Goal: Task Accomplishment & Management: Use online tool/utility

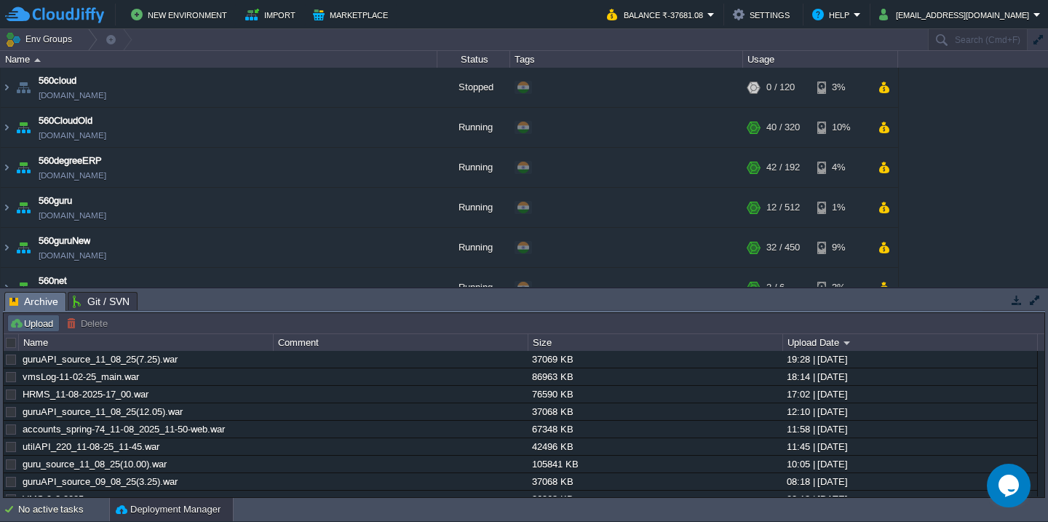
click at [52, 326] on button "Upload" at bounding box center [33, 323] width 48 height 13
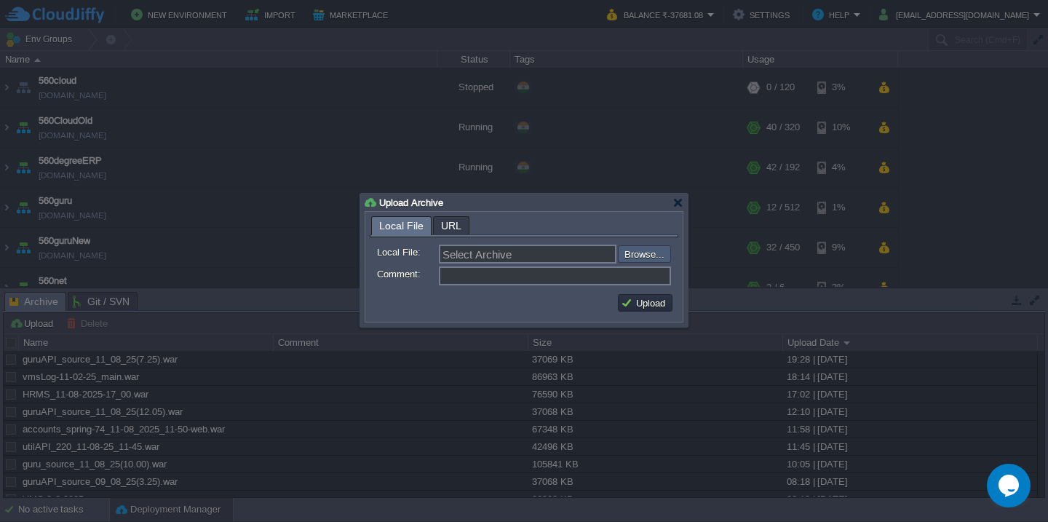
click at [659, 250] on input "file" at bounding box center [579, 253] width 184 height 17
type input "C:\fakepath\HRMS_12-08-2025-10_15.war"
type input "HRMS_12-08-2025-10_15.war"
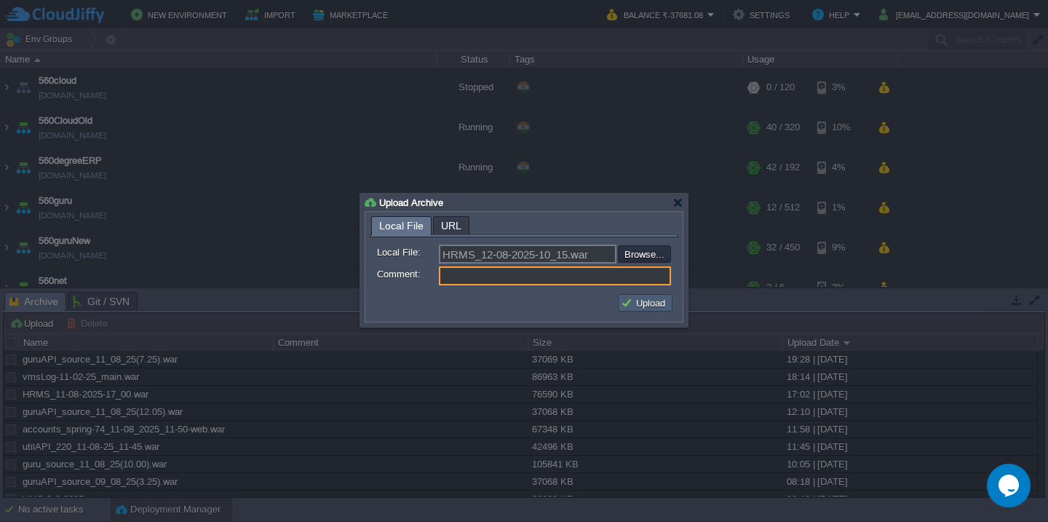
click at [652, 308] on button "Upload" at bounding box center [645, 302] width 49 height 13
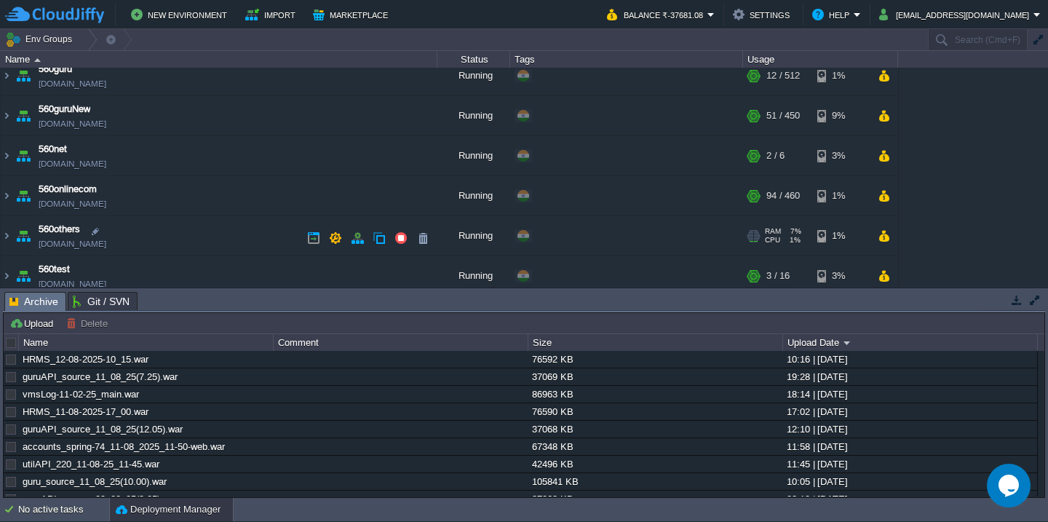
scroll to position [165, 0]
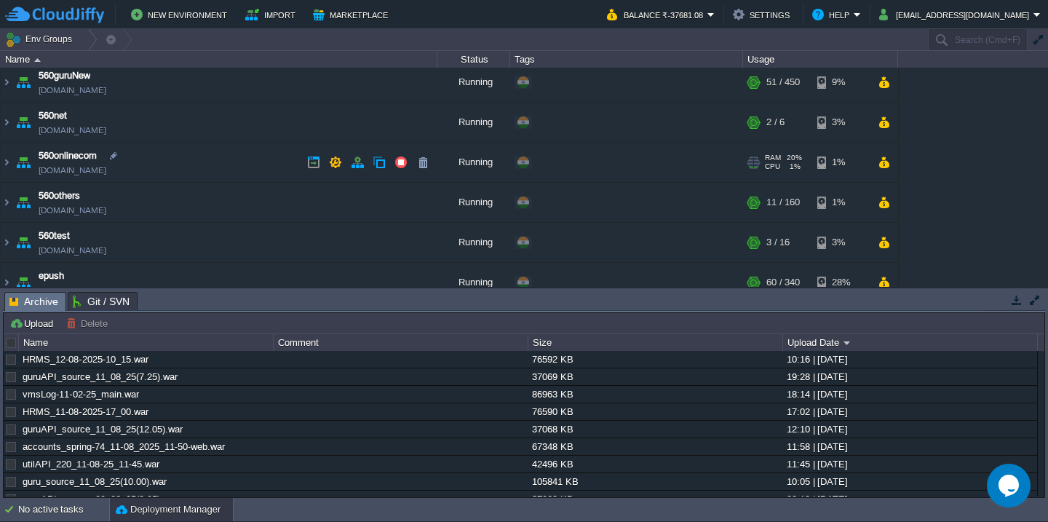
click at [216, 172] on td "560onlinecom 560onlinecom.cloudjiffy.net" at bounding box center [219, 163] width 437 height 40
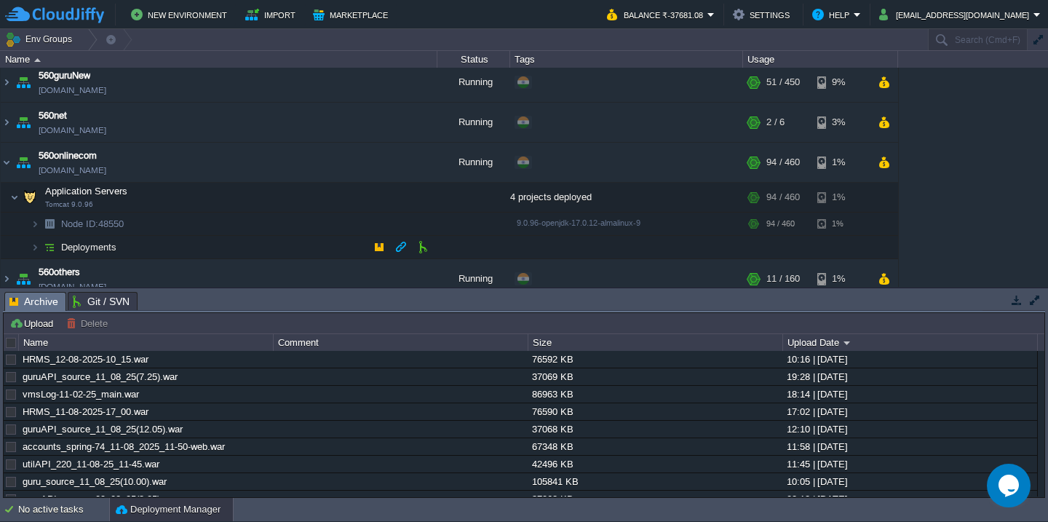
click at [170, 240] on td "Deployments" at bounding box center [219, 247] width 437 height 23
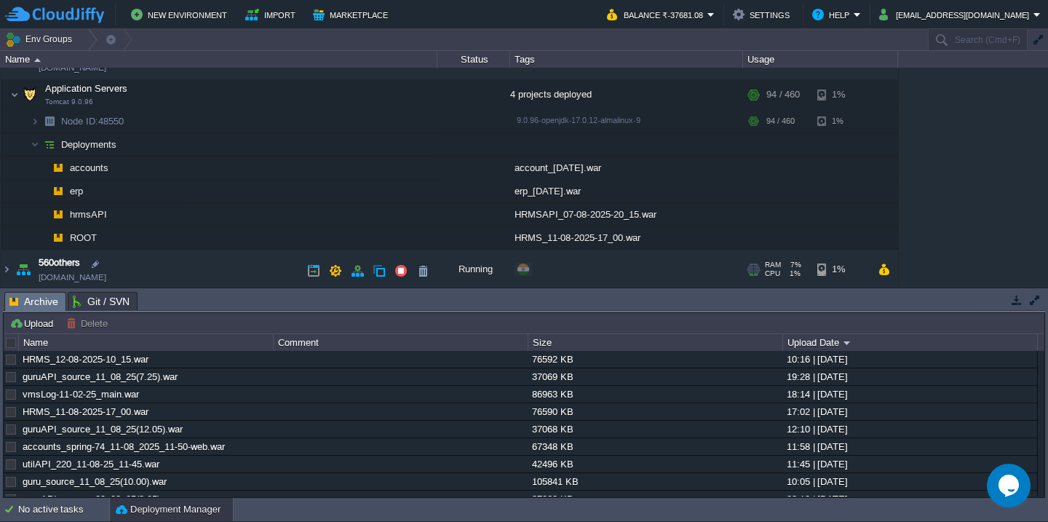
scroll to position [312, 0]
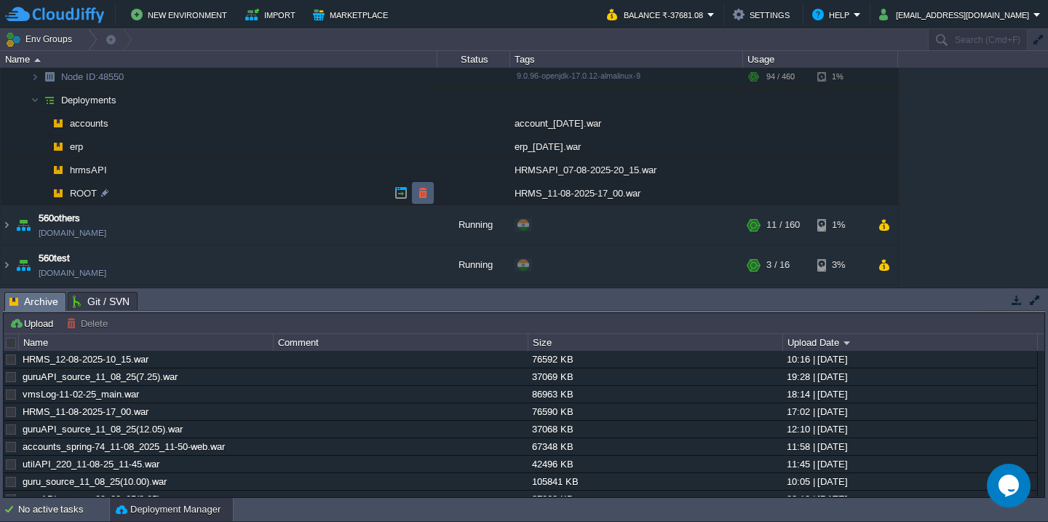
click at [419, 193] on button "button" at bounding box center [422, 192] width 13 height 13
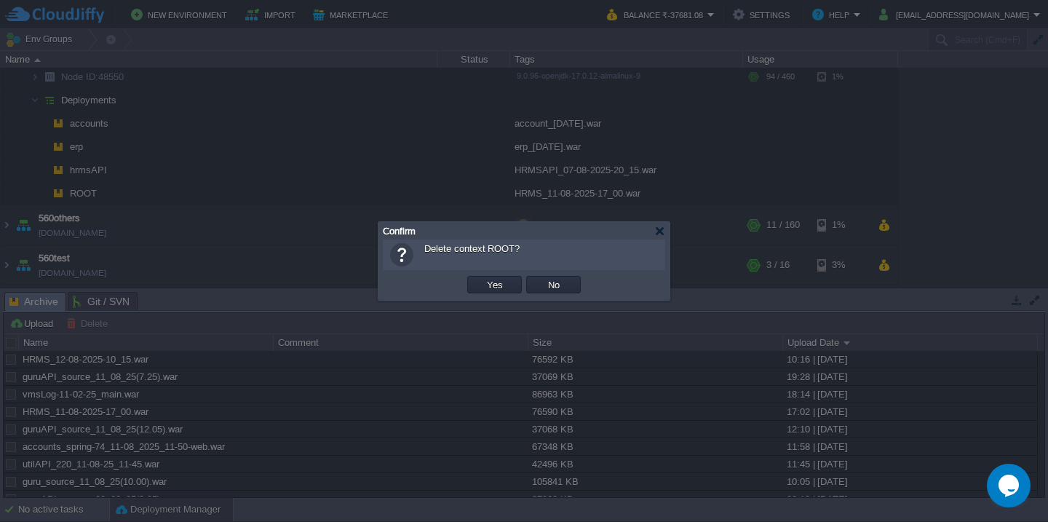
click at [482, 278] on button "Yes" at bounding box center [494, 284] width 25 height 13
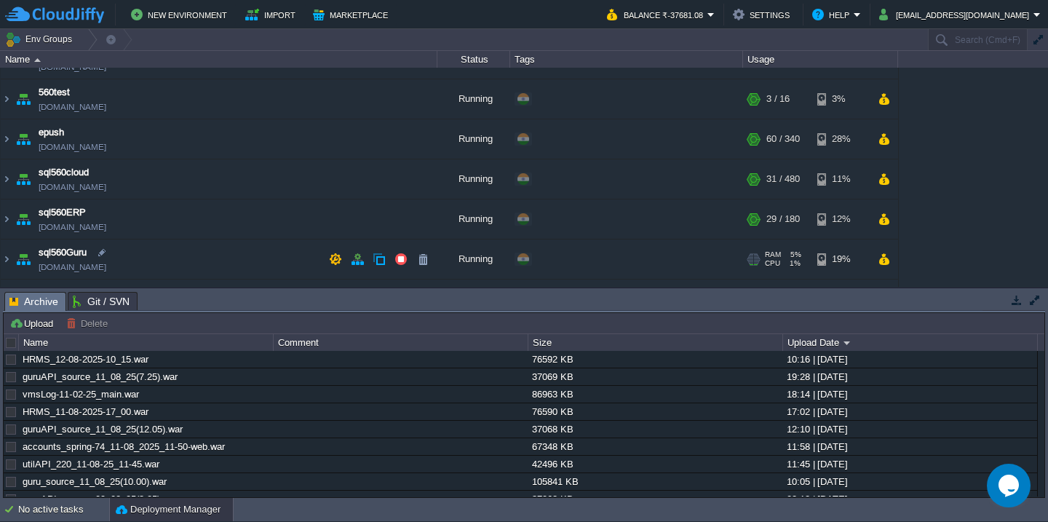
scroll to position [544, 0]
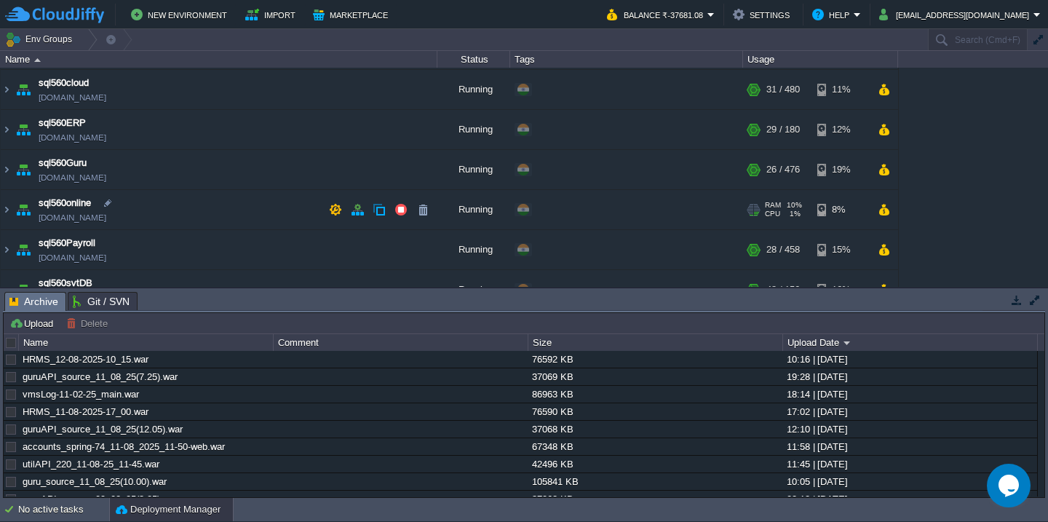
click at [188, 210] on td "sql560online sql560online.cloudjiffy.net" at bounding box center [219, 210] width 437 height 40
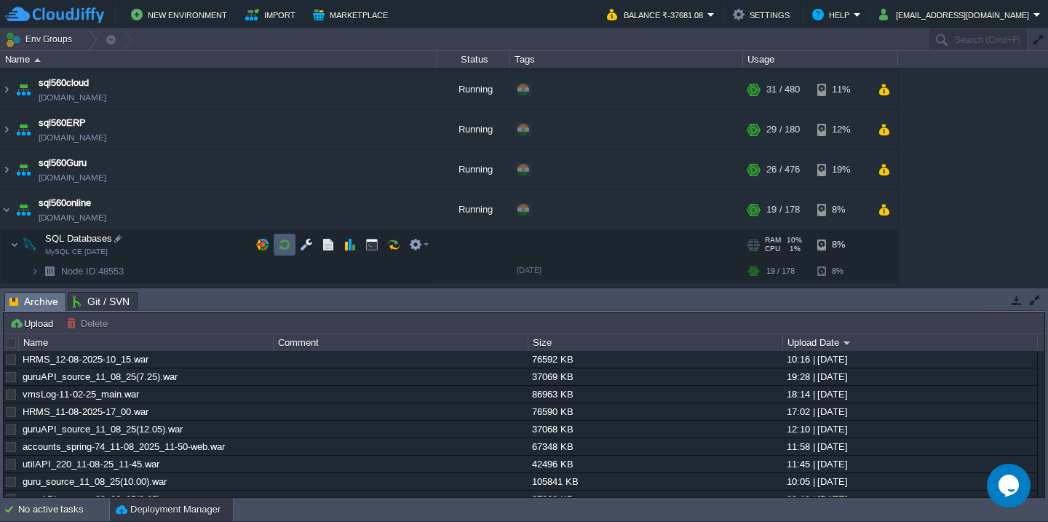
click at [285, 237] on td at bounding box center [285, 245] width 22 height 22
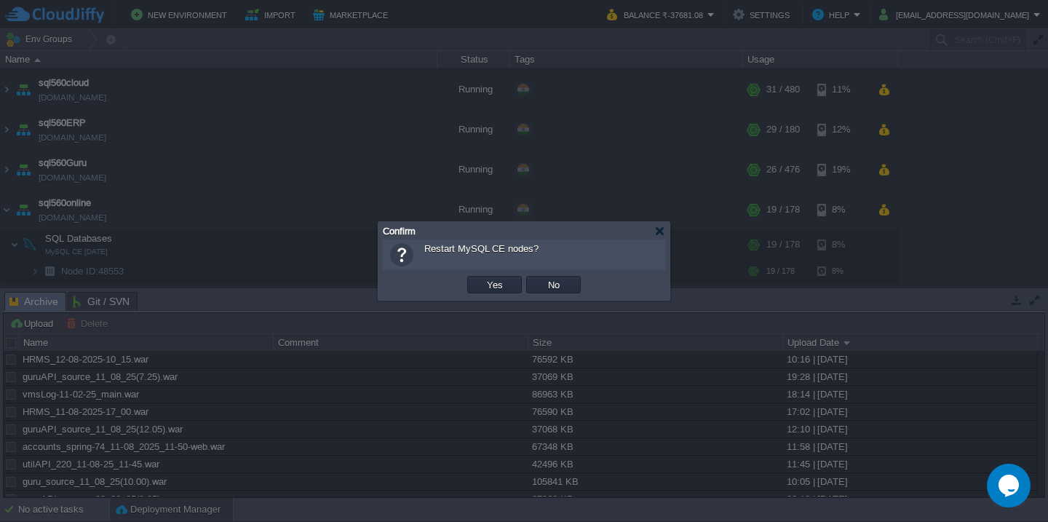
click at [482, 278] on button "Yes" at bounding box center [494, 284] width 25 height 13
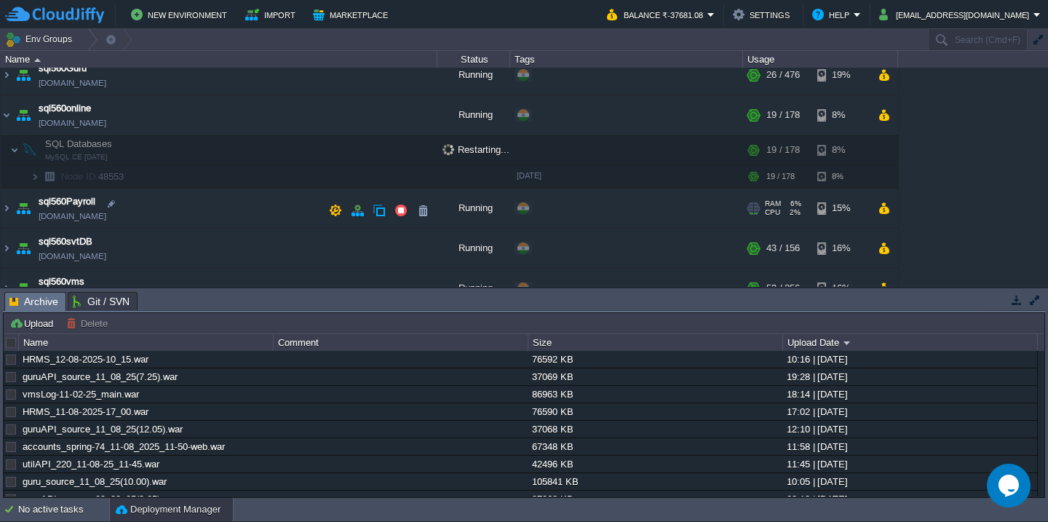
scroll to position [638, 0]
click at [220, 218] on td "sql560Payroll sql560payroll.cloudjiffy.net" at bounding box center [219, 209] width 437 height 40
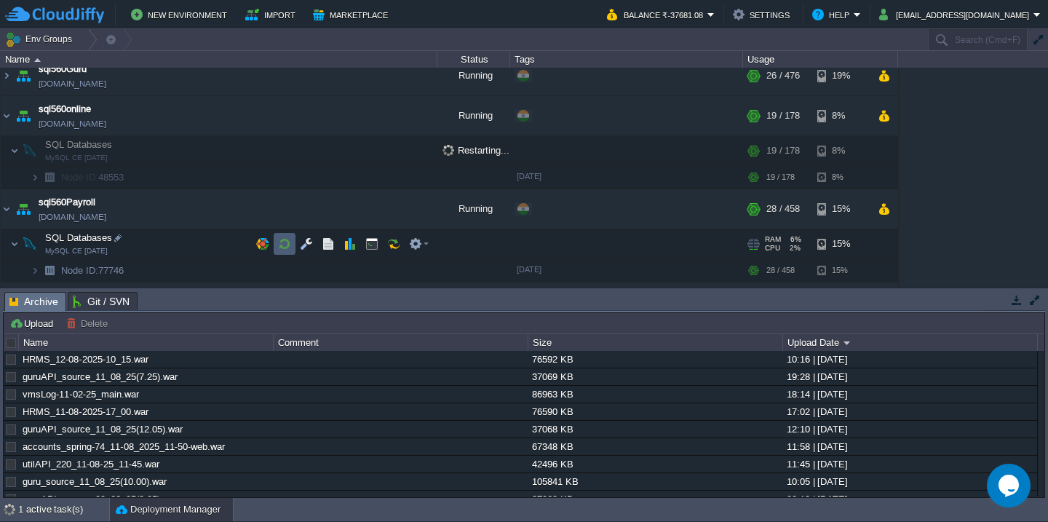
click at [282, 245] on button "button" at bounding box center [284, 243] width 13 height 13
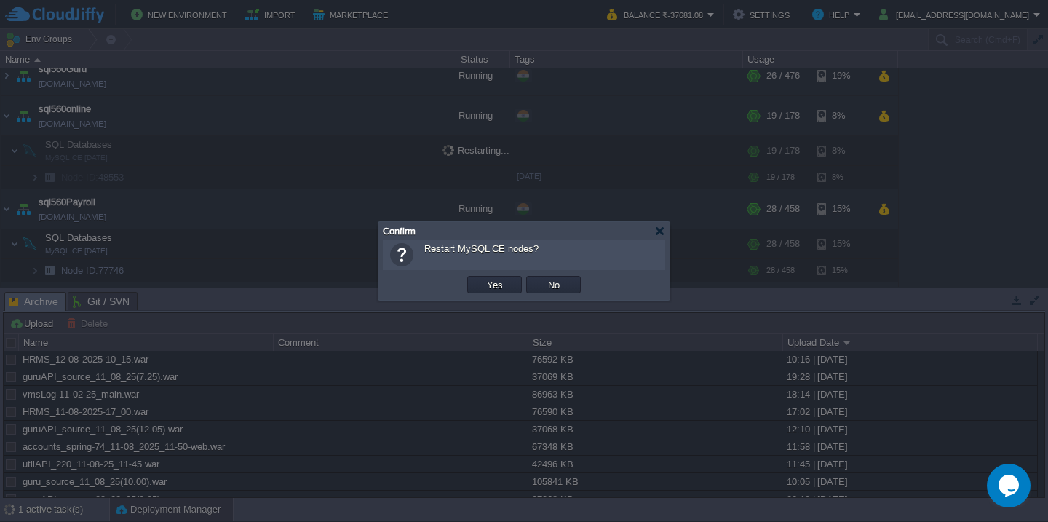
click at [482, 278] on button "Yes" at bounding box center [494, 284] width 25 height 13
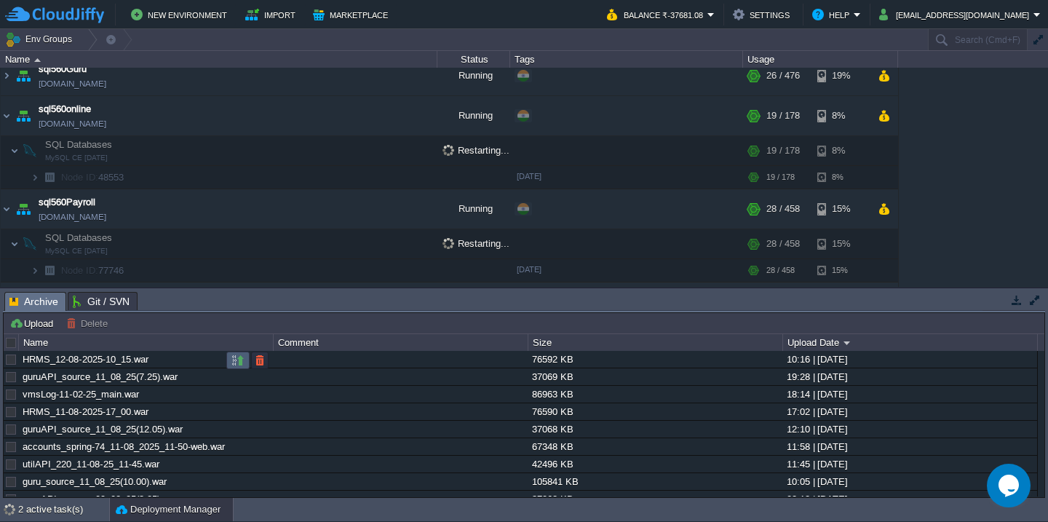
click at [236, 362] on button "button" at bounding box center [237, 360] width 13 height 13
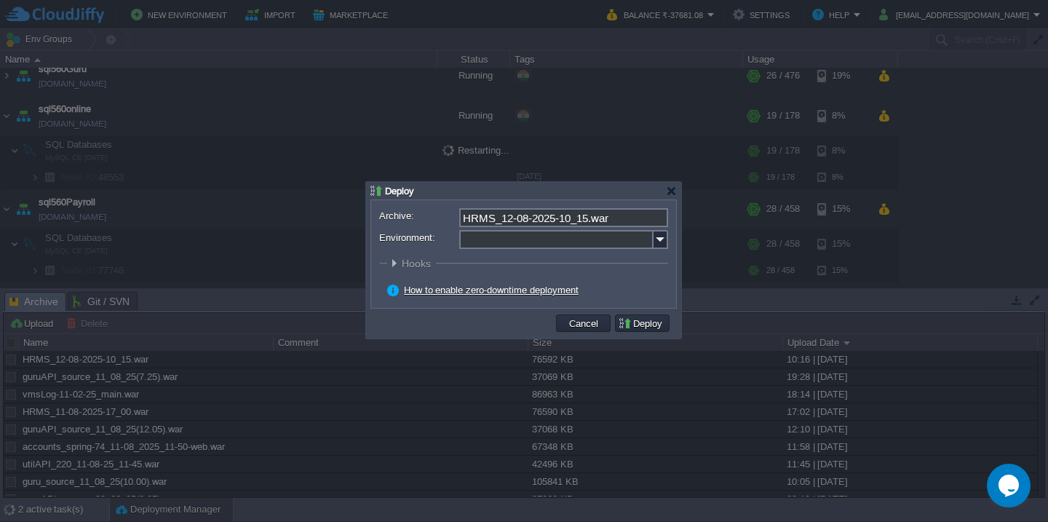
click at [500, 242] on input "Environment:" at bounding box center [556, 239] width 194 height 19
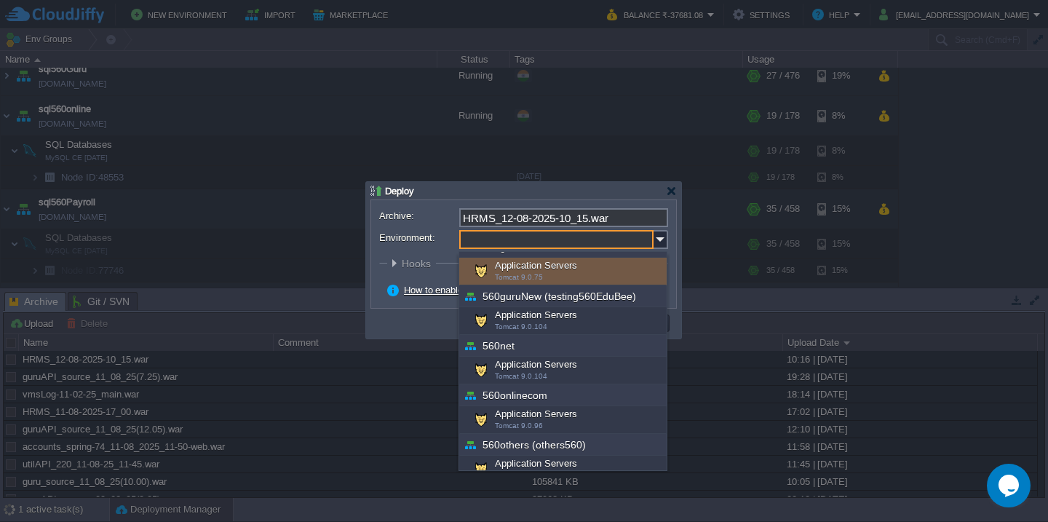
scroll to position [165, 0]
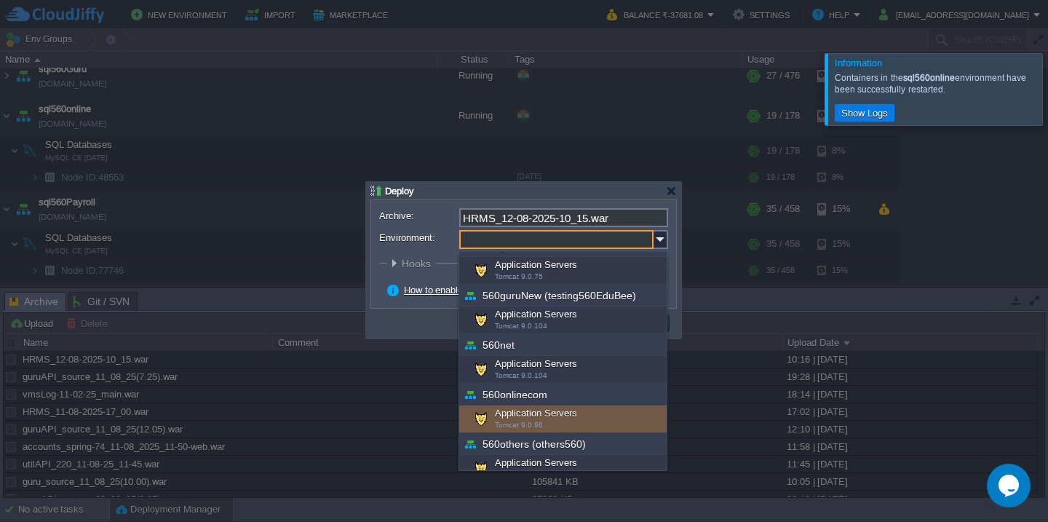
click at [540, 426] on span "Tomcat 9.0.96" at bounding box center [519, 425] width 48 height 8
type input "Application Servers (560onlinecom)"
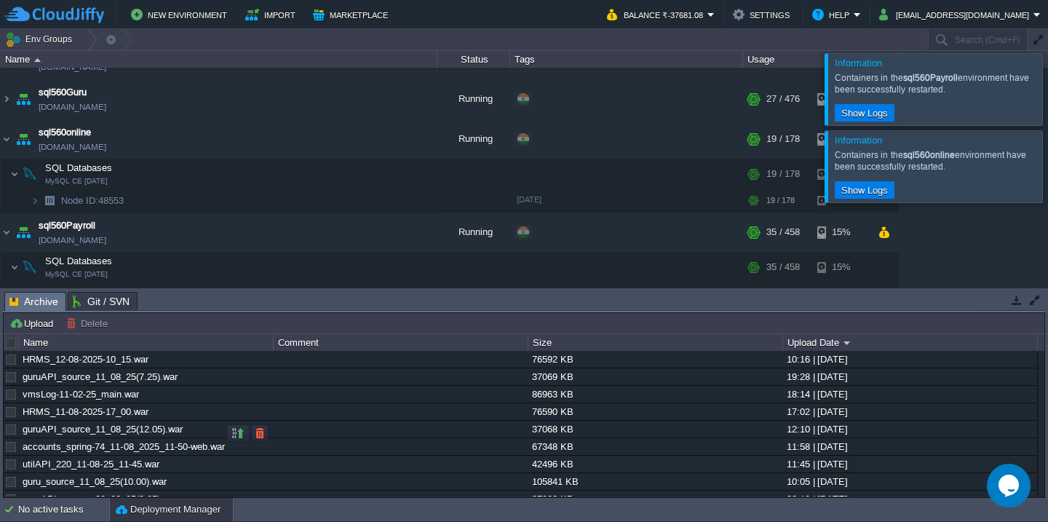
scroll to position [283, 0]
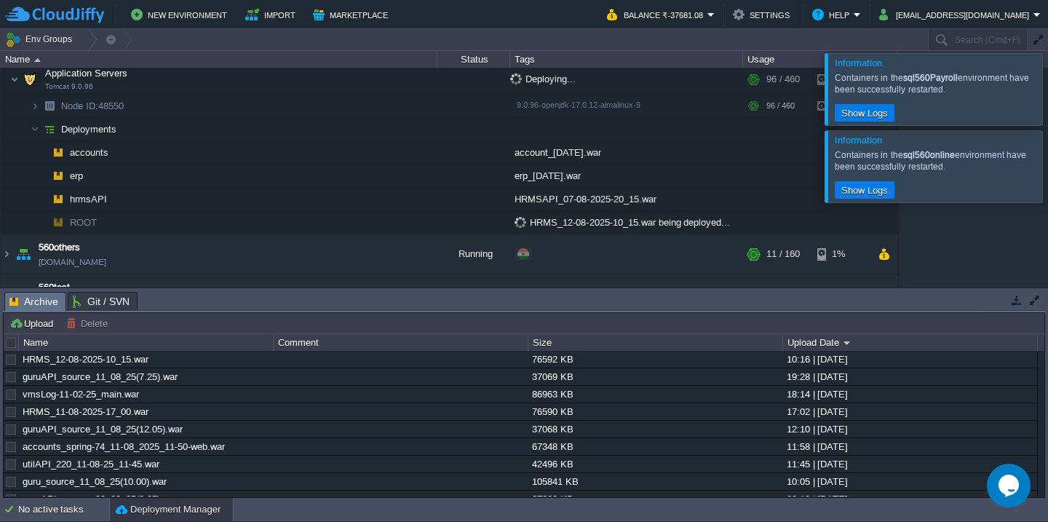
click at [1047, 90] on div at bounding box center [1065, 88] width 0 height 71
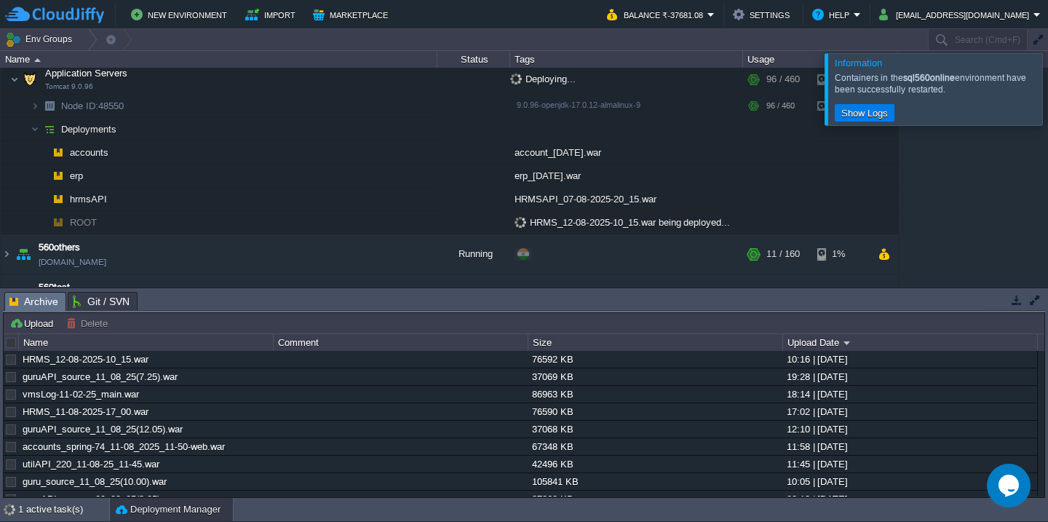
click at [1047, 90] on div at bounding box center [1065, 88] width 0 height 71
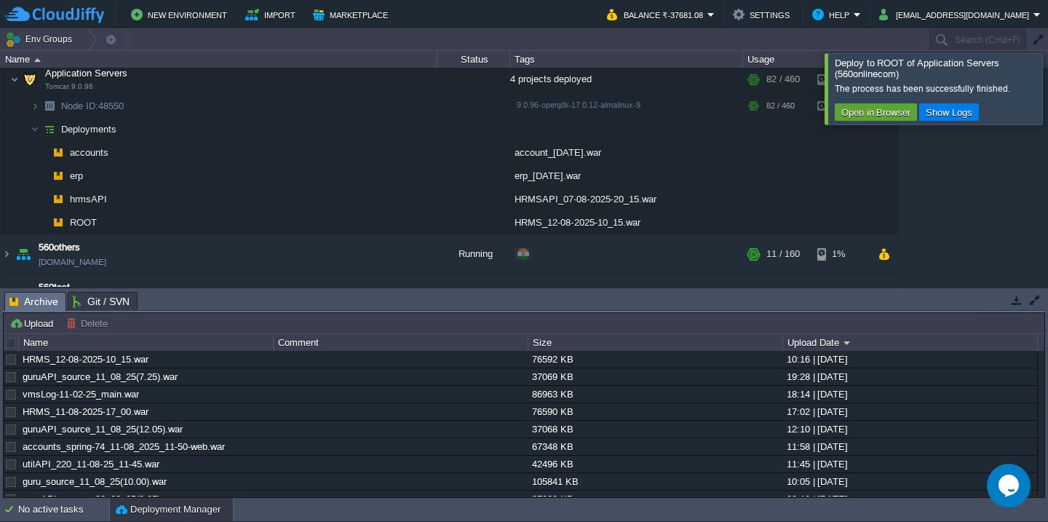
click at [1047, 90] on div at bounding box center [1065, 88] width 0 height 71
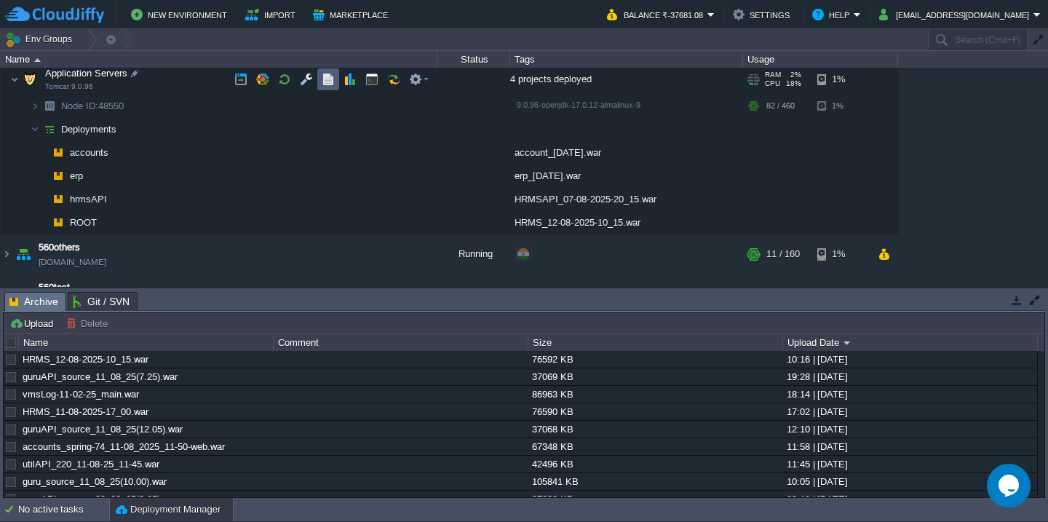
click at [335, 80] on td at bounding box center [328, 79] width 22 height 22
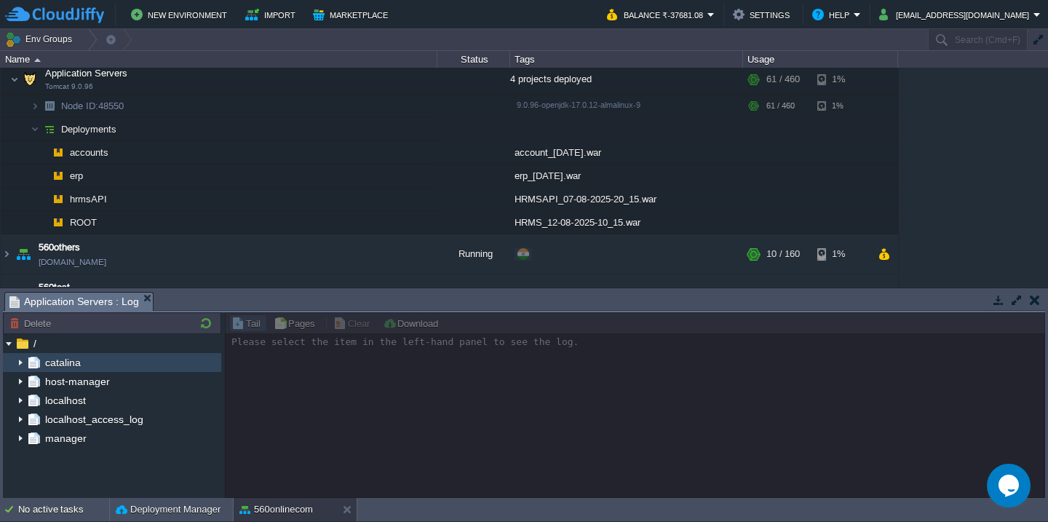
click at [23, 361] on img at bounding box center [21, 362] width 12 height 19
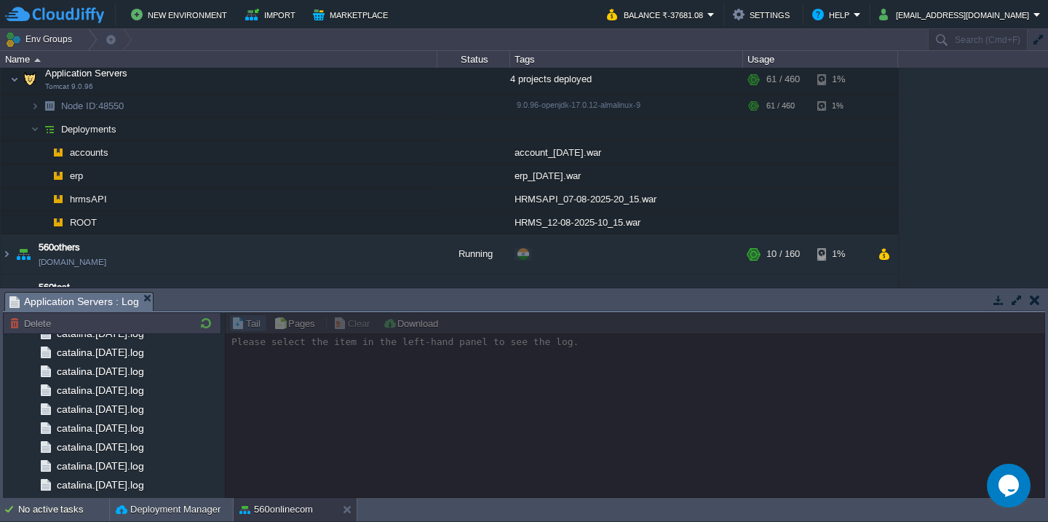
scroll to position [1691, 0]
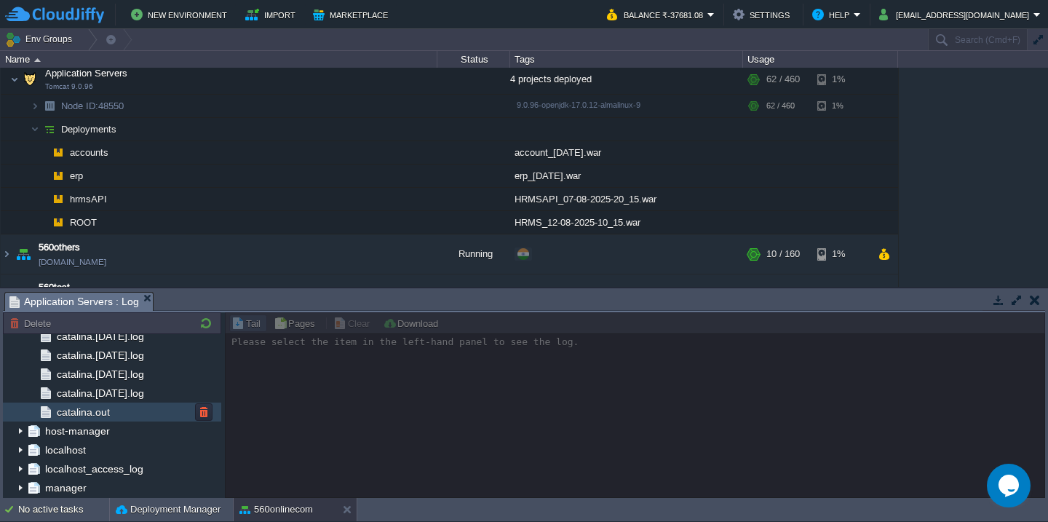
click at [141, 405] on div "catalina.out" at bounding box center [112, 411] width 218 height 19
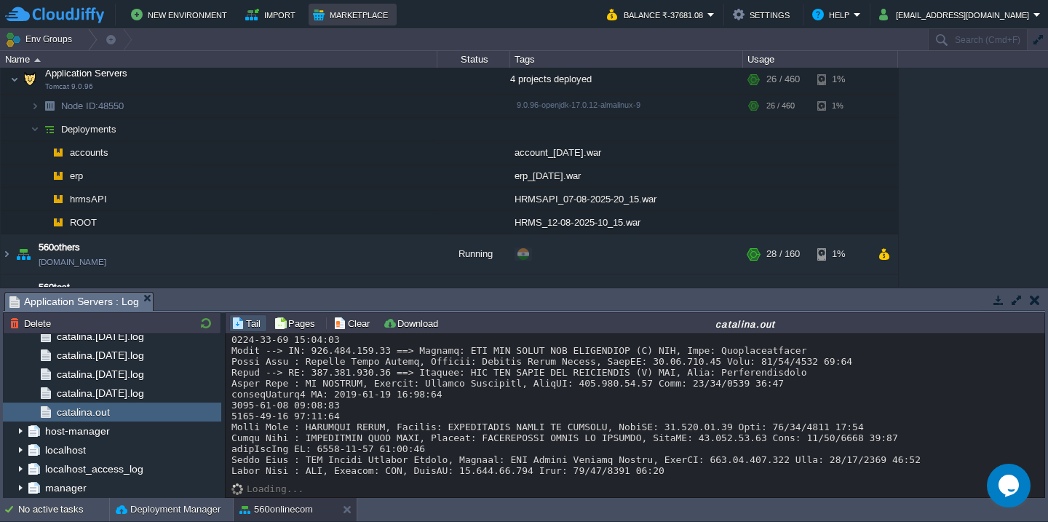
scroll to position [21724, 0]
click at [149, 505] on button "Deployment Manager" at bounding box center [168, 509] width 105 height 15
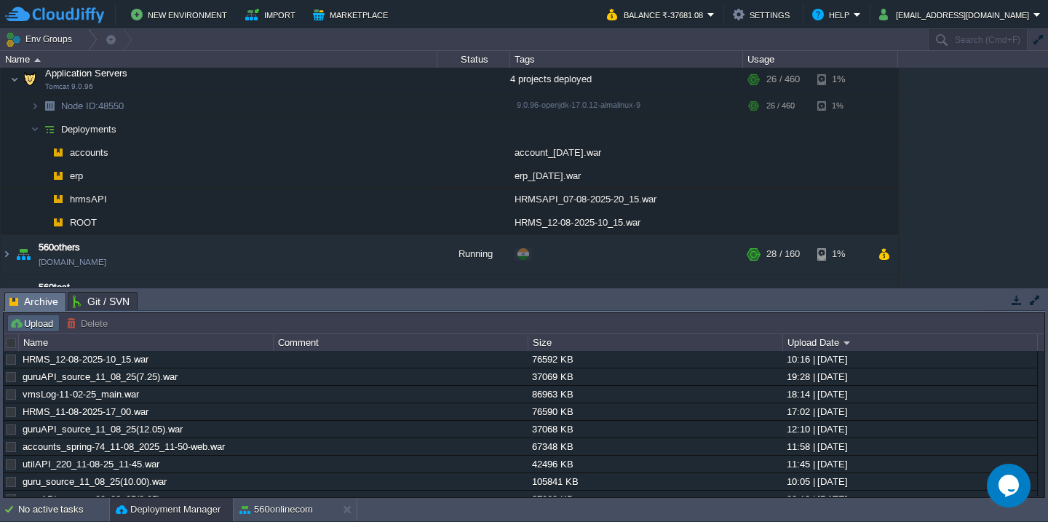
click at [34, 319] on button "Upload" at bounding box center [33, 323] width 48 height 13
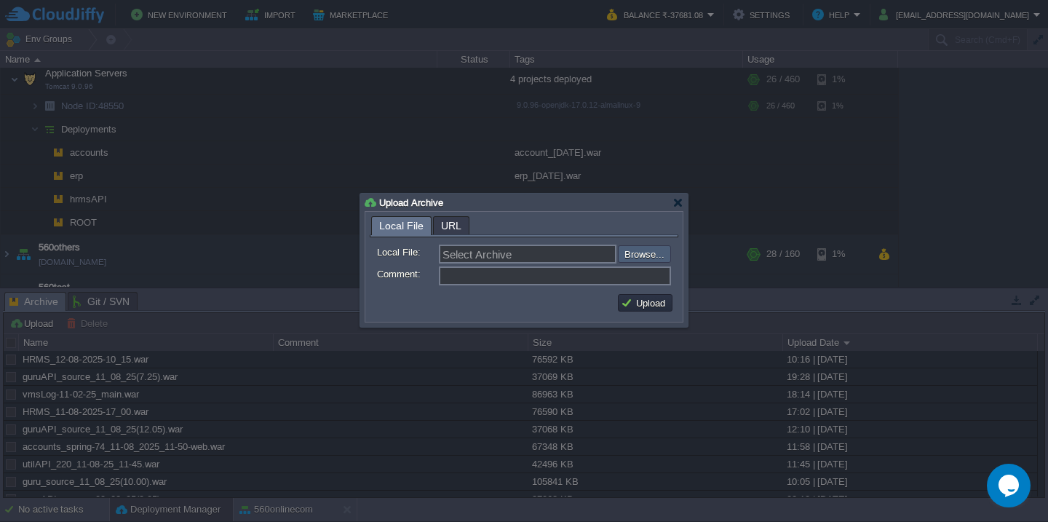
click at [639, 256] on input "file" at bounding box center [579, 253] width 184 height 17
type input "C:\fakepath\guru_source_12_08_25(10.40).war"
type input "guru_source_12_08_25(10.40).war"
click at [653, 305] on button "Upload" at bounding box center [645, 302] width 49 height 13
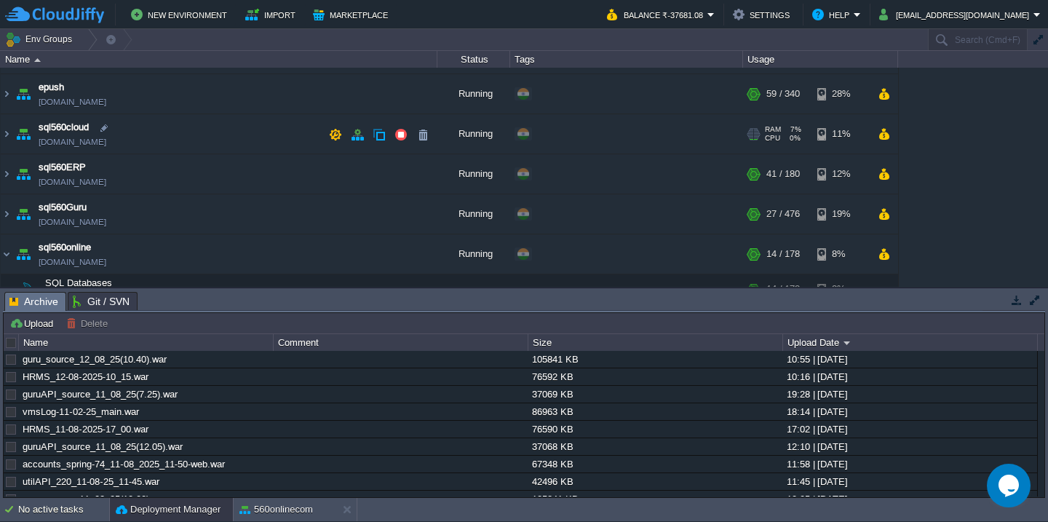
scroll to position [554, 0]
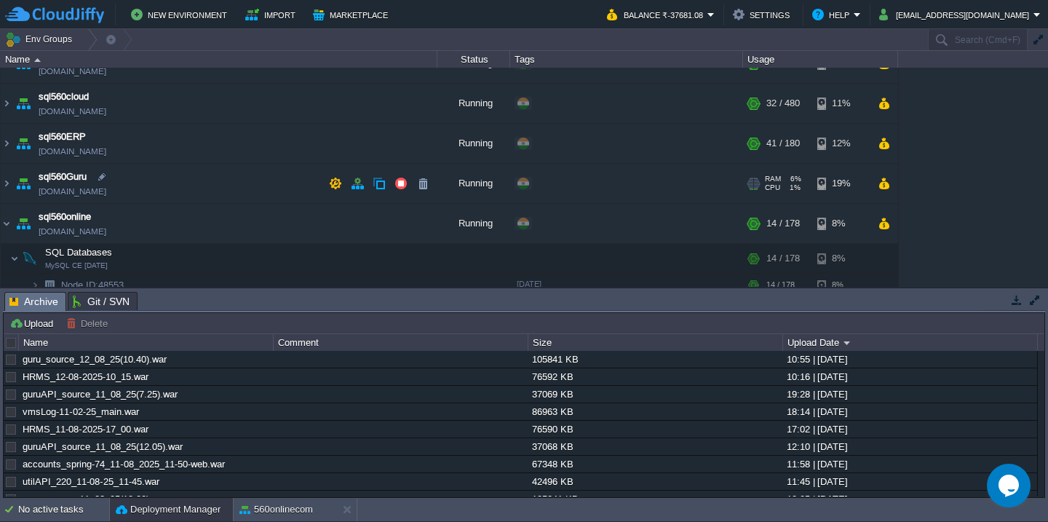
click at [159, 189] on td "sql560Guru sql560guru.cloudjiffy.net" at bounding box center [219, 184] width 437 height 40
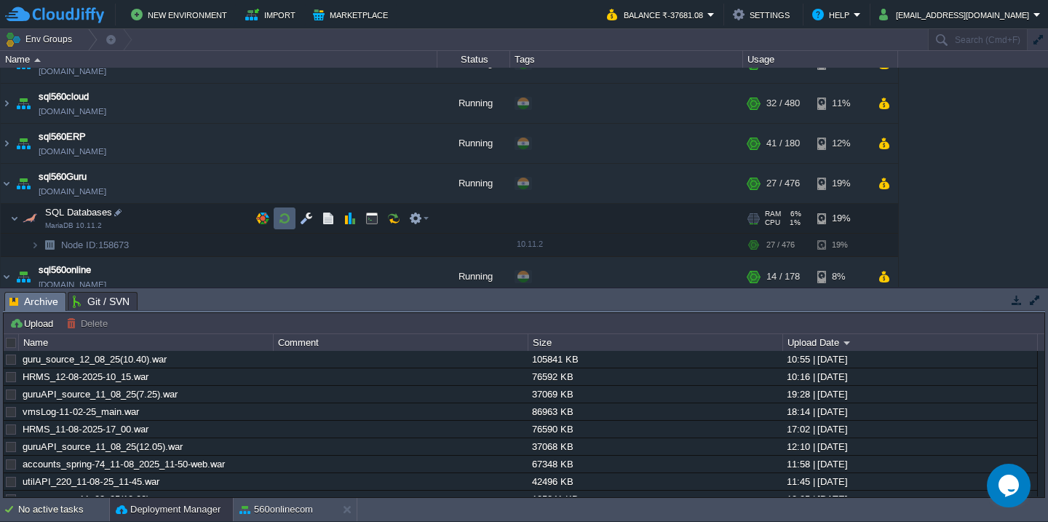
click at [281, 218] on button "button" at bounding box center [284, 218] width 13 height 13
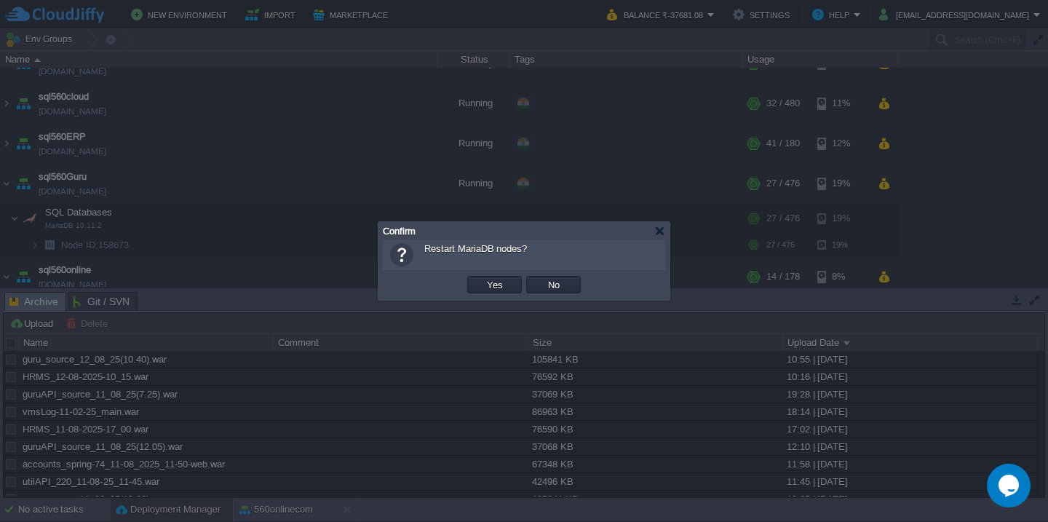
click at [482, 278] on button "Yes" at bounding box center [494, 284] width 25 height 13
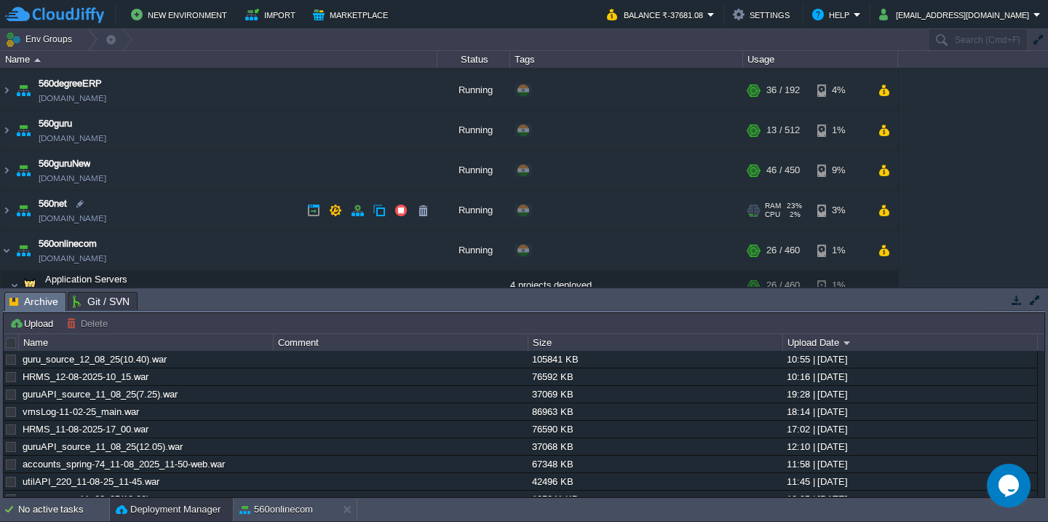
scroll to position [80, 0]
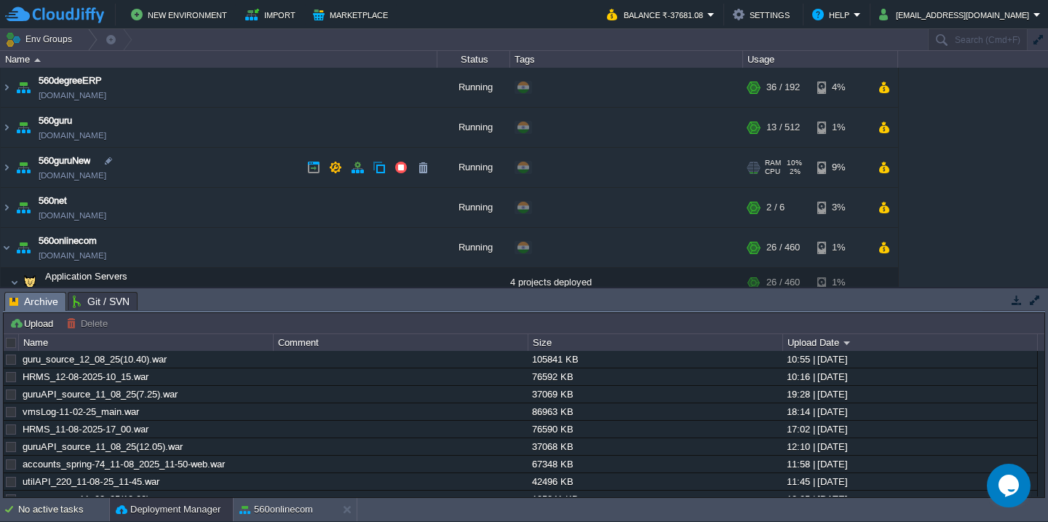
click at [225, 174] on td "560guruNew testing560edubee.cloudjiffy.net" at bounding box center [219, 168] width 437 height 40
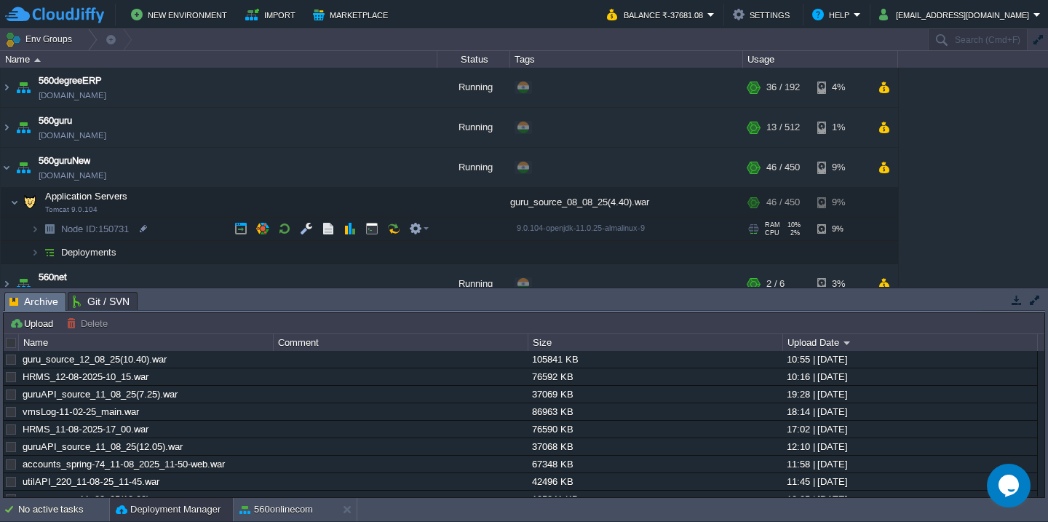
scroll to position [130, 0]
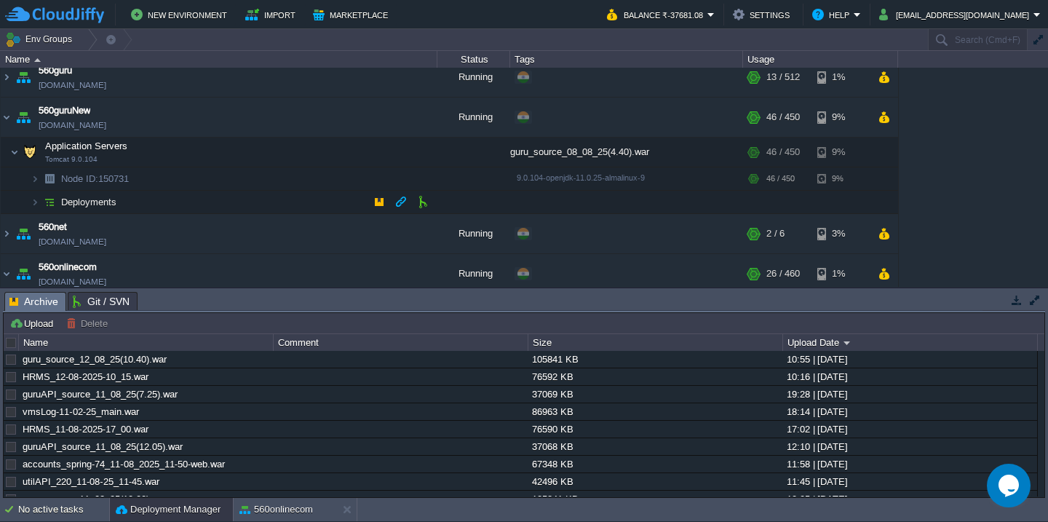
click at [204, 197] on td "Deployments" at bounding box center [219, 202] width 437 height 23
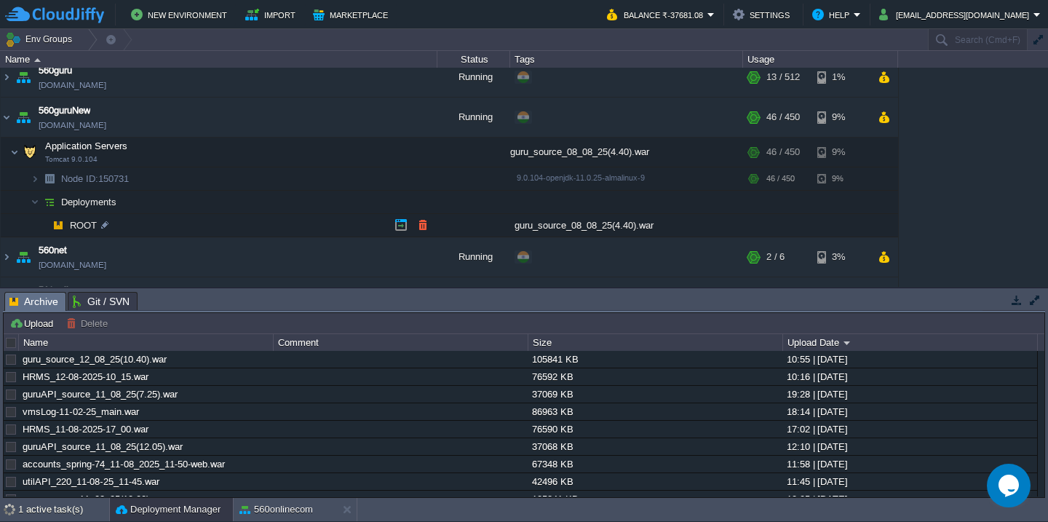
scroll to position [169, 0]
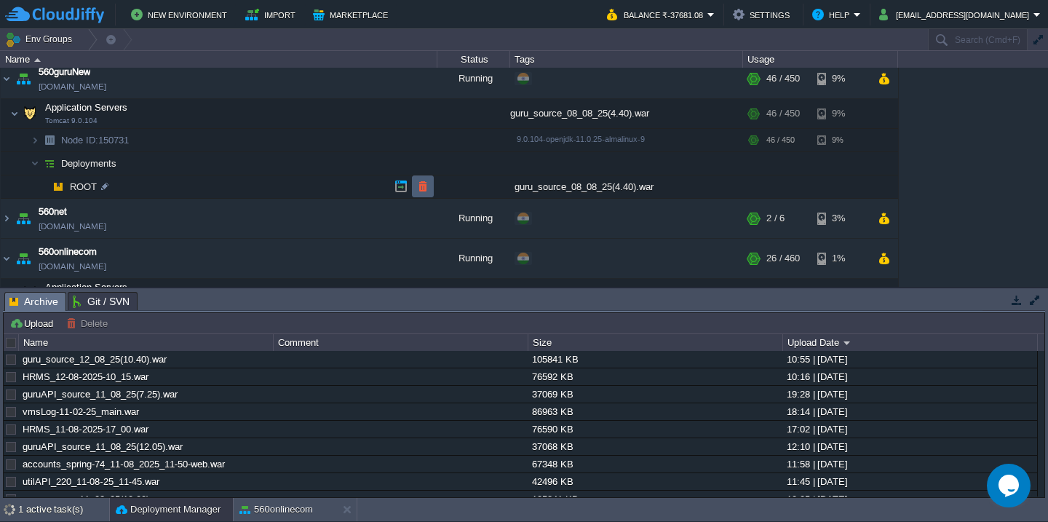
click at [418, 179] on td at bounding box center [423, 186] width 22 height 22
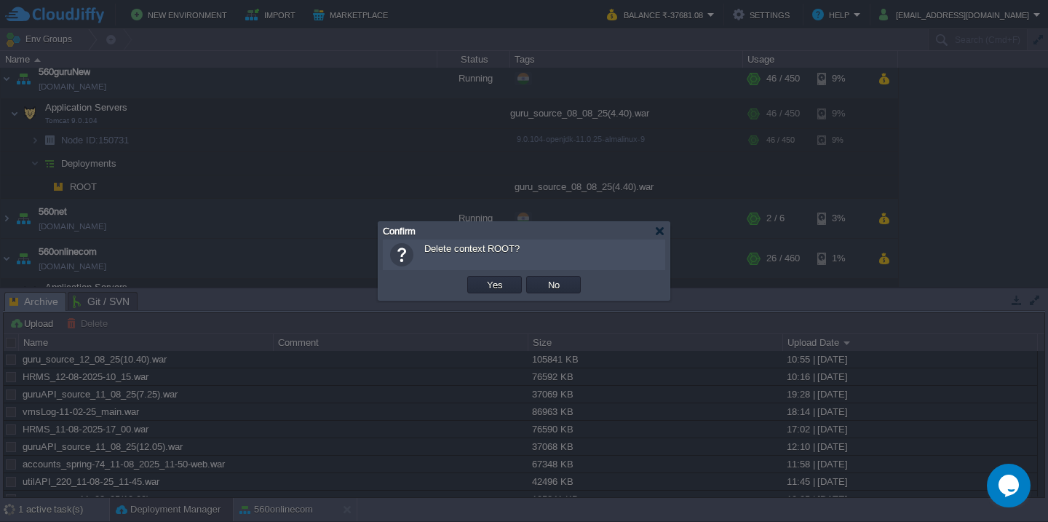
click at [482, 278] on button "Yes" at bounding box center [494, 284] width 25 height 13
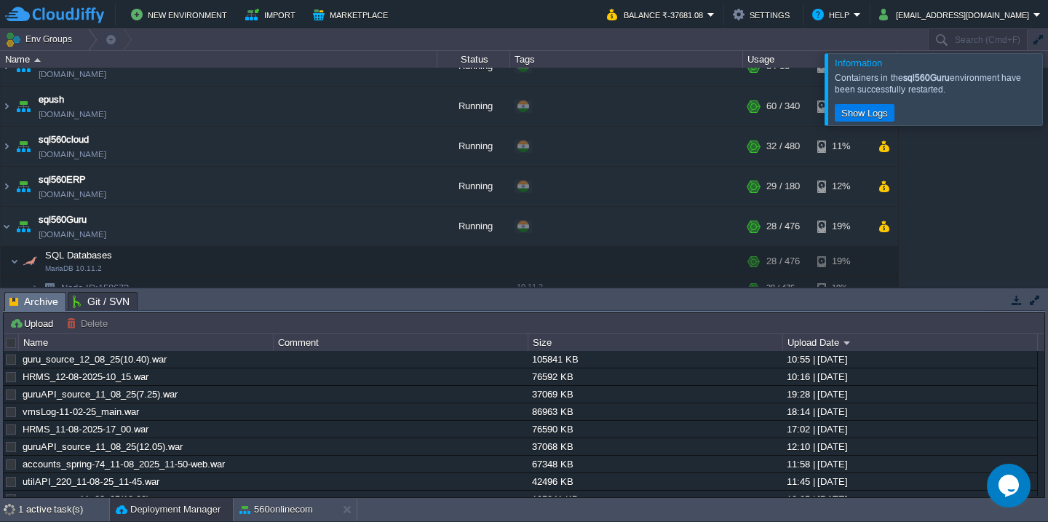
scroll to position [203, 0]
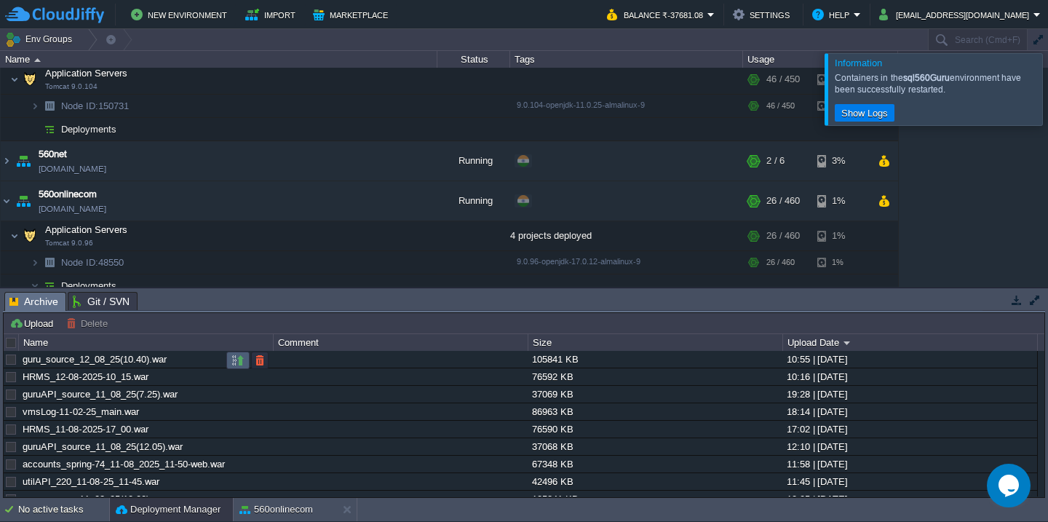
click at [234, 363] on button "button" at bounding box center [237, 360] width 13 height 13
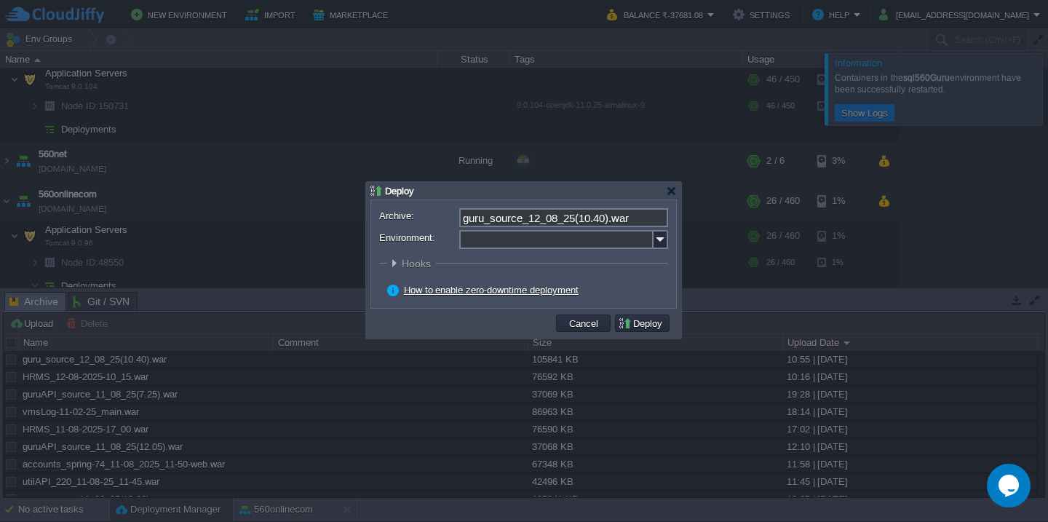
click at [547, 248] on input "Environment:" at bounding box center [556, 239] width 194 height 19
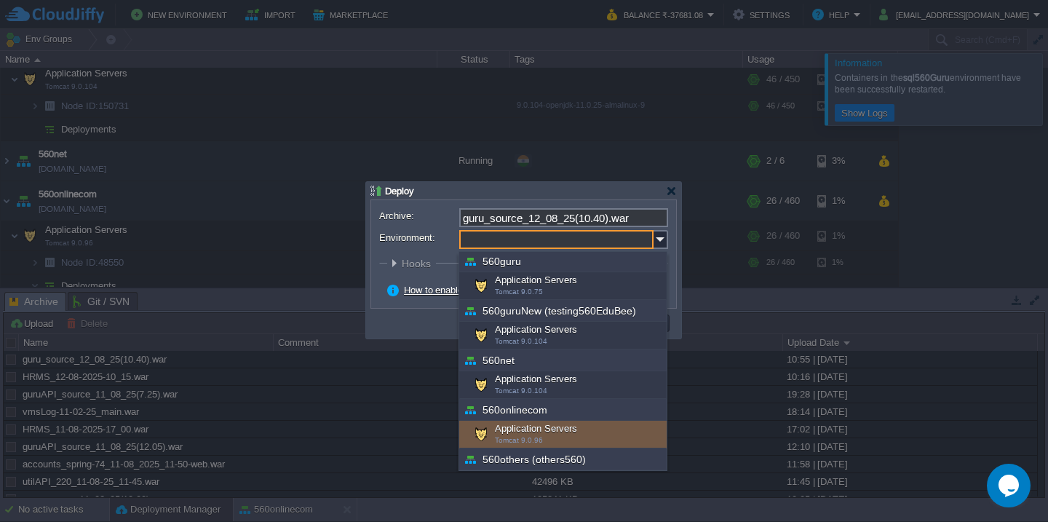
scroll to position [149, 0]
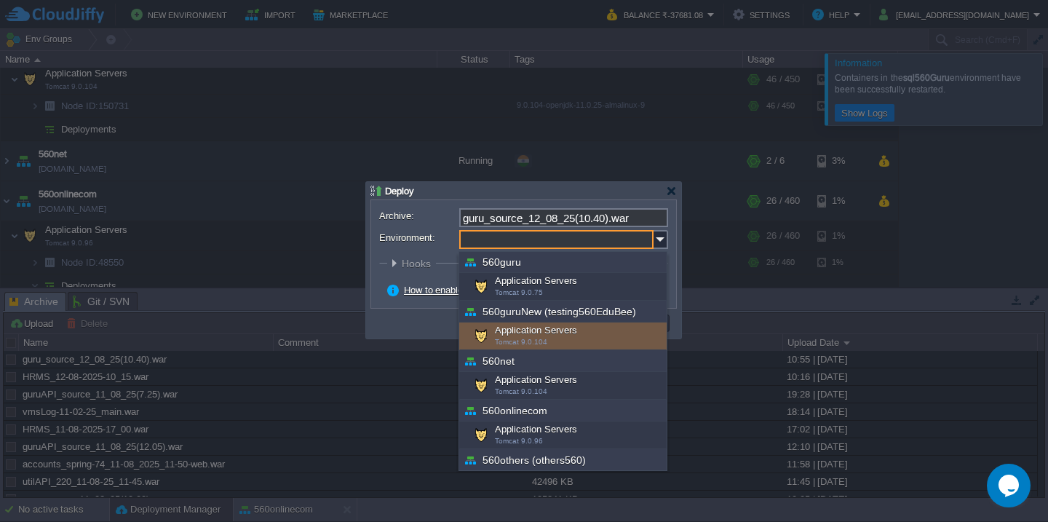
click at [552, 331] on div "Application Servers Tomcat 9.0.104" at bounding box center [562, 336] width 207 height 28
type input "Application Servers (560guruNew (testing560EduBee))"
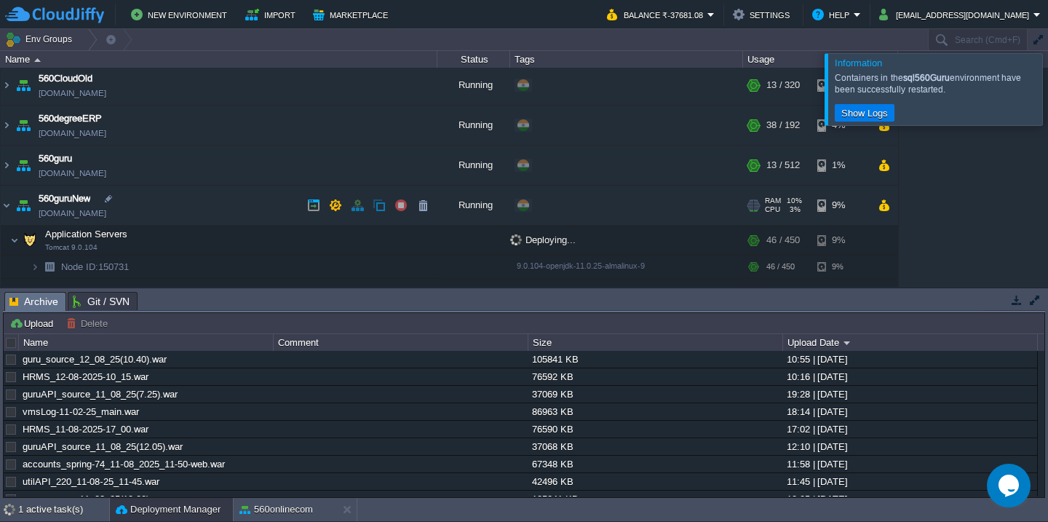
scroll to position [37, 0]
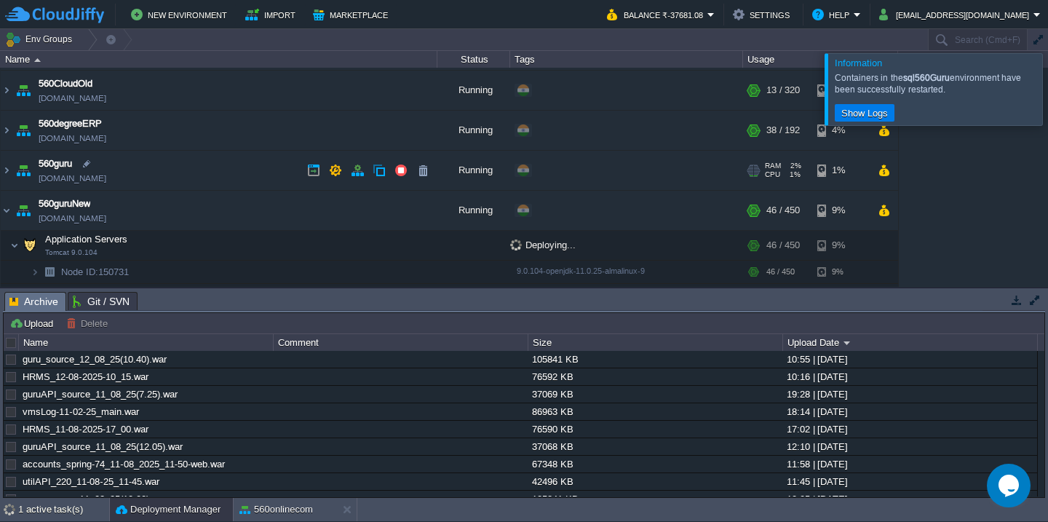
click at [231, 162] on td "560guru 560guru.cloudjiffy.net" at bounding box center [219, 171] width 437 height 40
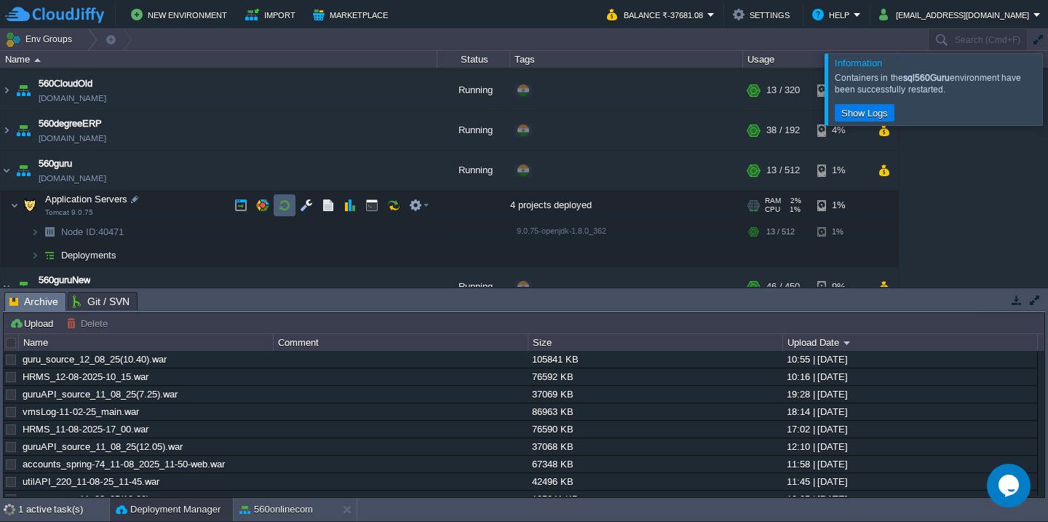
click at [284, 206] on button "button" at bounding box center [284, 205] width 13 height 13
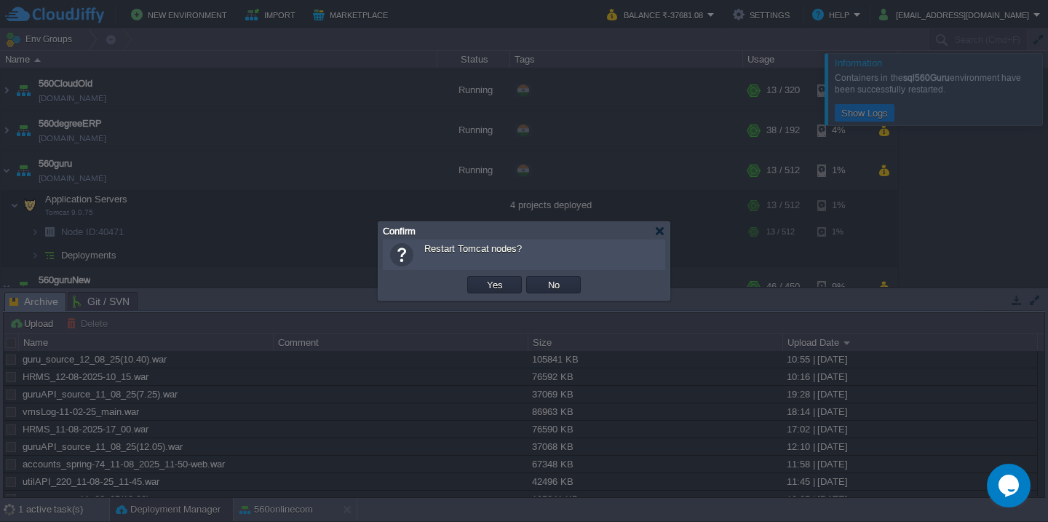
click at [482, 278] on button "Yes" at bounding box center [494, 284] width 25 height 13
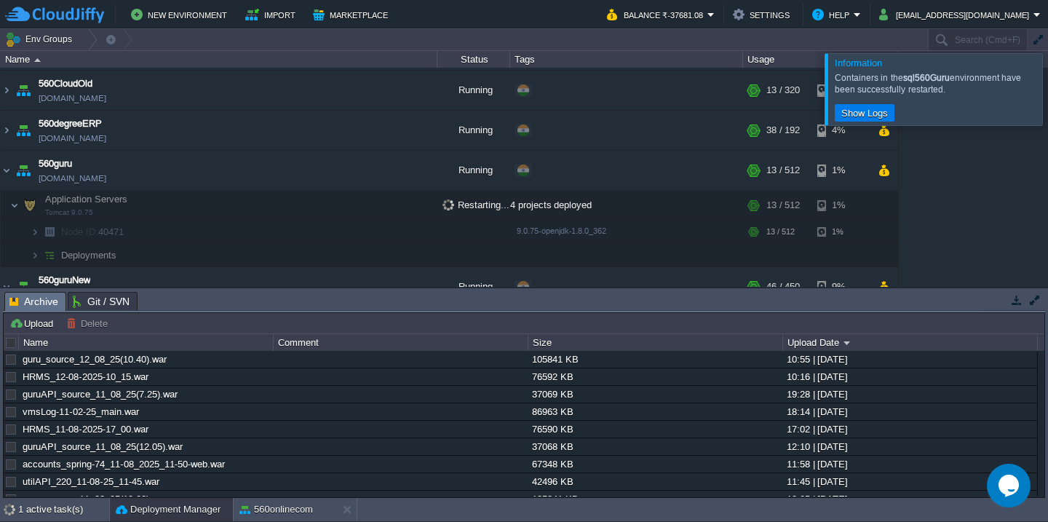
click at [1047, 95] on div at bounding box center [1065, 88] width 0 height 71
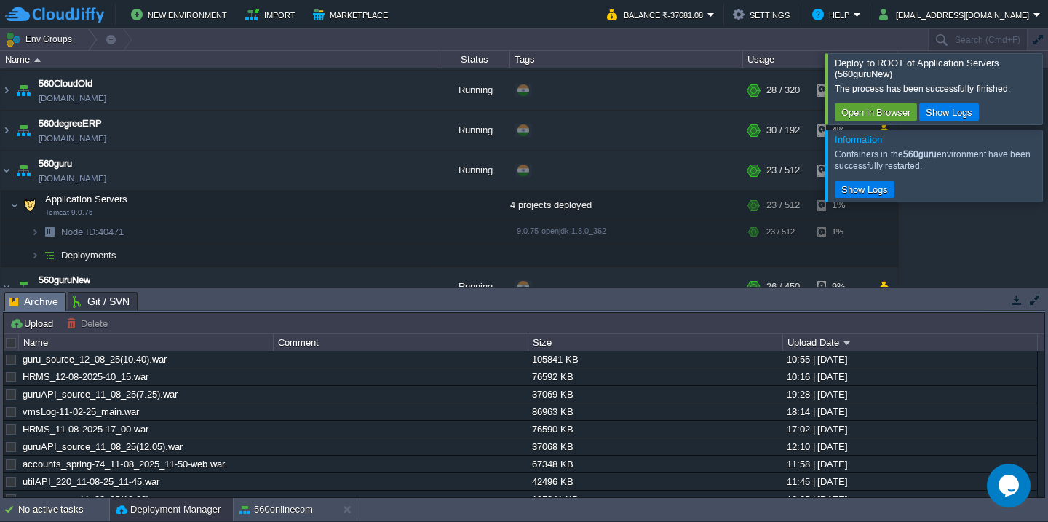
scroll to position [151, 0]
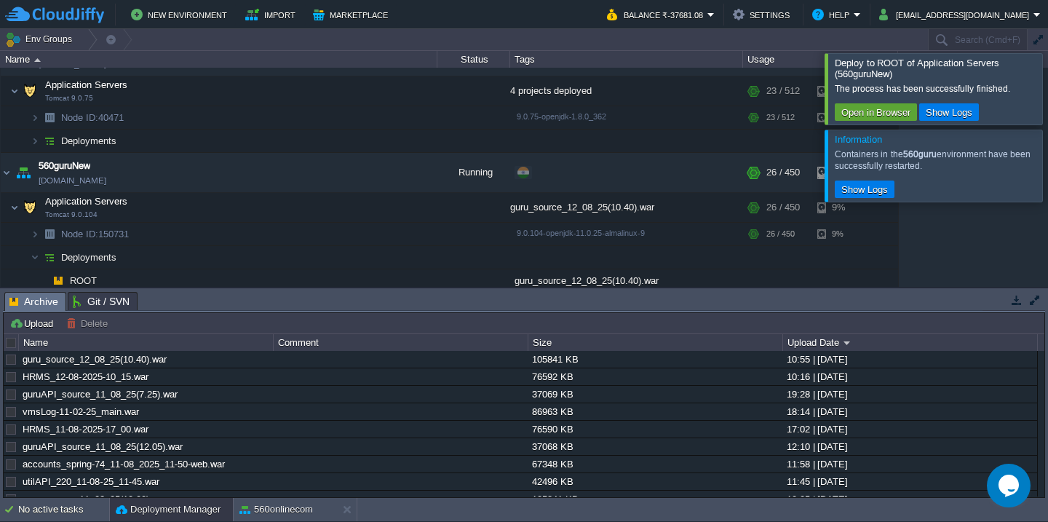
click at [1047, 85] on div at bounding box center [1065, 88] width 0 height 71
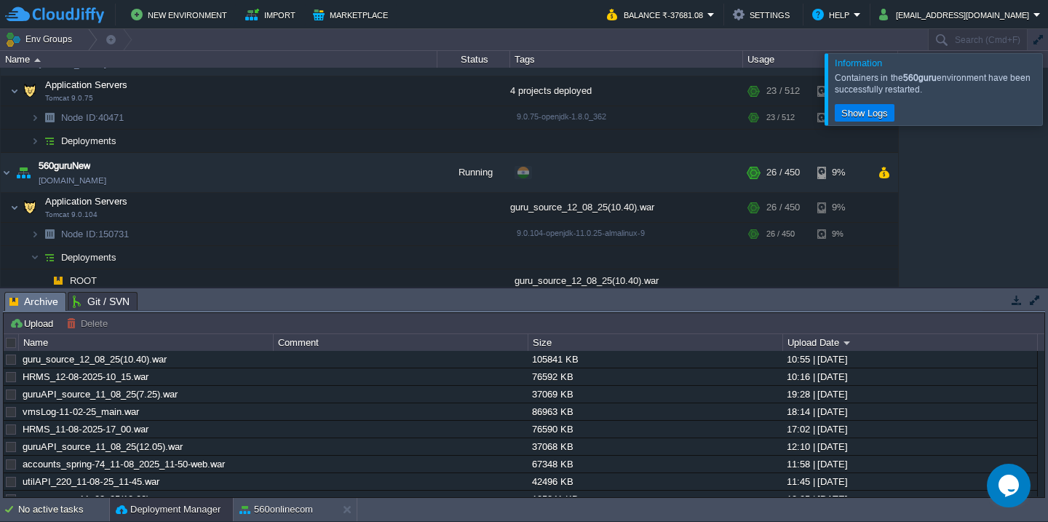
click at [1042, 85] on div at bounding box center [1042, 89] width 0 height 71
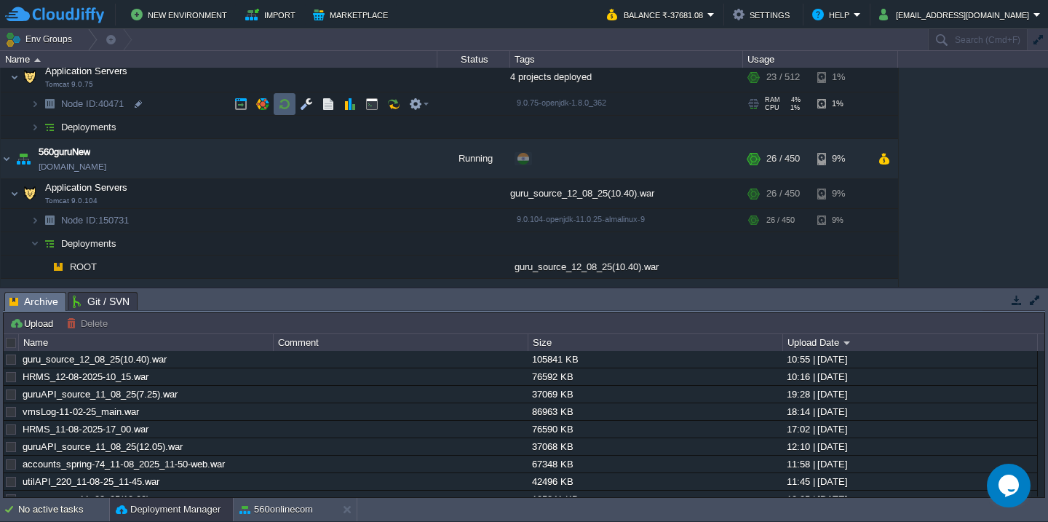
scroll to position [170, 0]
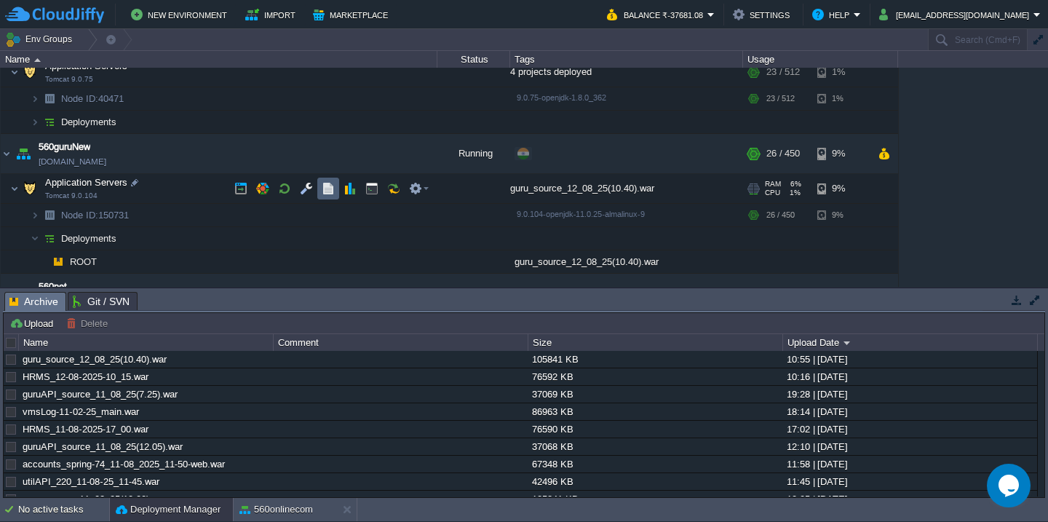
click at [327, 190] on button "button" at bounding box center [328, 188] width 13 height 13
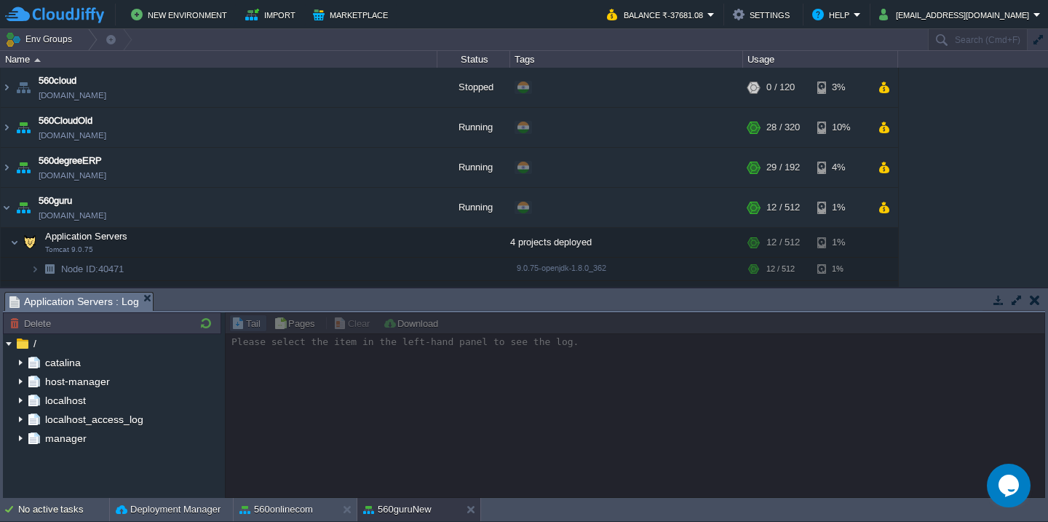
scroll to position [170, 0]
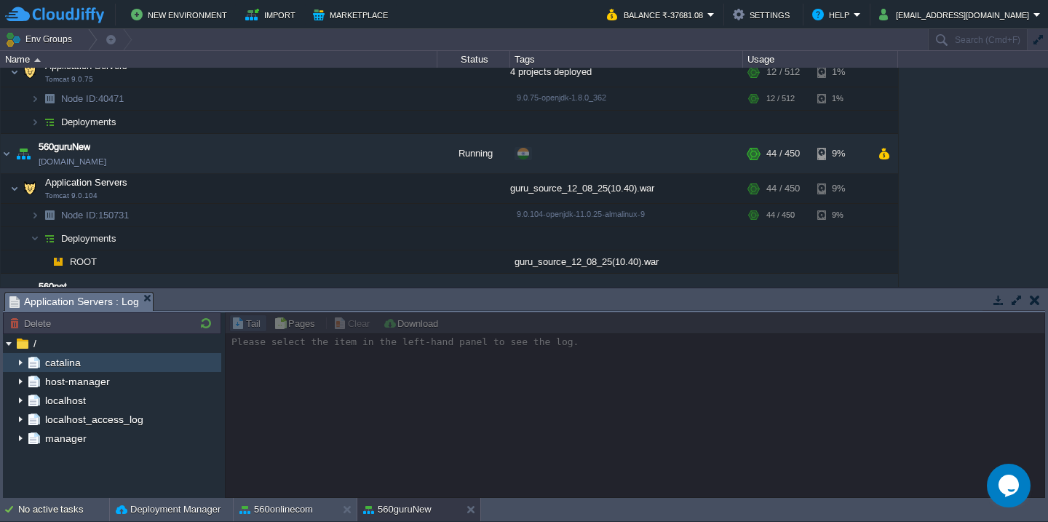
click at [18, 361] on img at bounding box center [21, 362] width 12 height 19
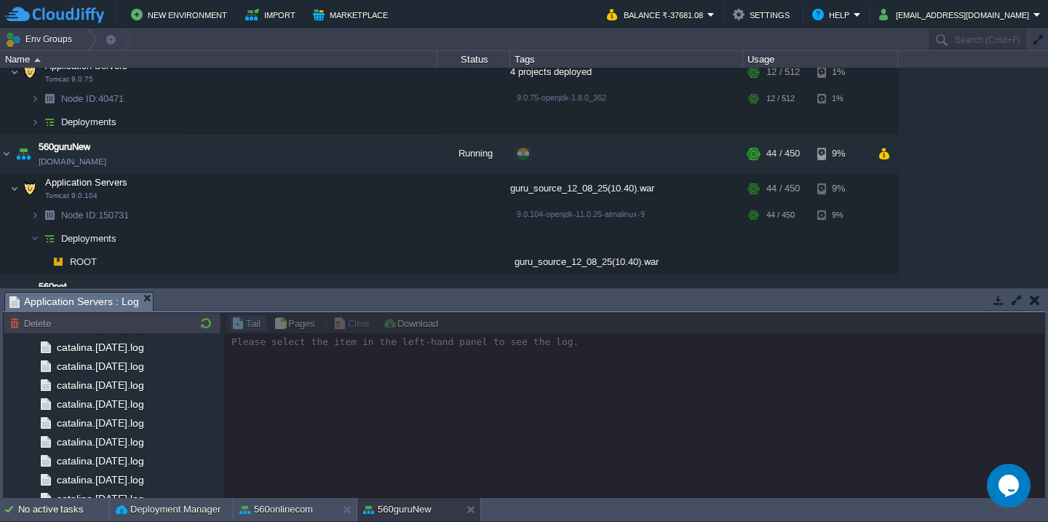
scroll to position [1691, 0]
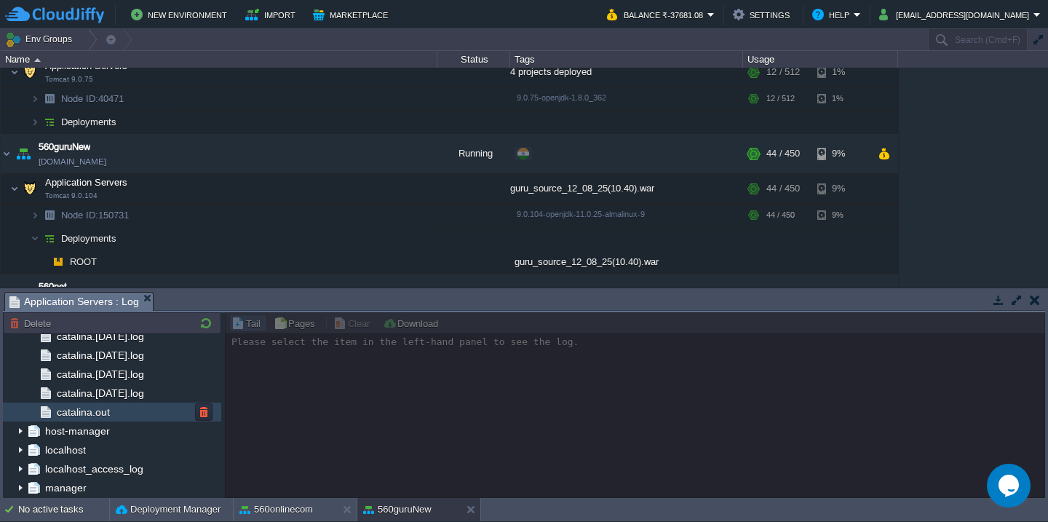
click at [129, 418] on div "catalina.out" at bounding box center [112, 411] width 218 height 19
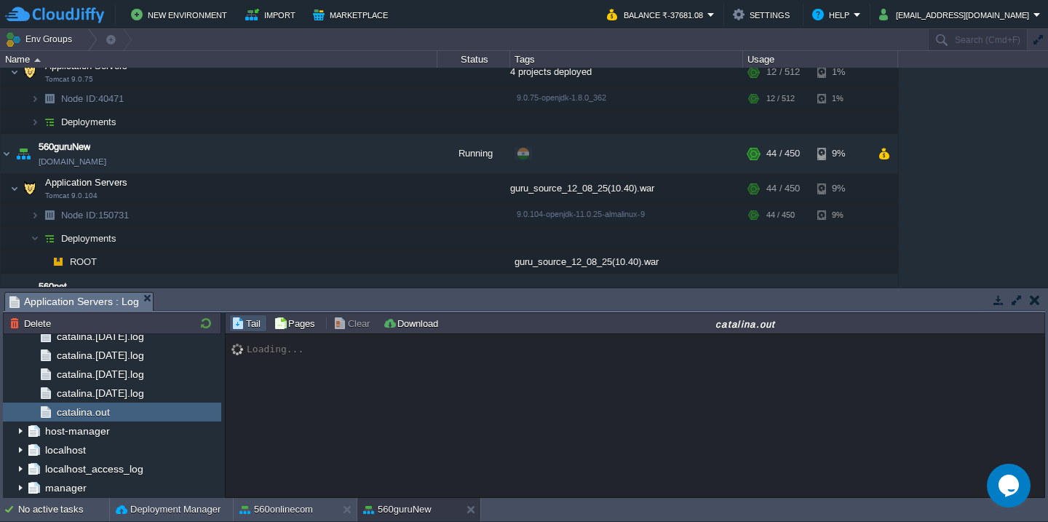
scroll to position [1282, 0]
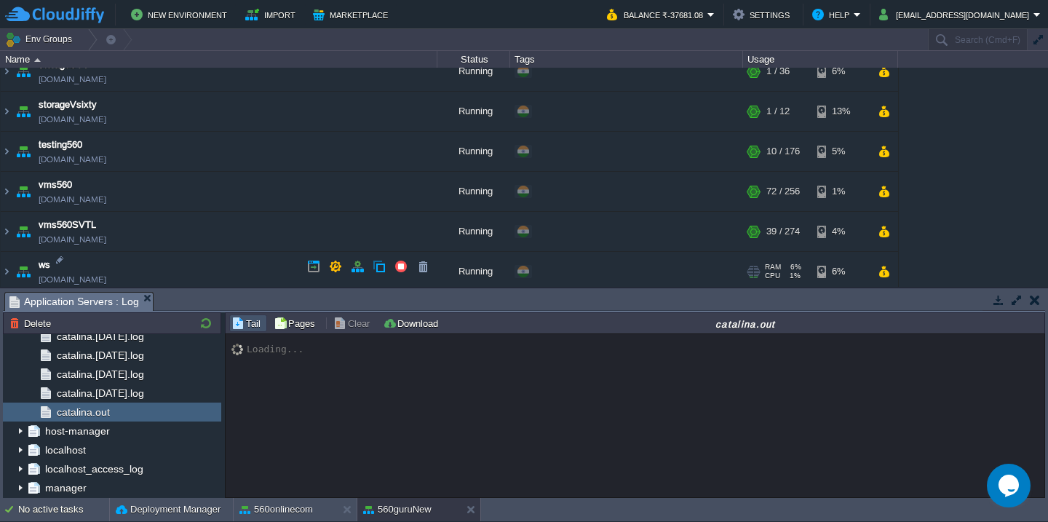
click at [158, 265] on td "ws [DOMAIN_NAME]" at bounding box center [219, 272] width 437 height 40
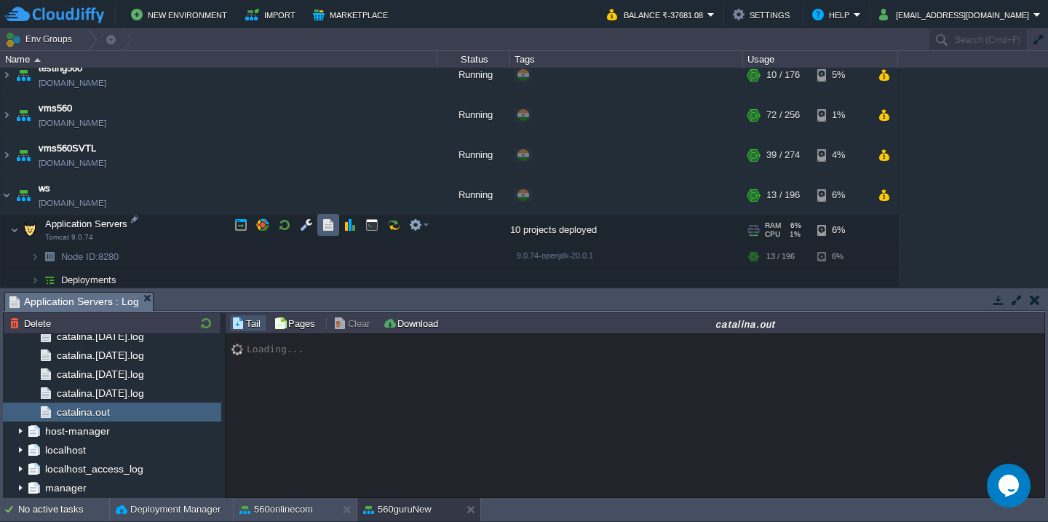
click at [328, 220] on button "button" at bounding box center [328, 224] width 13 height 13
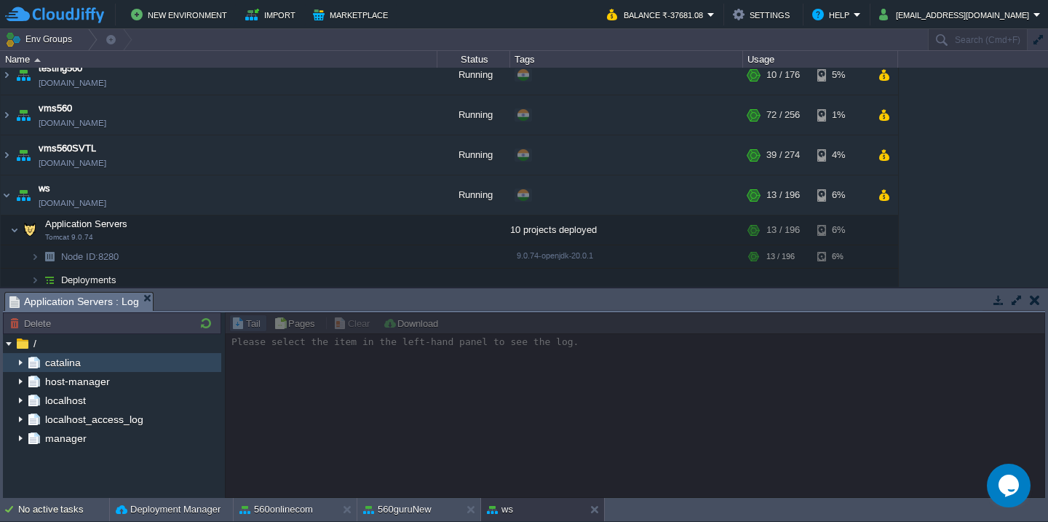
click at [21, 359] on img at bounding box center [21, 362] width 12 height 19
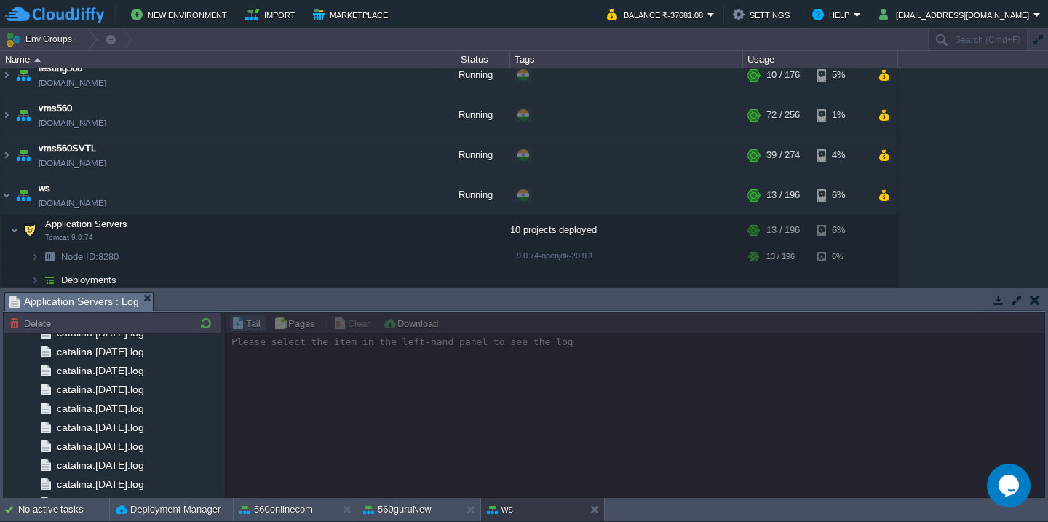
scroll to position [1691, 0]
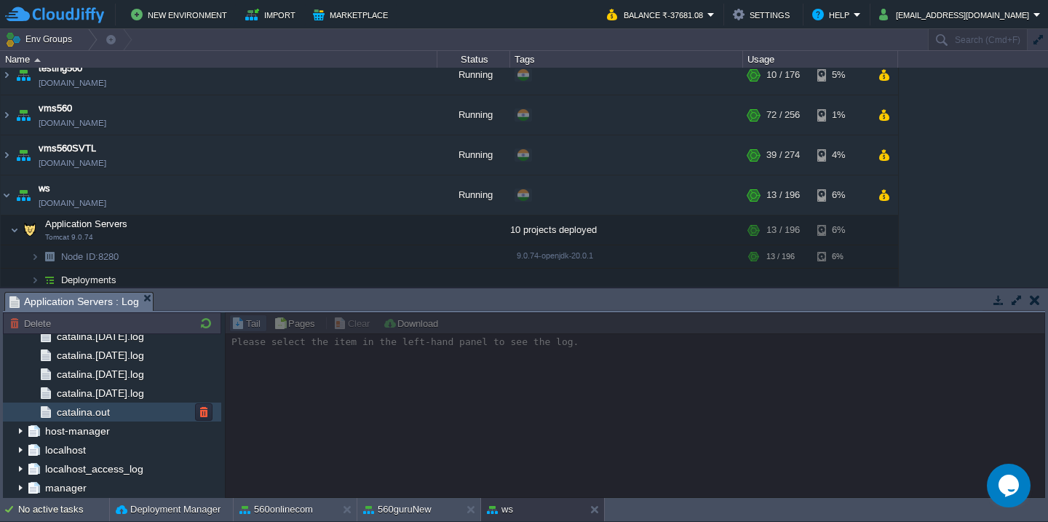
click at [96, 413] on span "catalina.out" at bounding box center [83, 411] width 58 height 13
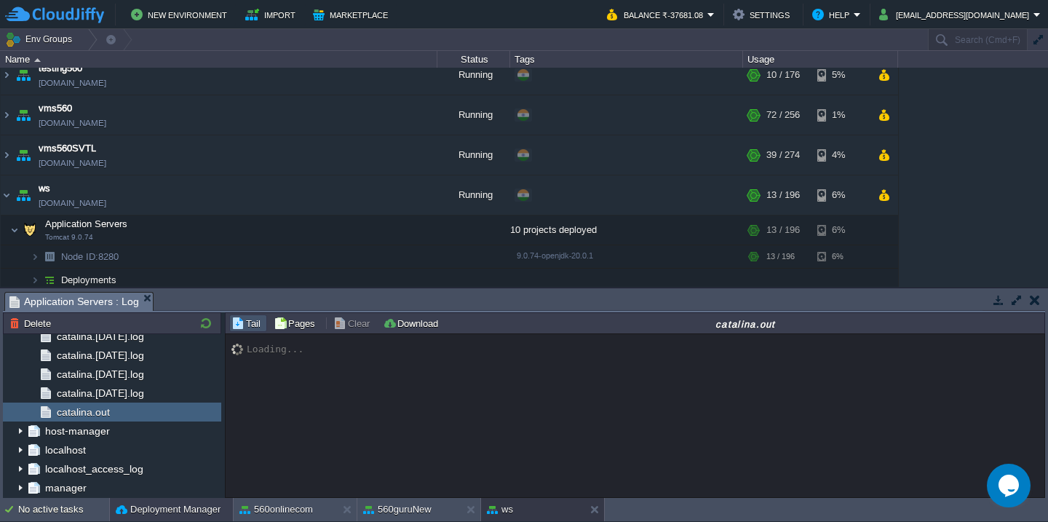
click at [160, 504] on button "Deployment Manager" at bounding box center [168, 509] width 105 height 15
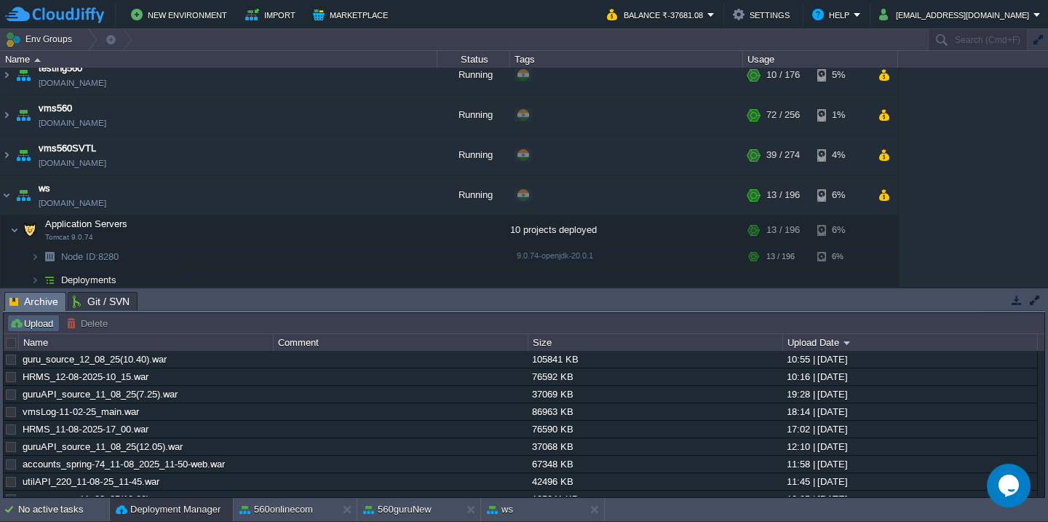
click at [47, 327] on button "Upload" at bounding box center [33, 323] width 48 height 13
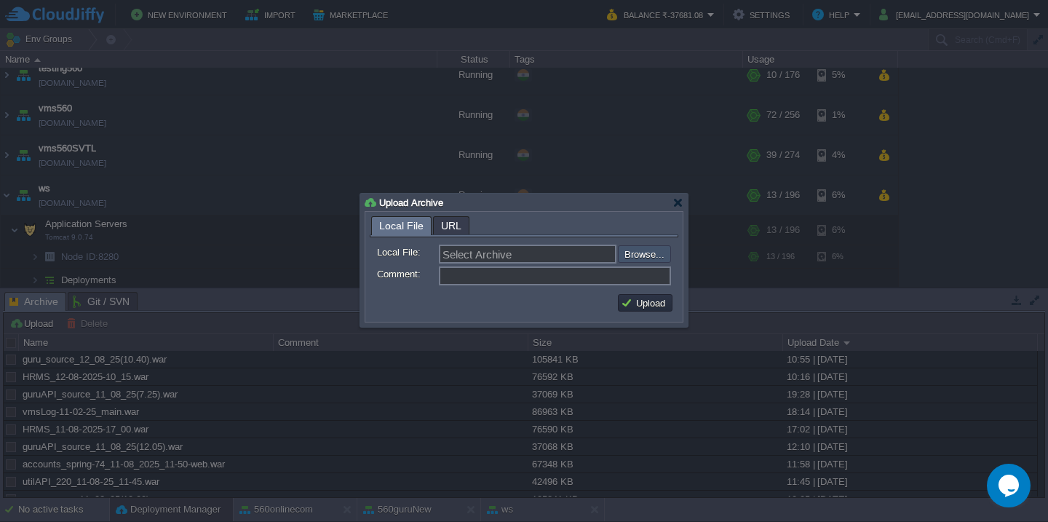
click at [643, 255] on input "file" at bounding box center [579, 253] width 184 height 17
type input "C:\fakepath\VMS_[DATE].war"
type input "VMS_[DATE].war"
click at [646, 303] on button "Upload" at bounding box center [645, 302] width 49 height 13
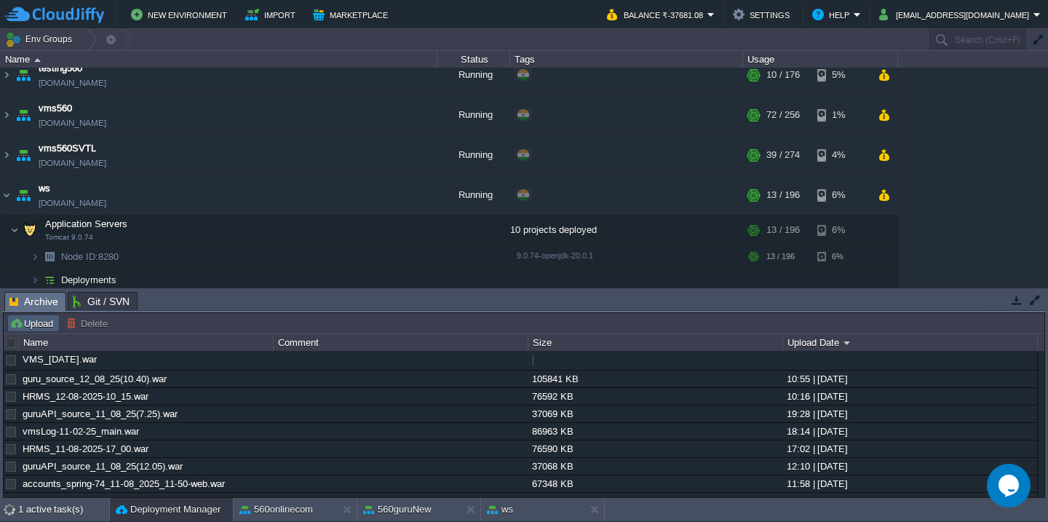
click at [25, 323] on button "Upload" at bounding box center [33, 323] width 48 height 13
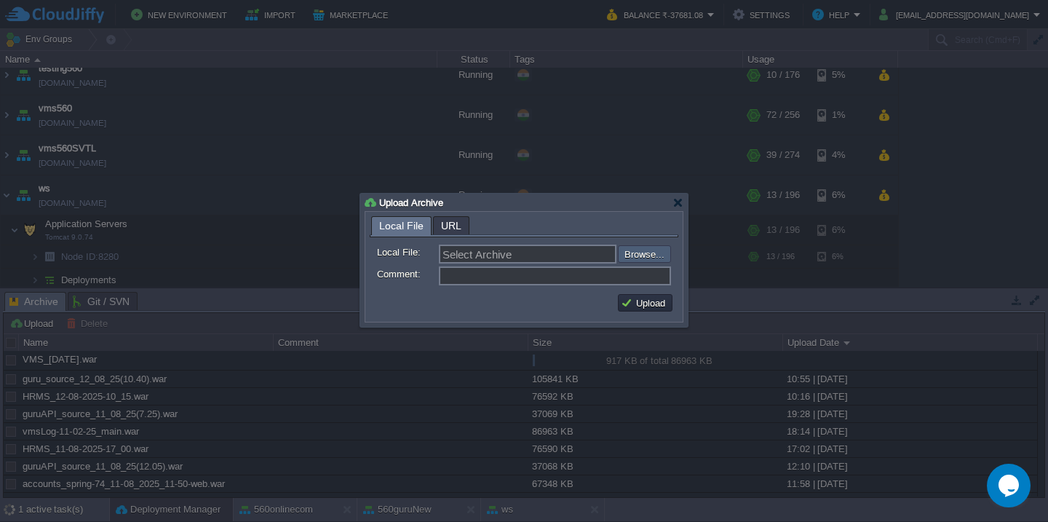
click at [632, 252] on input "file" at bounding box center [579, 253] width 184 height 17
type input "C:\fakepath\account_[DATE].war"
type input "account_[DATE].war"
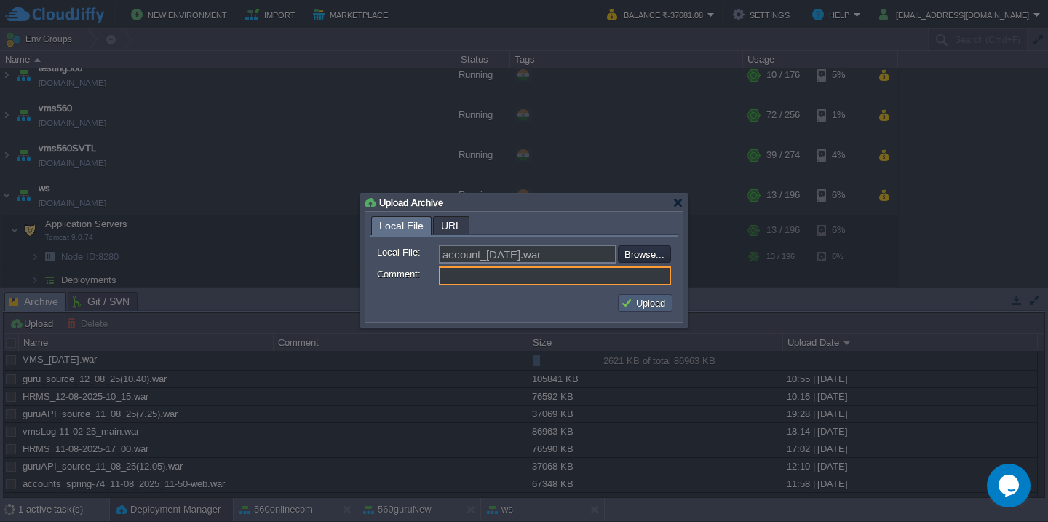
click at [646, 305] on button "Upload" at bounding box center [645, 302] width 49 height 13
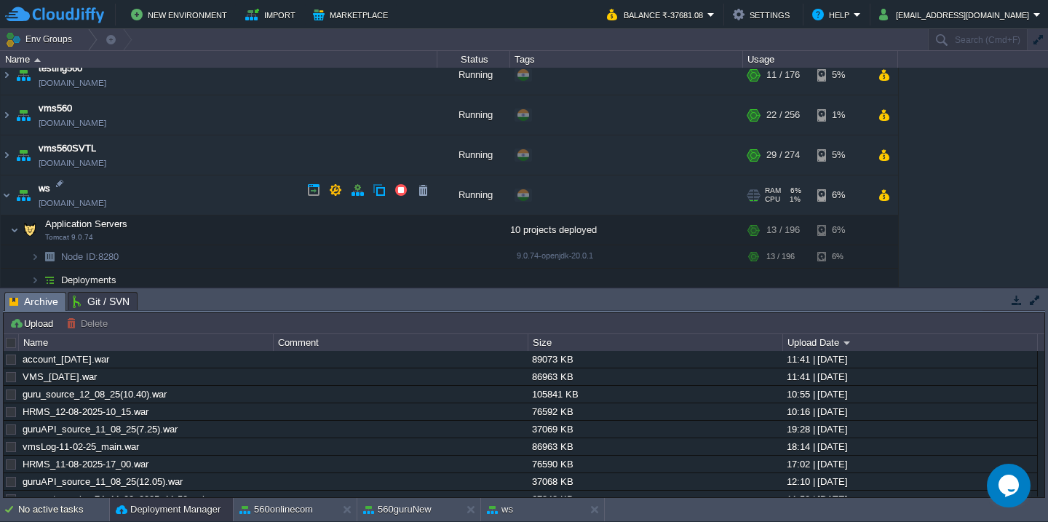
scroll to position [1316, 0]
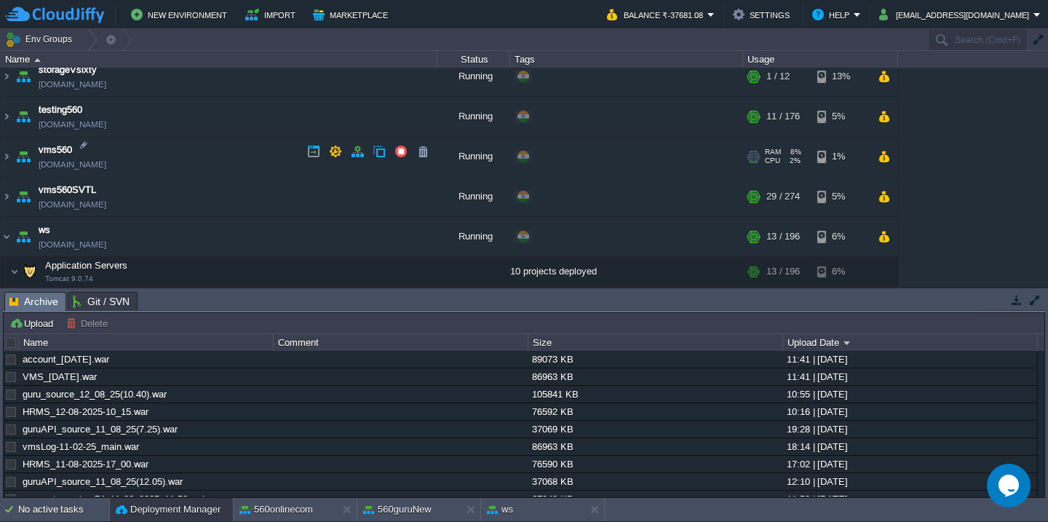
click at [186, 165] on td "vms560 [DOMAIN_NAME]" at bounding box center [219, 157] width 437 height 40
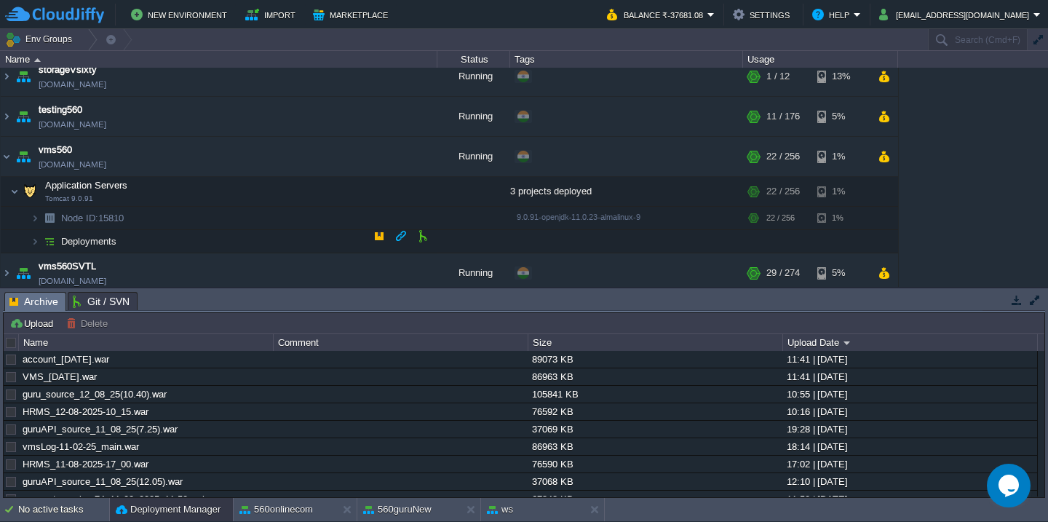
click at [180, 240] on td "Deployments" at bounding box center [219, 241] width 437 height 23
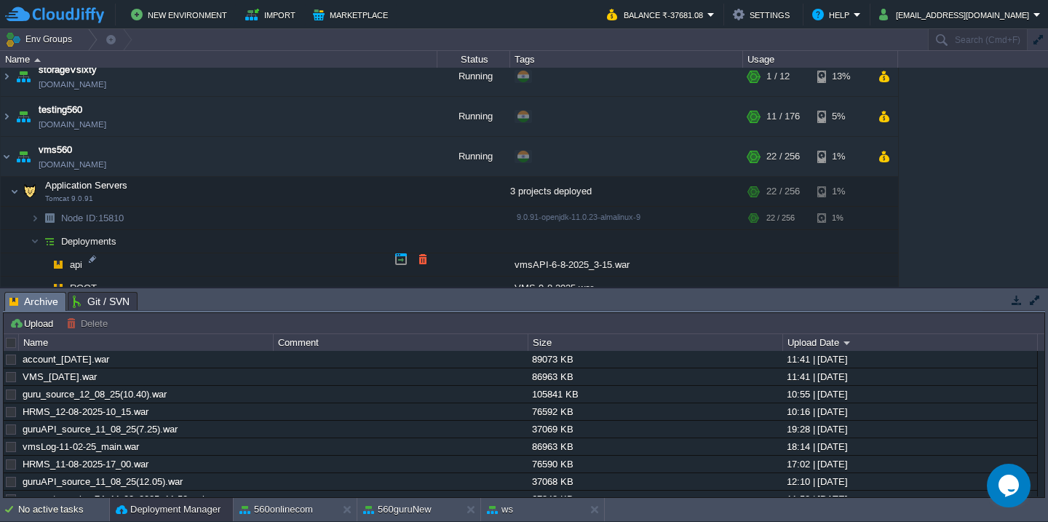
scroll to position [1379, 0]
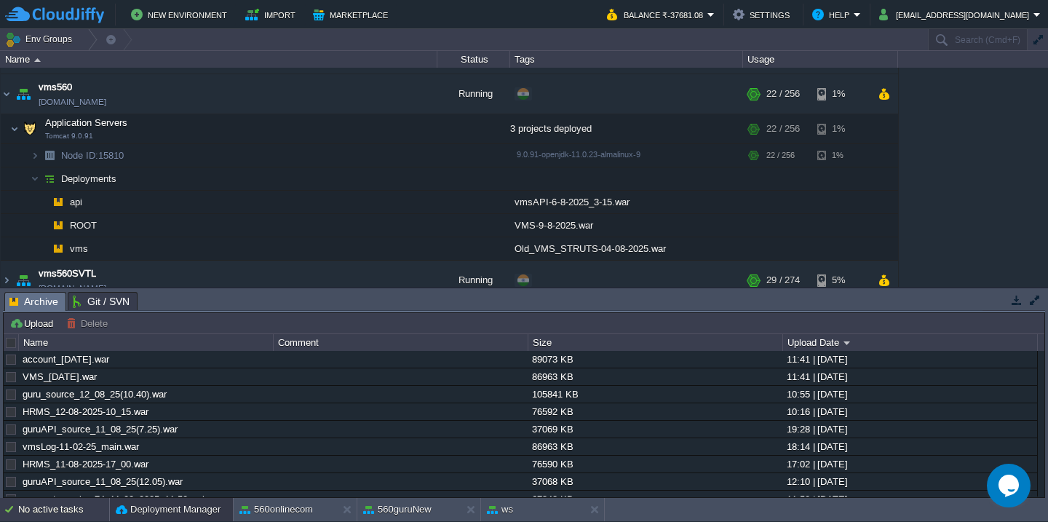
click at [33, 509] on div "No active tasks" at bounding box center [63, 509] width 91 height 23
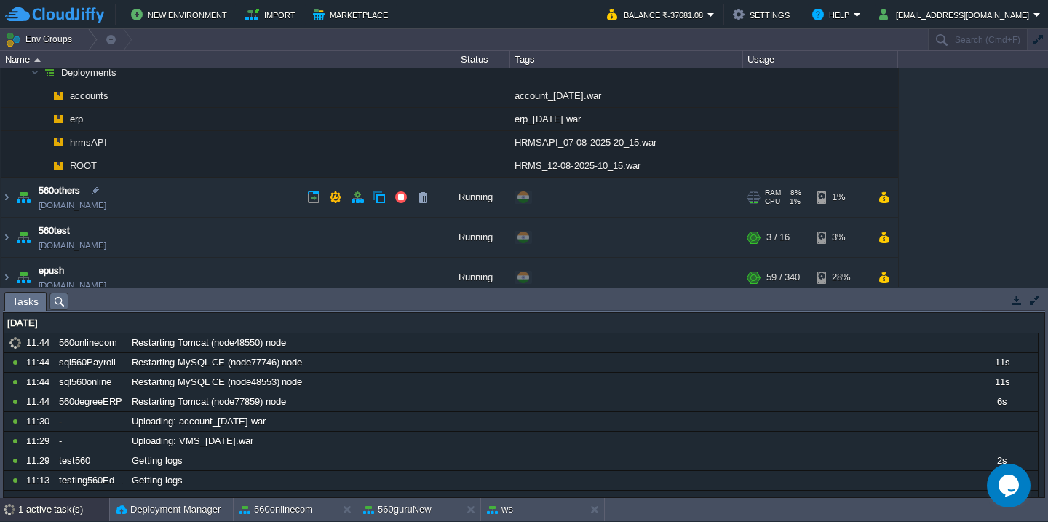
scroll to position [486, 0]
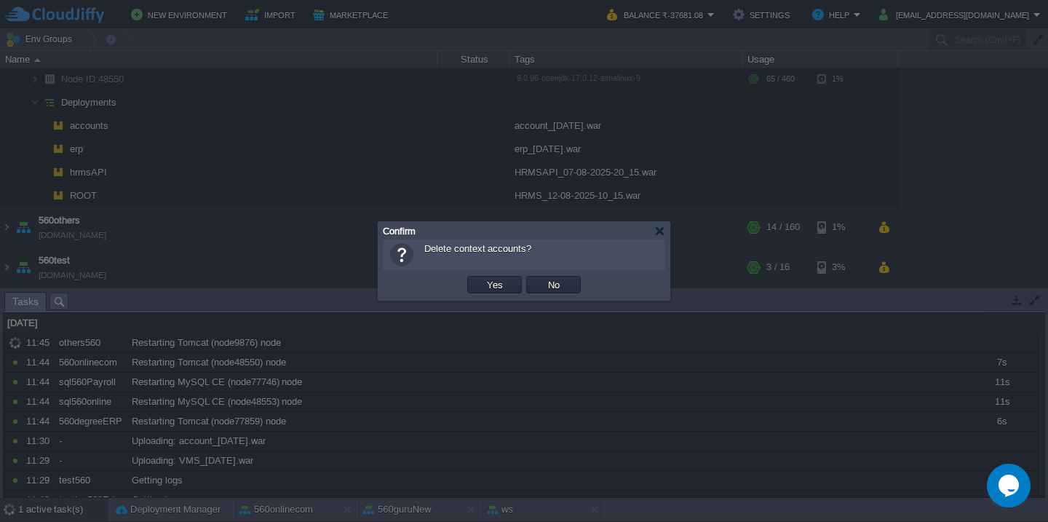
click at [482, 278] on button "Yes" at bounding box center [494, 284] width 25 height 13
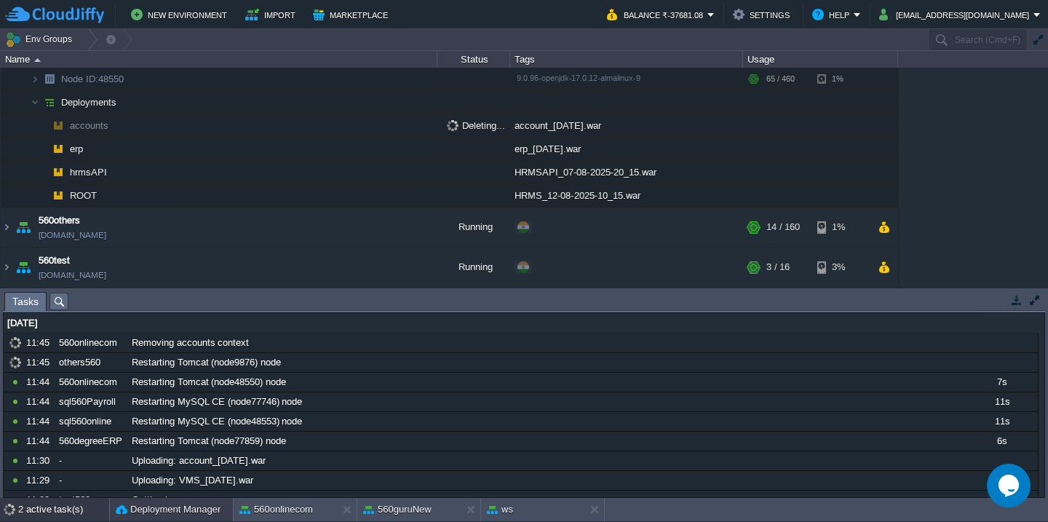
scroll to position [459, 0]
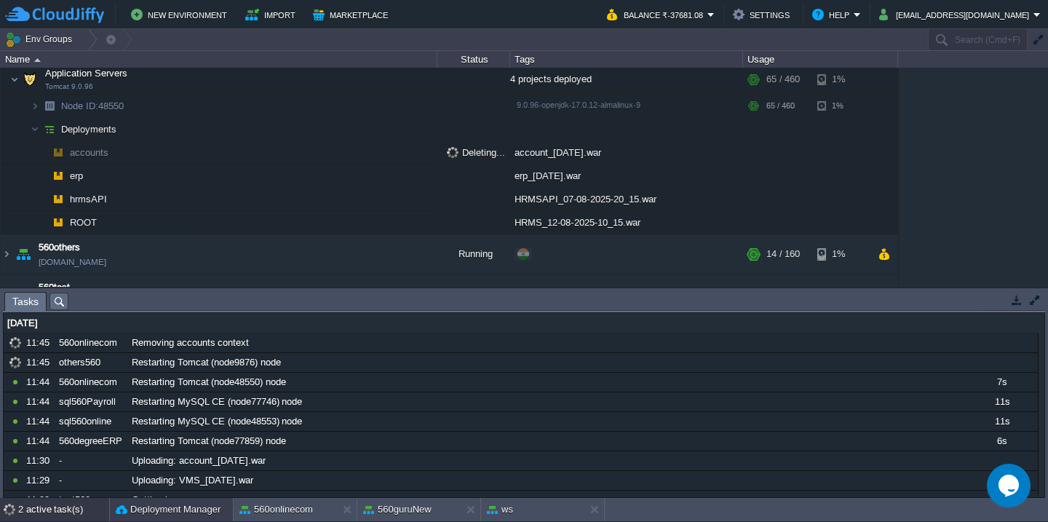
click at [170, 504] on button "Deployment Manager" at bounding box center [168, 509] width 105 height 15
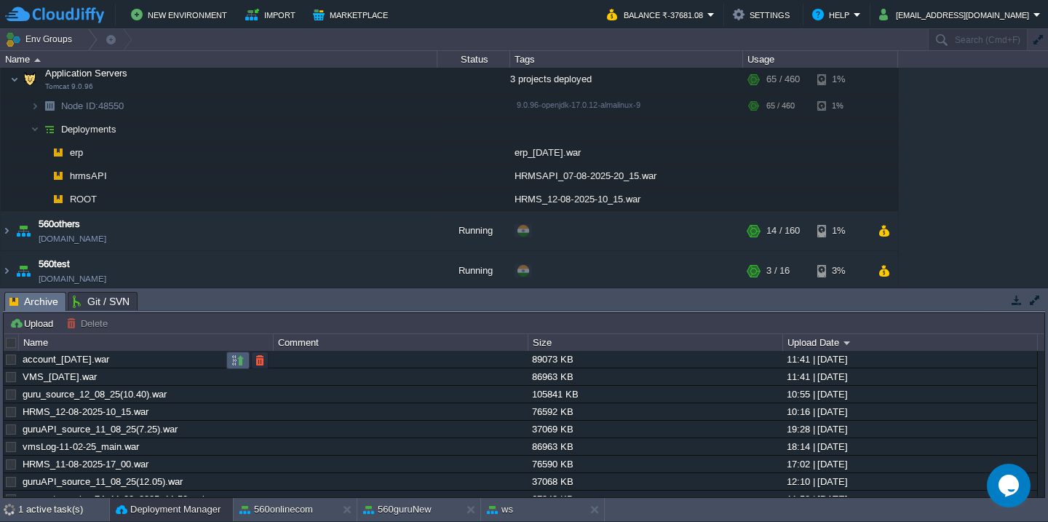
click at [237, 365] on button "button" at bounding box center [237, 360] width 13 height 13
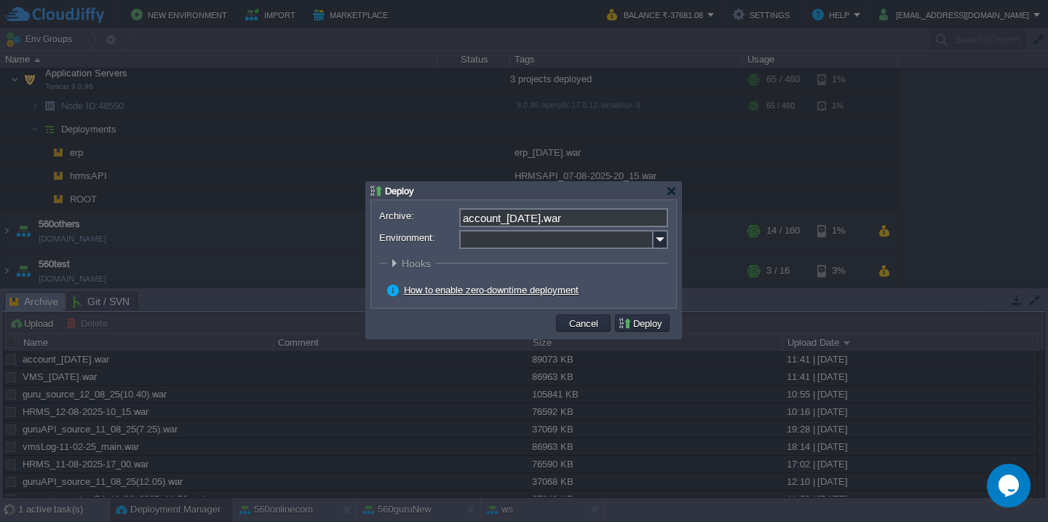
click at [515, 234] on input "Environment:" at bounding box center [556, 239] width 194 height 19
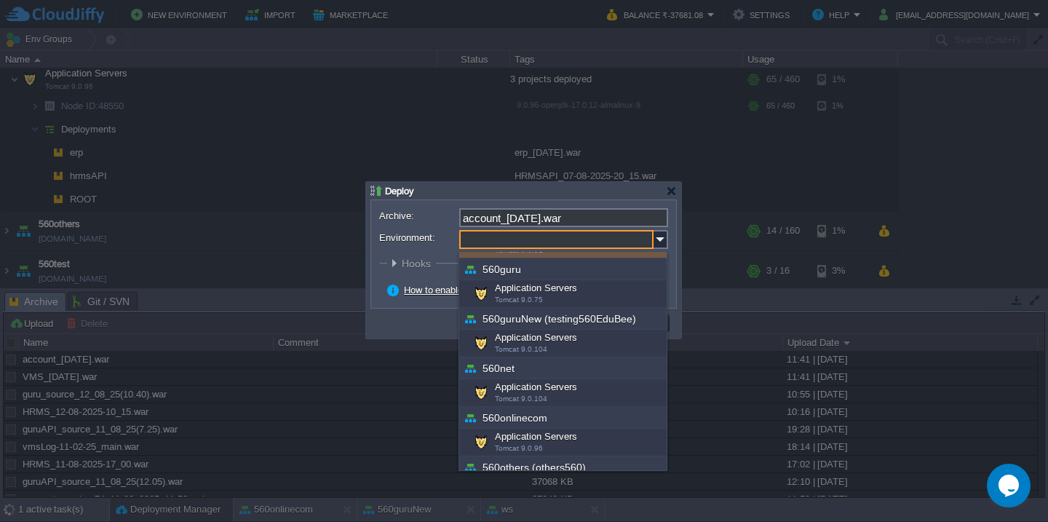
scroll to position [182, 0]
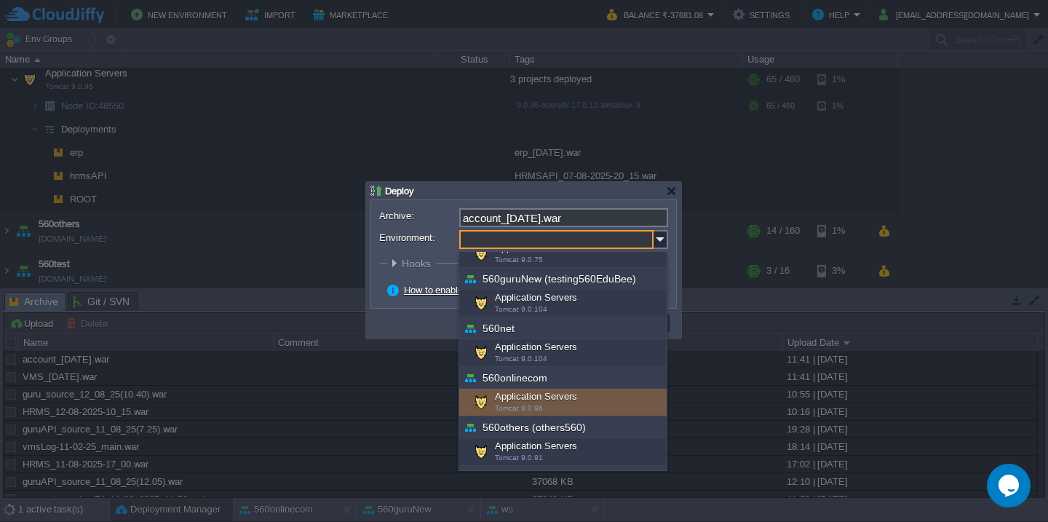
click at [525, 409] on span "Tomcat 9.0.96" at bounding box center [519, 408] width 48 height 8
type input "Application Servers (560onlinecom)"
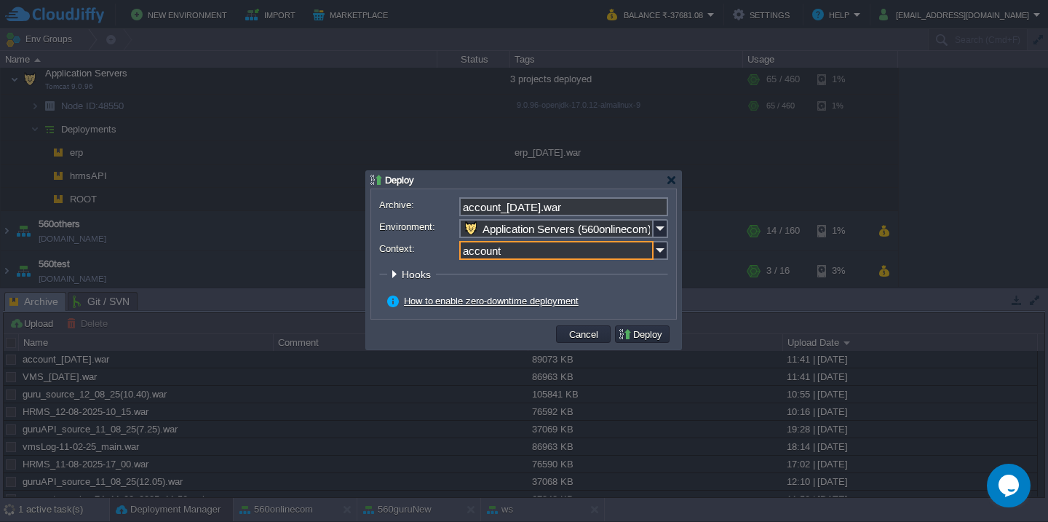
type input "accounts"
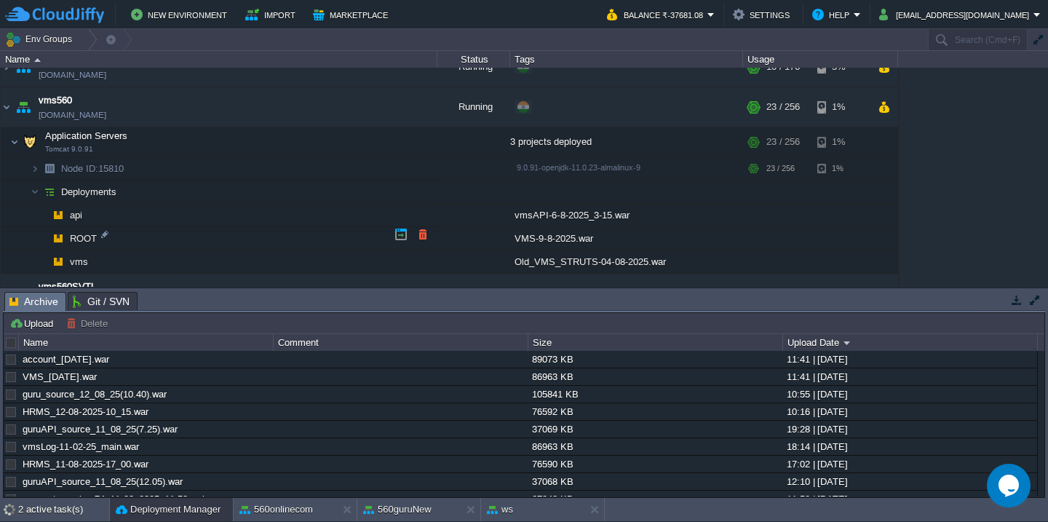
scroll to position [1368, 0]
click at [420, 233] on button "button" at bounding box center [422, 230] width 13 height 13
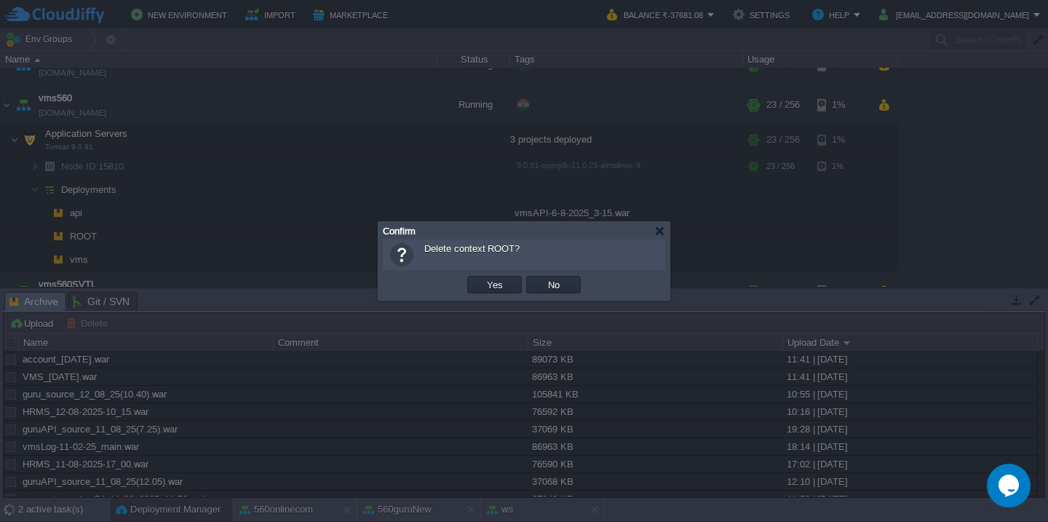
click at [482, 278] on button "Yes" at bounding box center [494, 284] width 25 height 13
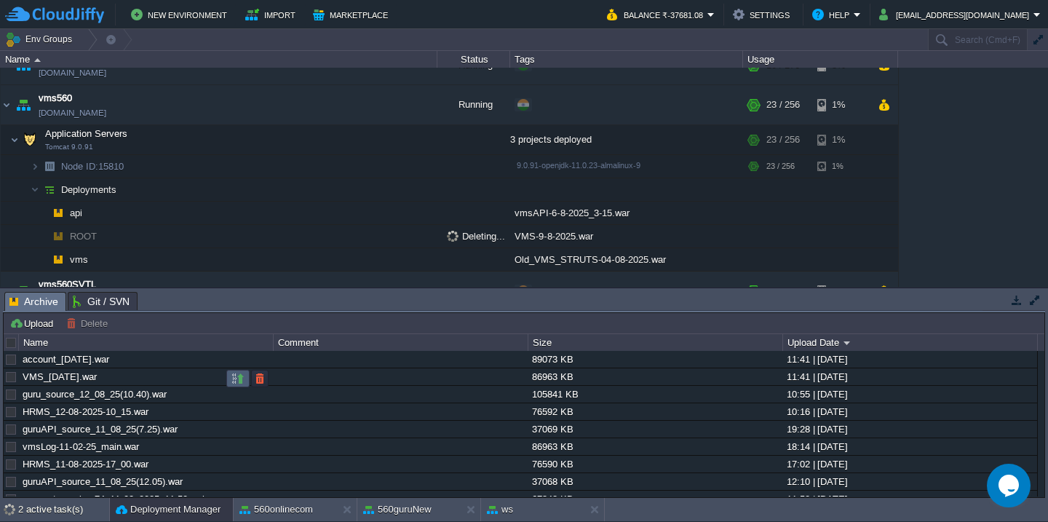
click at [237, 379] on button "button" at bounding box center [237, 378] width 13 height 13
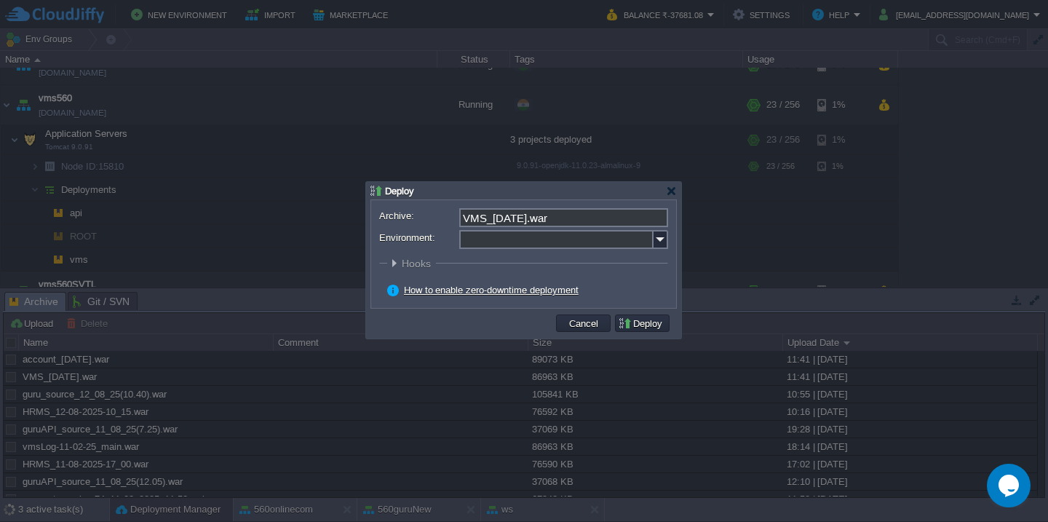
click at [523, 245] on input "Environment:" at bounding box center [556, 239] width 194 height 19
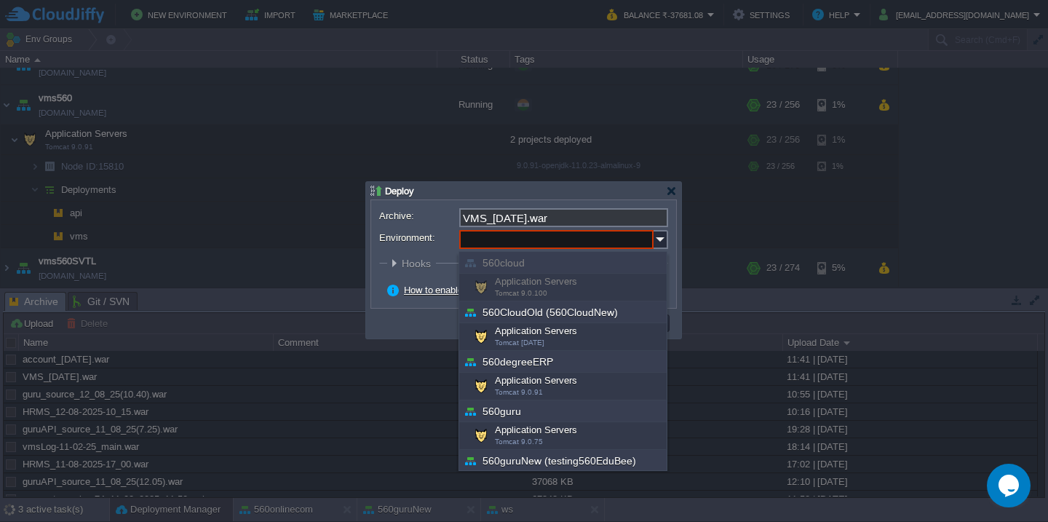
scroll to position [474, 0]
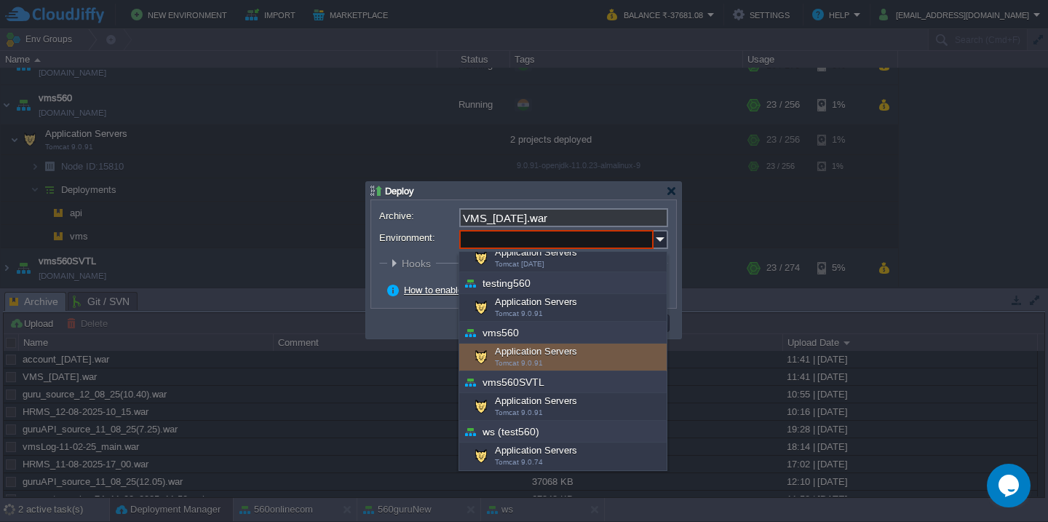
click at [541, 358] on div "Application Servers Tomcat 9.0.91" at bounding box center [562, 357] width 207 height 28
type input "Application Servers (vms560)"
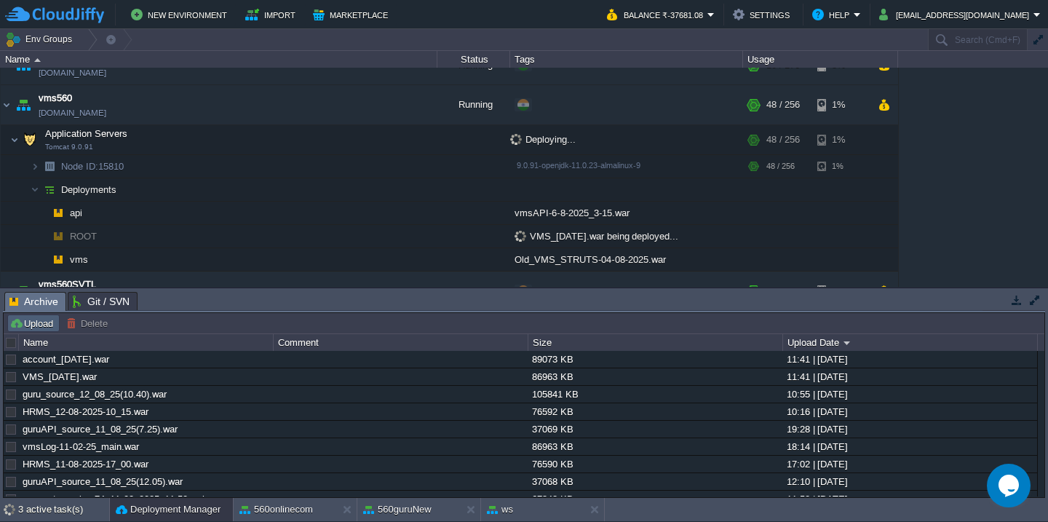
click at [32, 322] on button "Upload" at bounding box center [33, 323] width 48 height 13
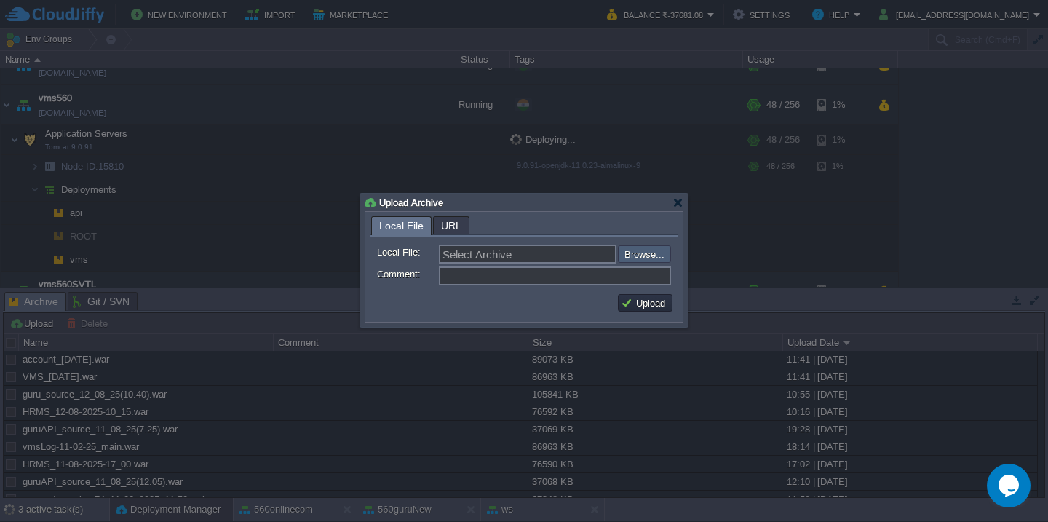
click at [640, 256] on input "file" at bounding box center [579, 253] width 184 height 17
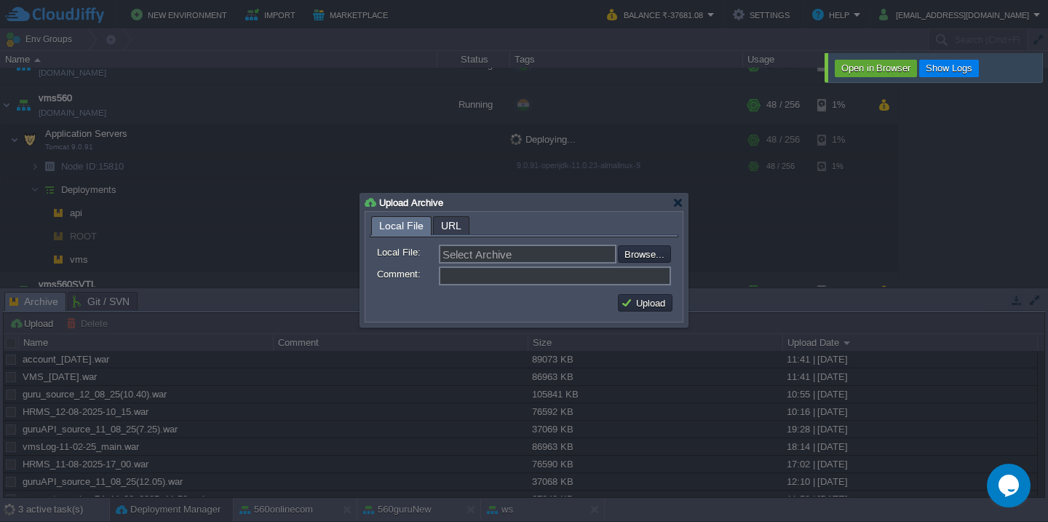
scroll to position [454, 0]
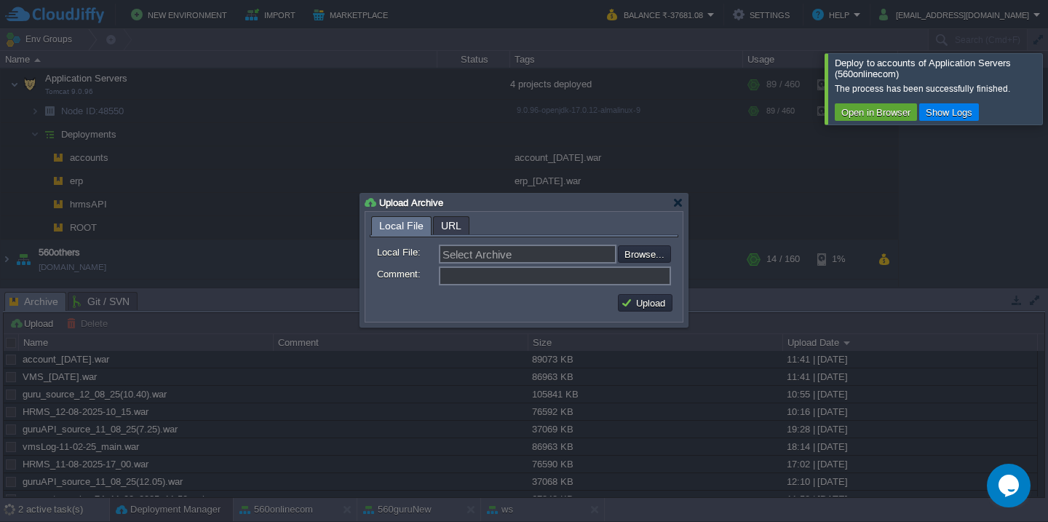
type input "C:\fakepath\HRMSAPI_12-08-2025-11_45.war"
type input "HRMSAPI_12-08-2025-11_45.war"
click at [640, 307] on button "Upload" at bounding box center [645, 302] width 49 height 13
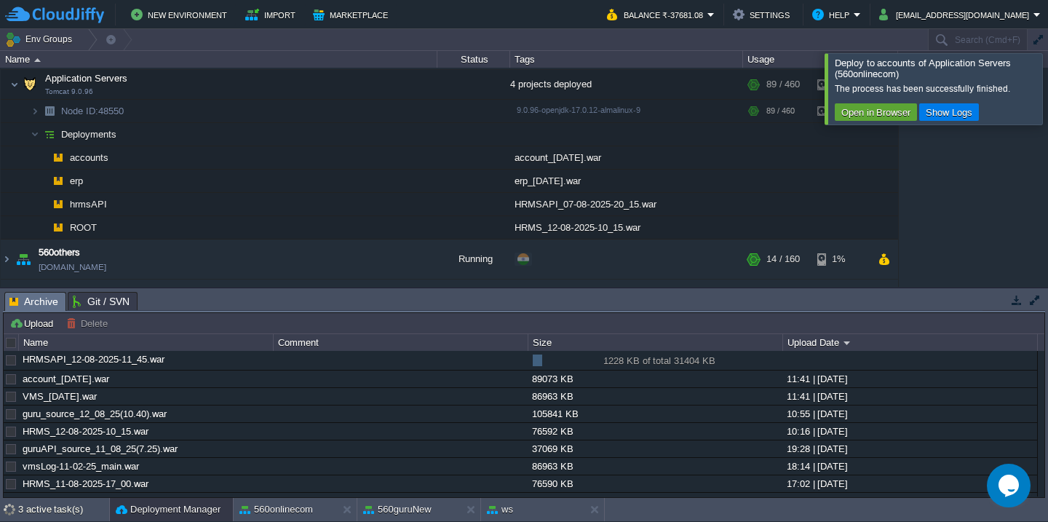
scroll to position [1324, 0]
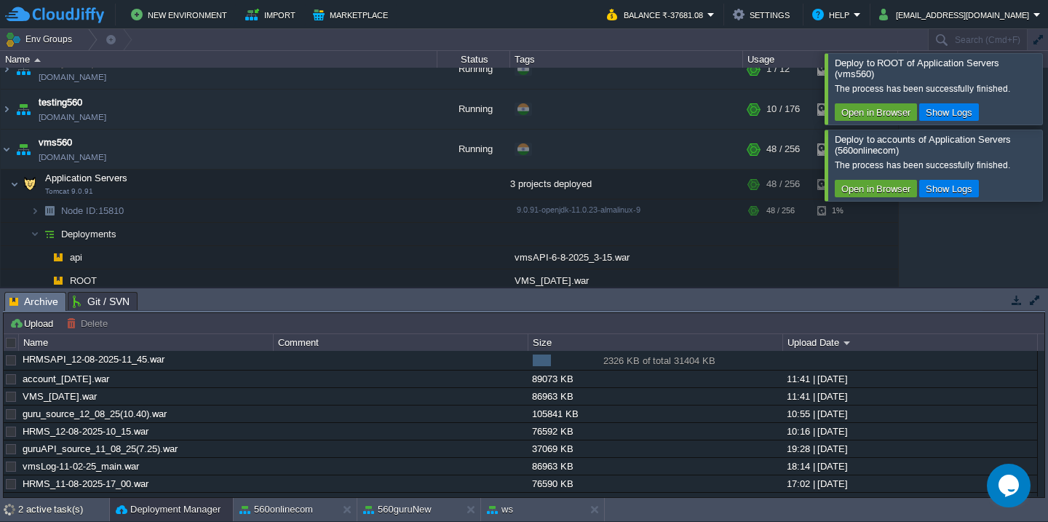
click at [1047, 110] on div at bounding box center [1065, 88] width 0 height 71
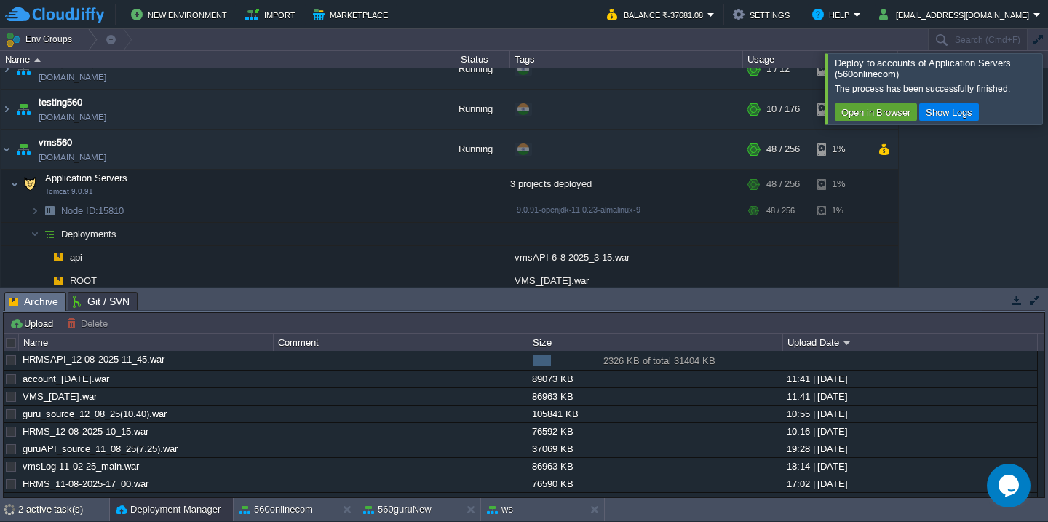
click at [1047, 110] on div at bounding box center [1065, 88] width 0 height 71
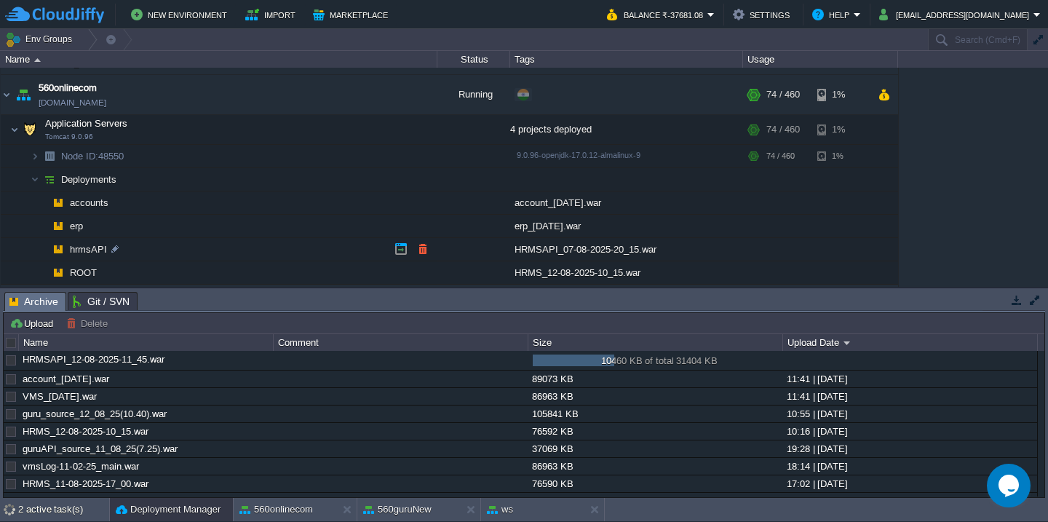
scroll to position [453, 0]
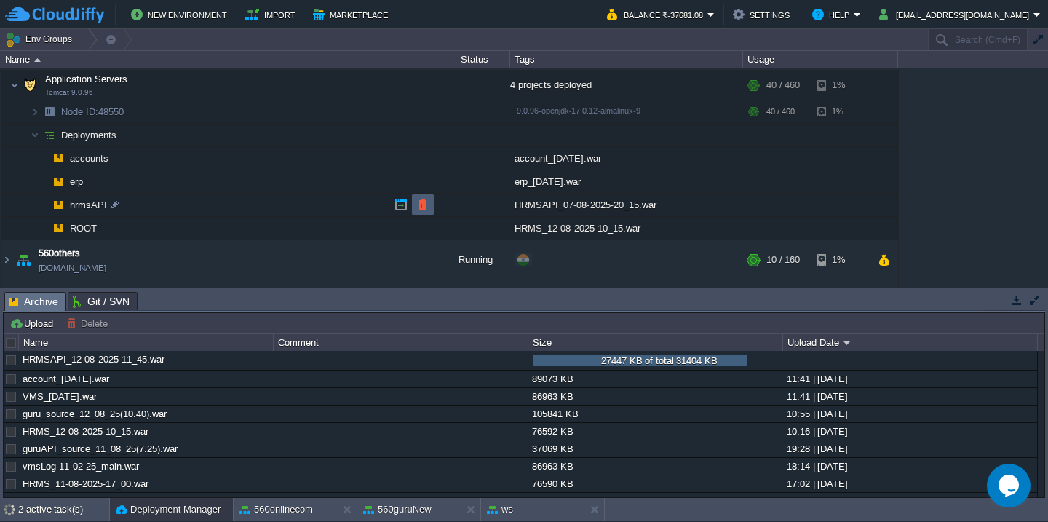
click at [416, 208] on button "button" at bounding box center [422, 204] width 13 height 13
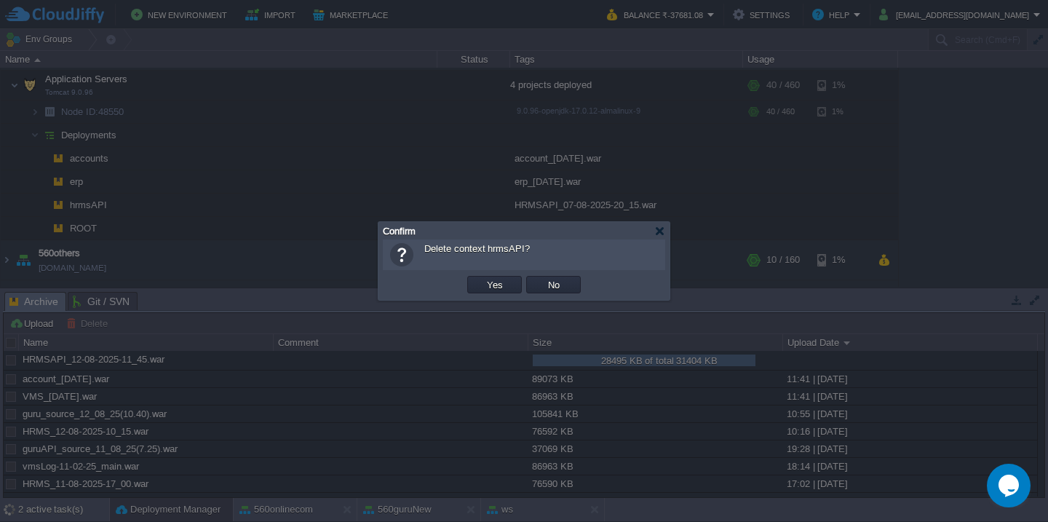
click at [482, 278] on button "Yes" at bounding box center [494, 284] width 25 height 13
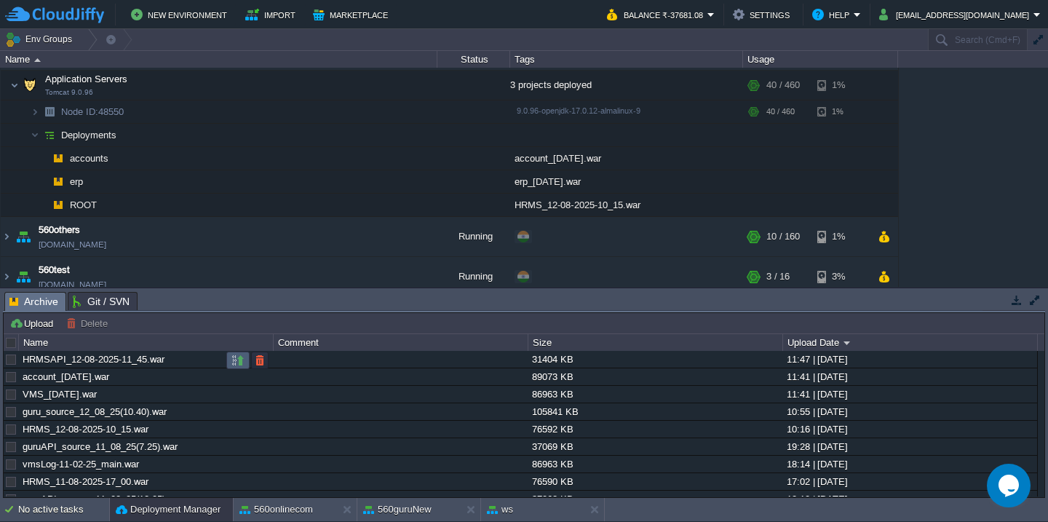
click at [234, 364] on button "button" at bounding box center [237, 360] width 13 height 13
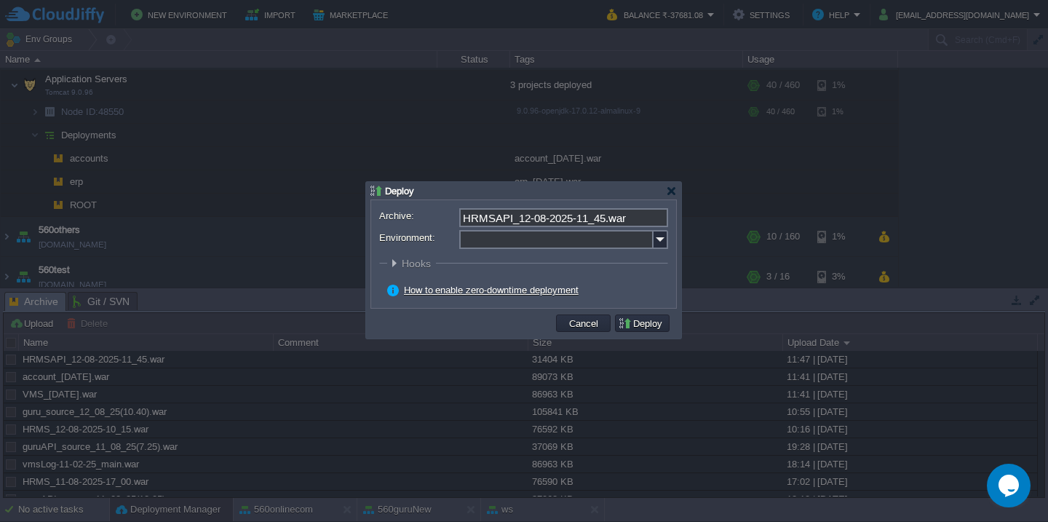
click at [499, 245] on input "Environment:" at bounding box center [556, 239] width 194 height 19
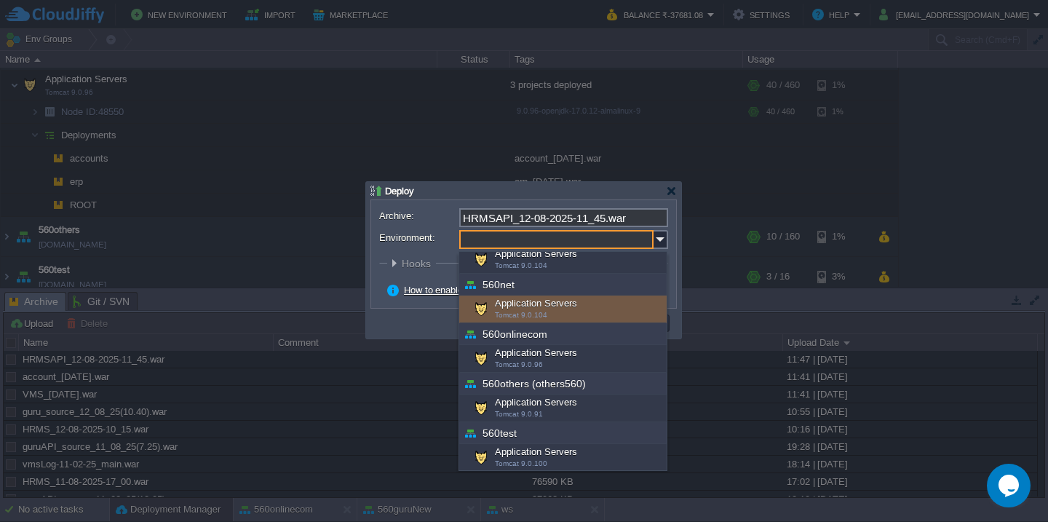
scroll to position [232, 0]
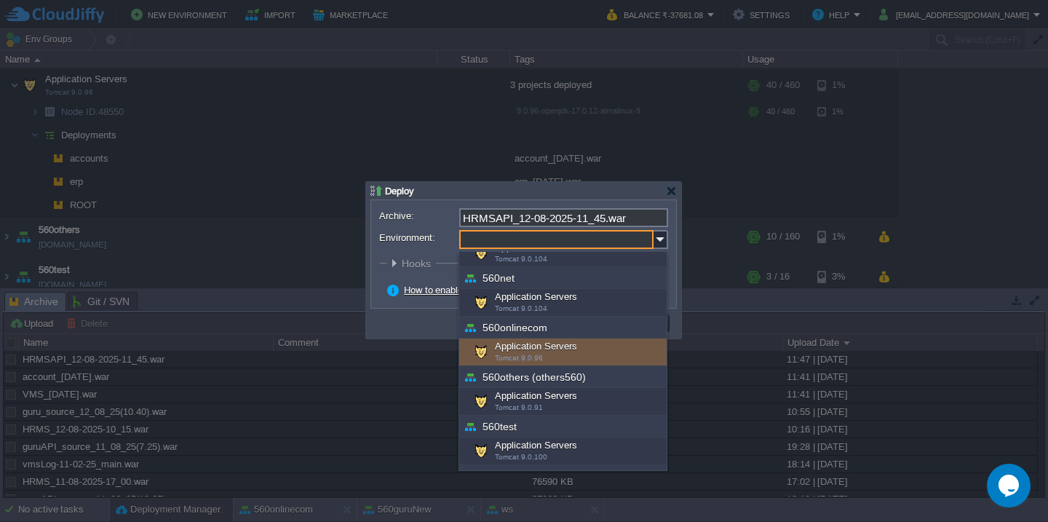
click at [520, 360] on span "Tomcat 9.0.96" at bounding box center [519, 358] width 48 height 8
type input "Application Servers (560onlinecom)"
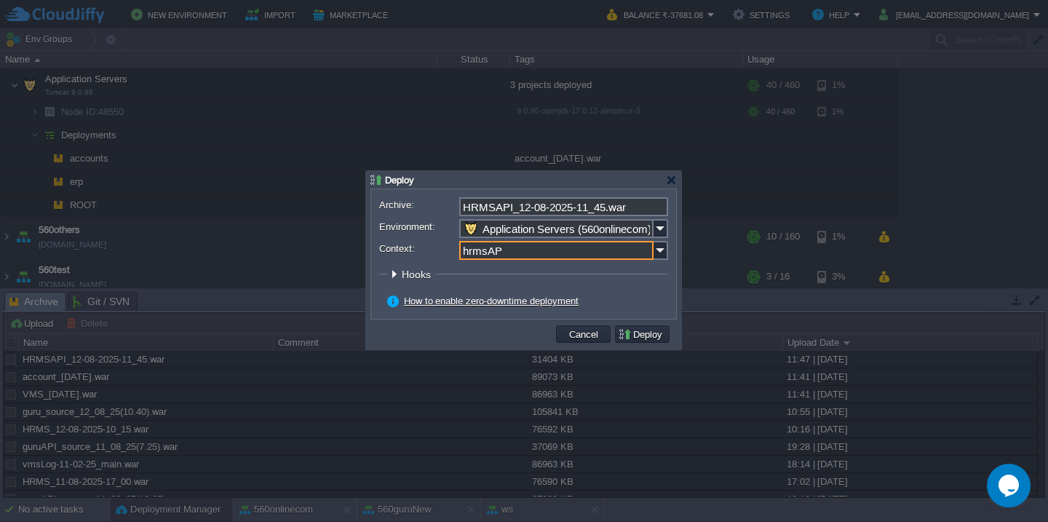
type input "hrmsAPI"
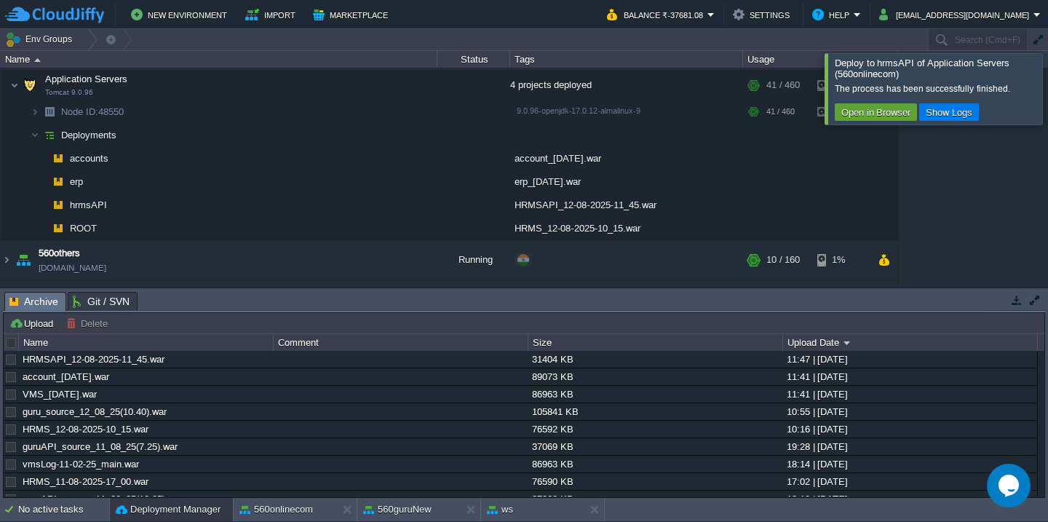
click at [1047, 81] on div at bounding box center [1065, 88] width 0 height 71
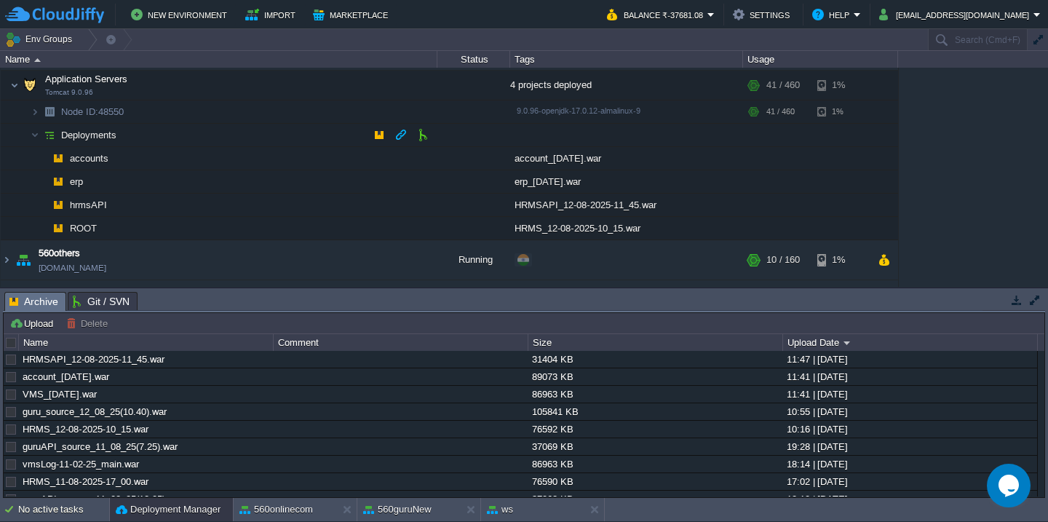
scroll to position [425, 0]
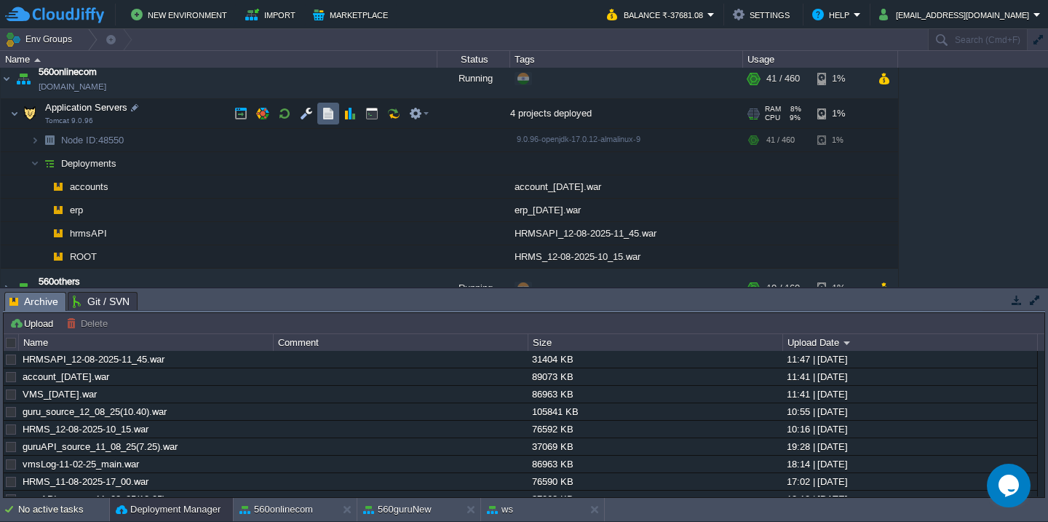
click at [330, 114] on button "button" at bounding box center [328, 113] width 13 height 13
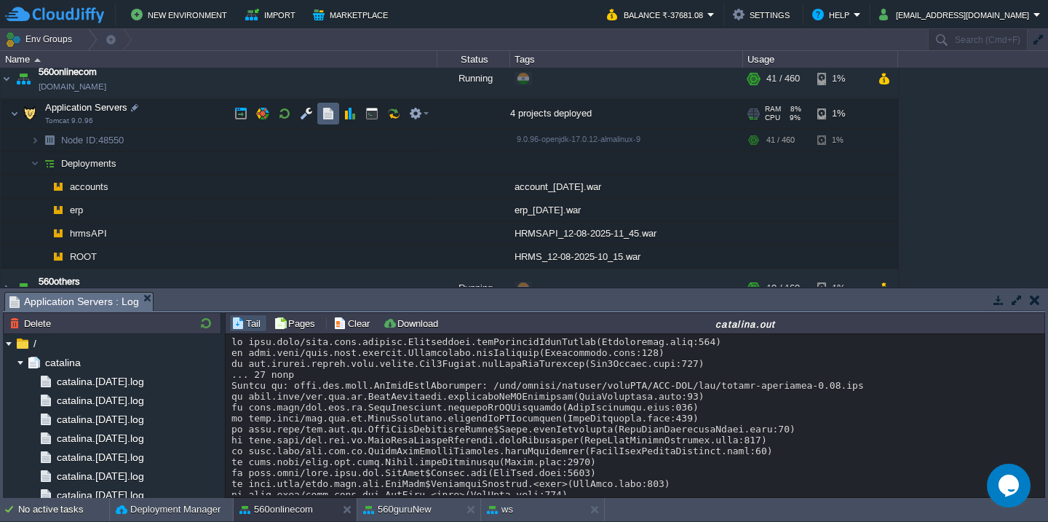
scroll to position [22609, 0]
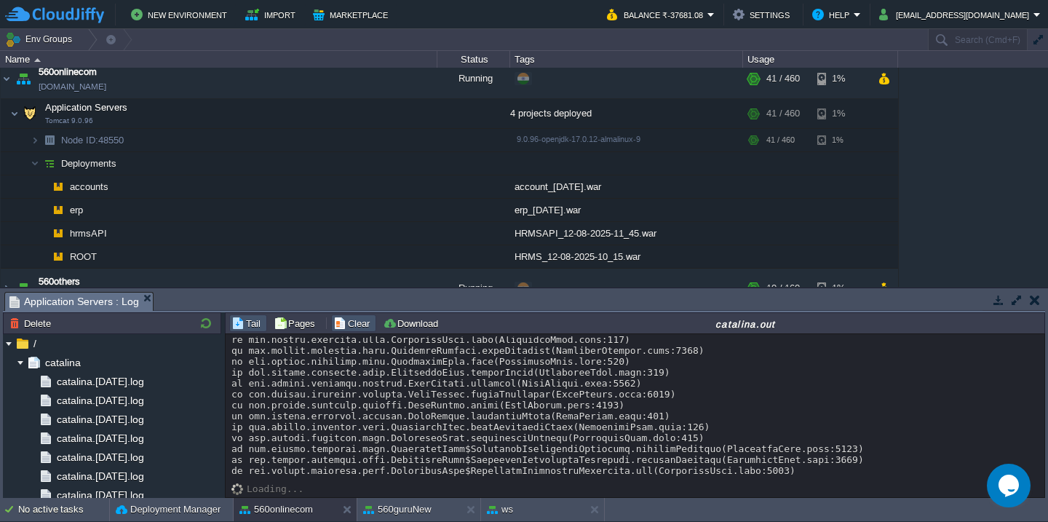
click at [359, 322] on button "Clear" at bounding box center [353, 323] width 41 height 13
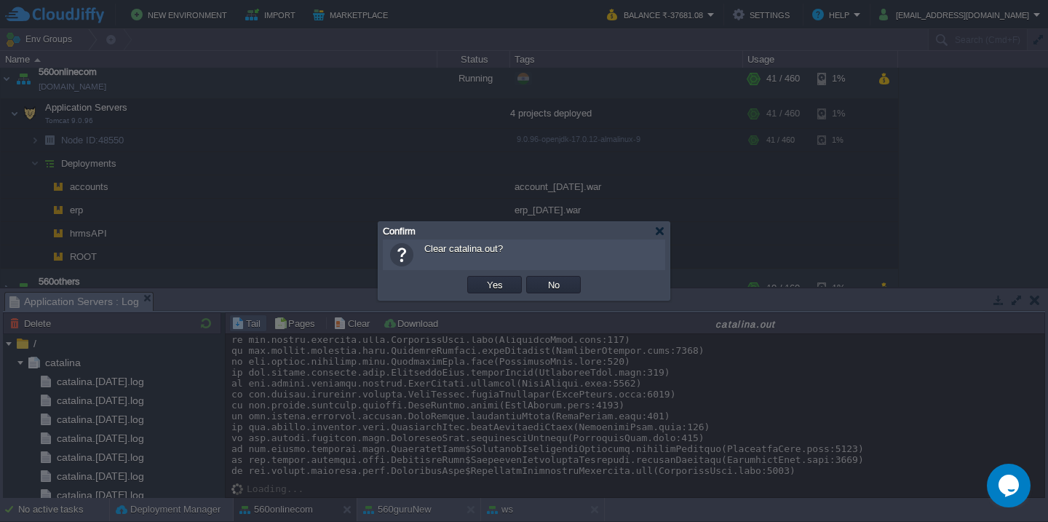
click at [482, 278] on button "Yes" at bounding box center [494, 284] width 25 height 13
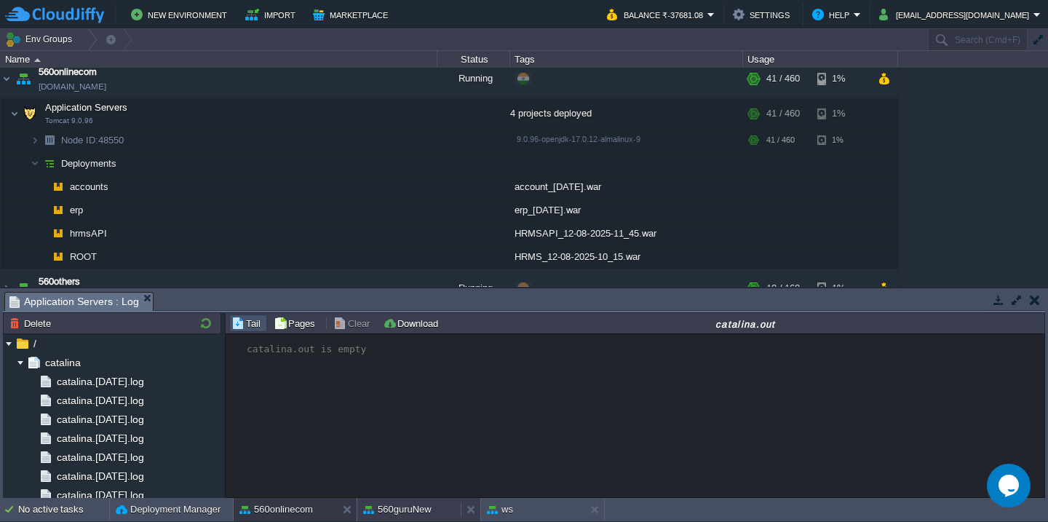
scroll to position [0, 0]
click at [394, 517] on div "560guruNew" at bounding box center [408, 509] width 103 height 23
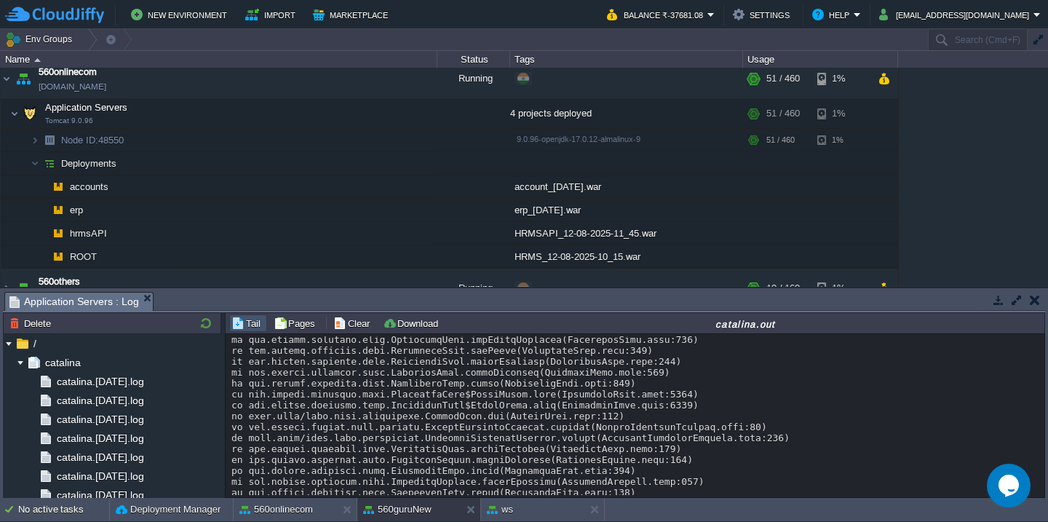
scroll to position [15142, 0]
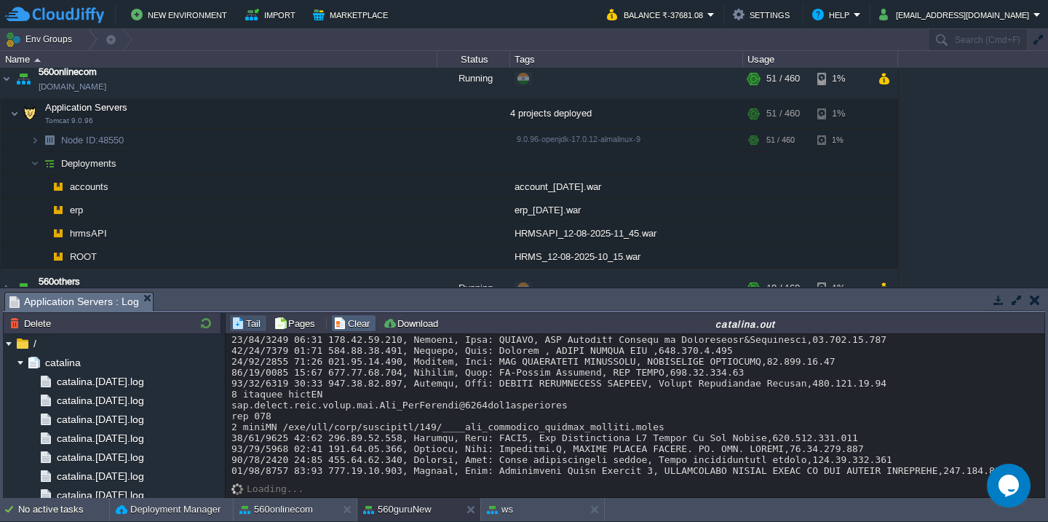
click at [346, 320] on button "Clear" at bounding box center [353, 323] width 41 height 13
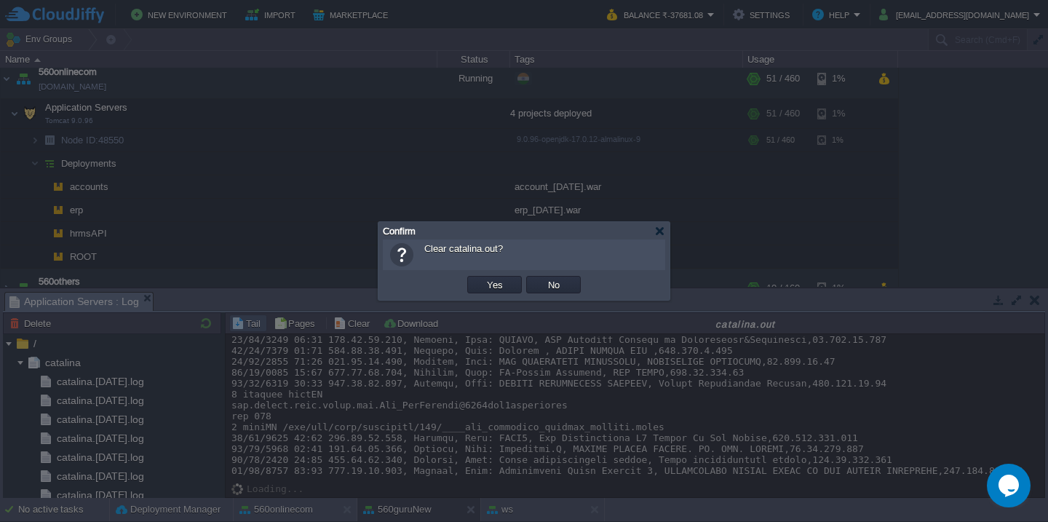
click at [482, 278] on button "Yes" at bounding box center [494, 284] width 25 height 13
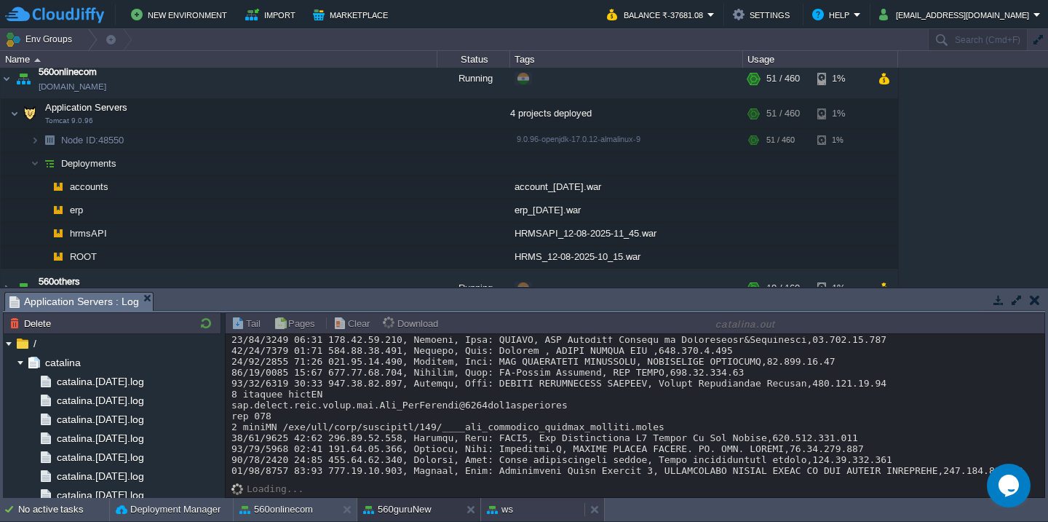
scroll to position [0, 0]
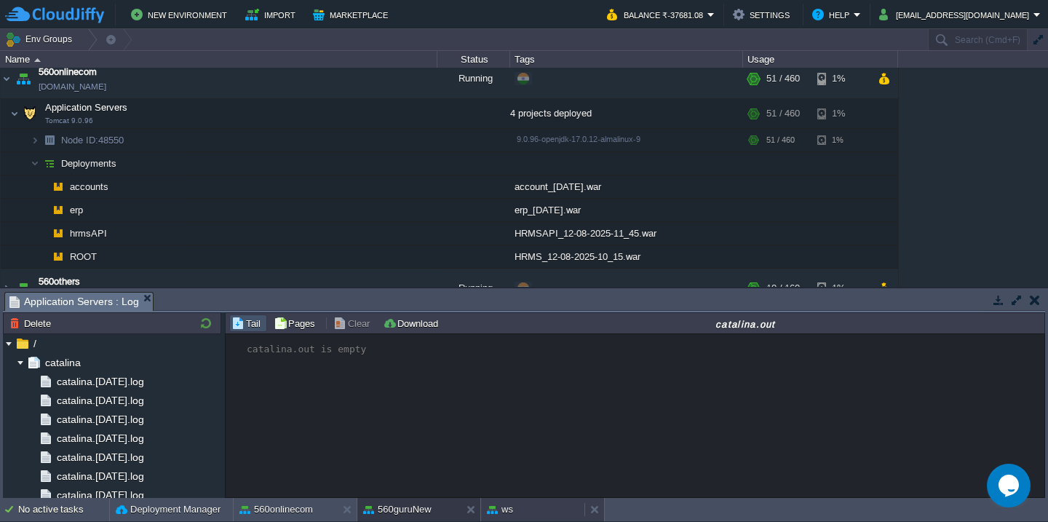
click at [512, 505] on div "ws" at bounding box center [532, 509] width 103 height 23
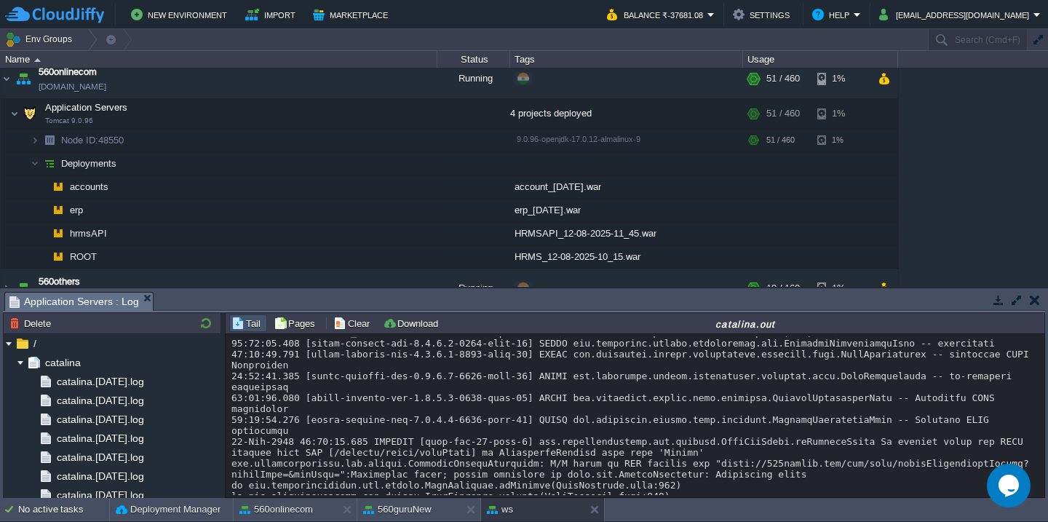
scroll to position [43643, 0]
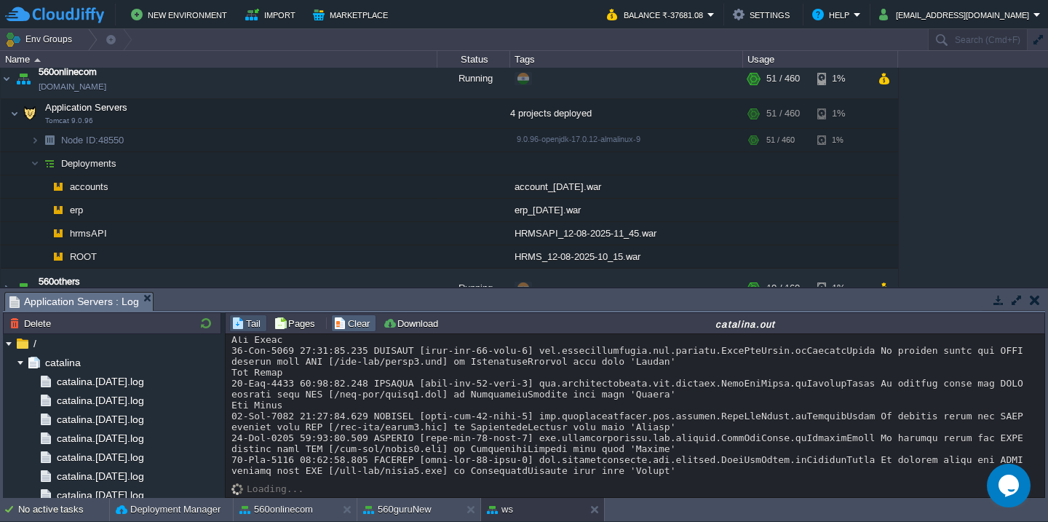
click at [348, 319] on button "Clear" at bounding box center [353, 323] width 41 height 13
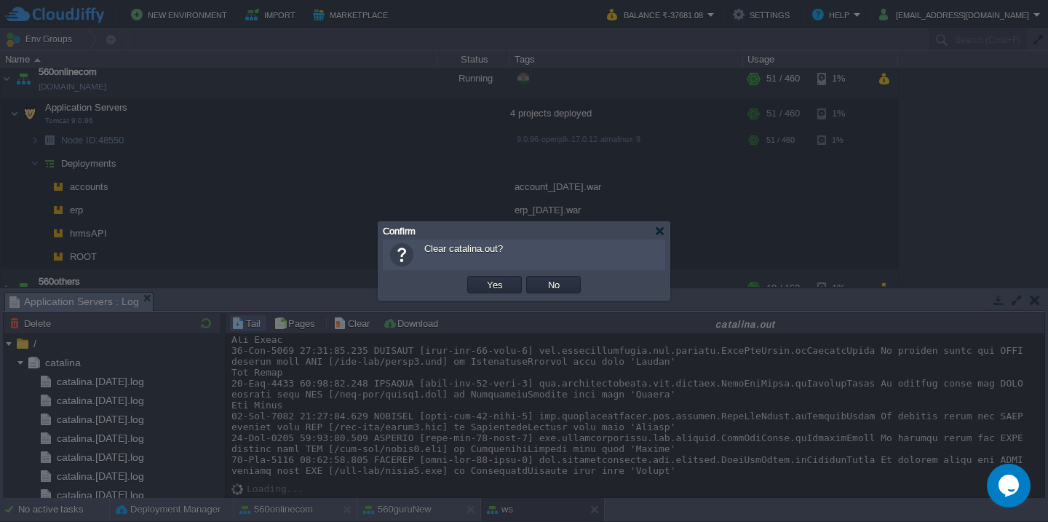
click at [482, 278] on button "Yes" at bounding box center [494, 284] width 25 height 13
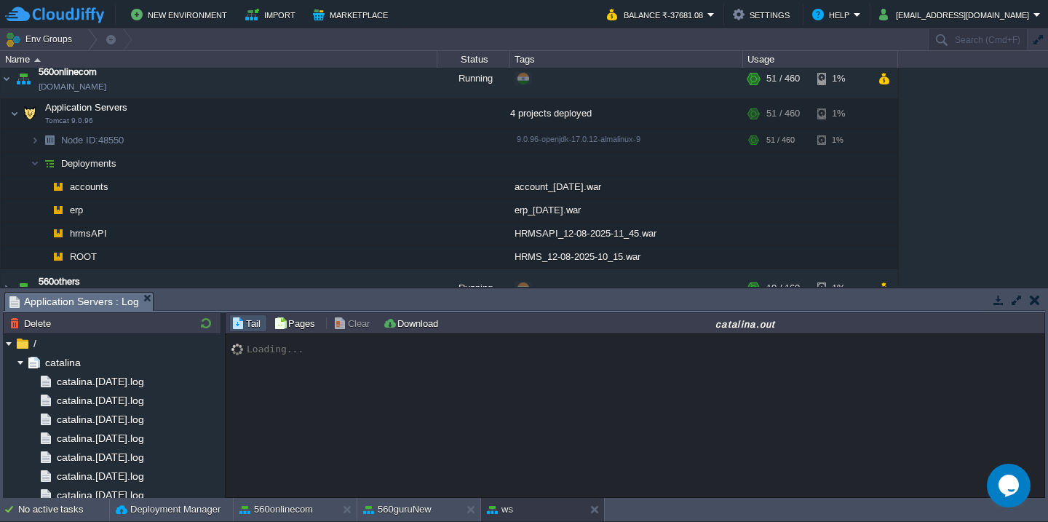
scroll to position [0, 0]
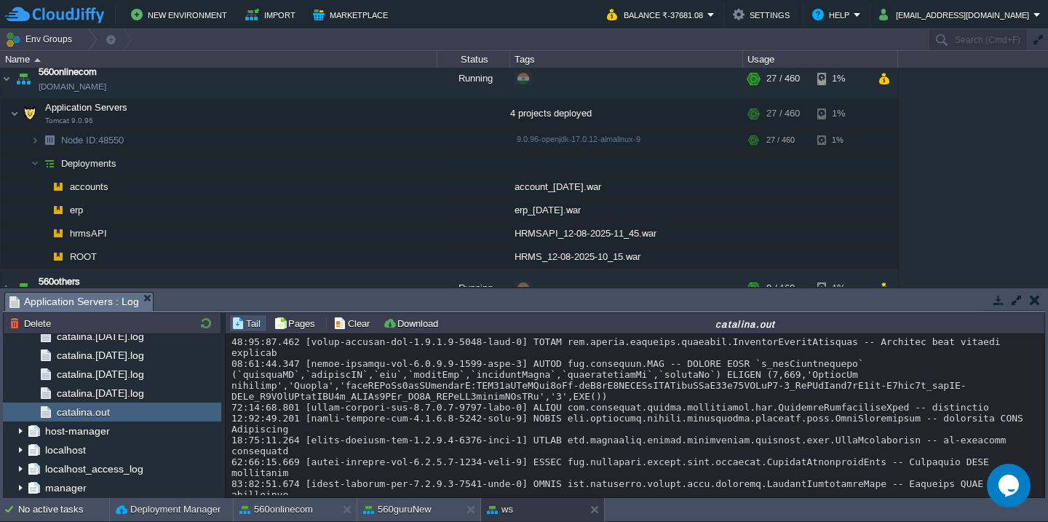
scroll to position [2336, 0]
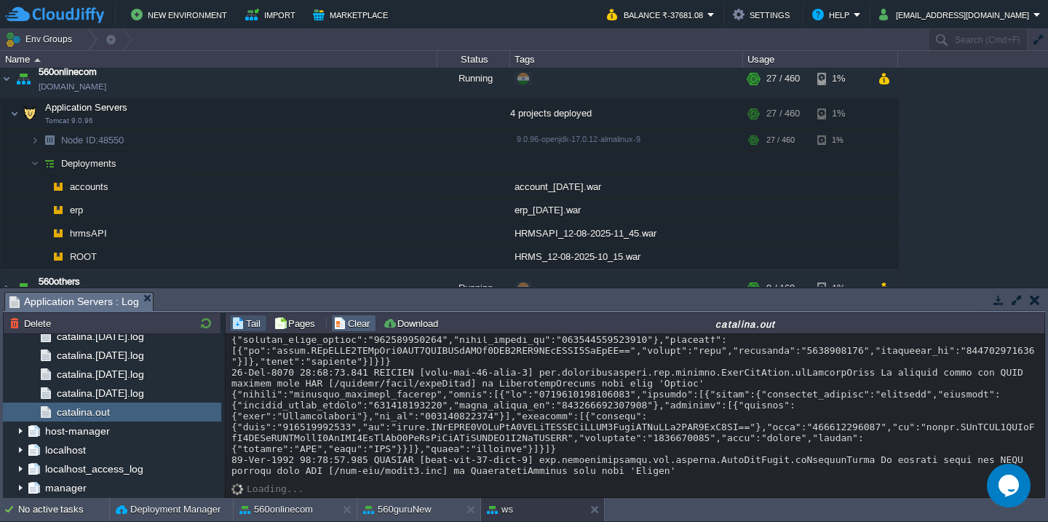
click at [348, 324] on button "Clear" at bounding box center [353, 323] width 41 height 13
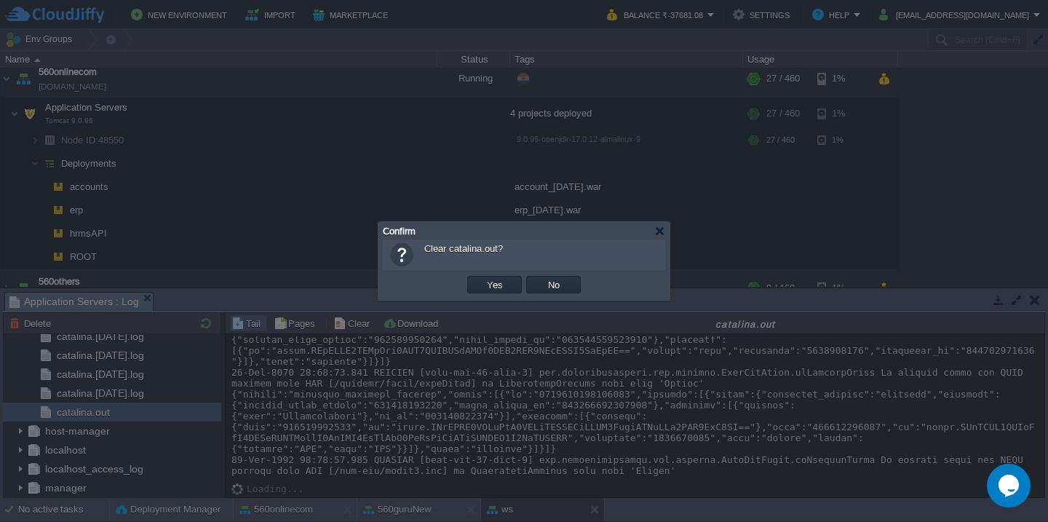
click at [482, 278] on button "Yes" at bounding box center [494, 284] width 25 height 13
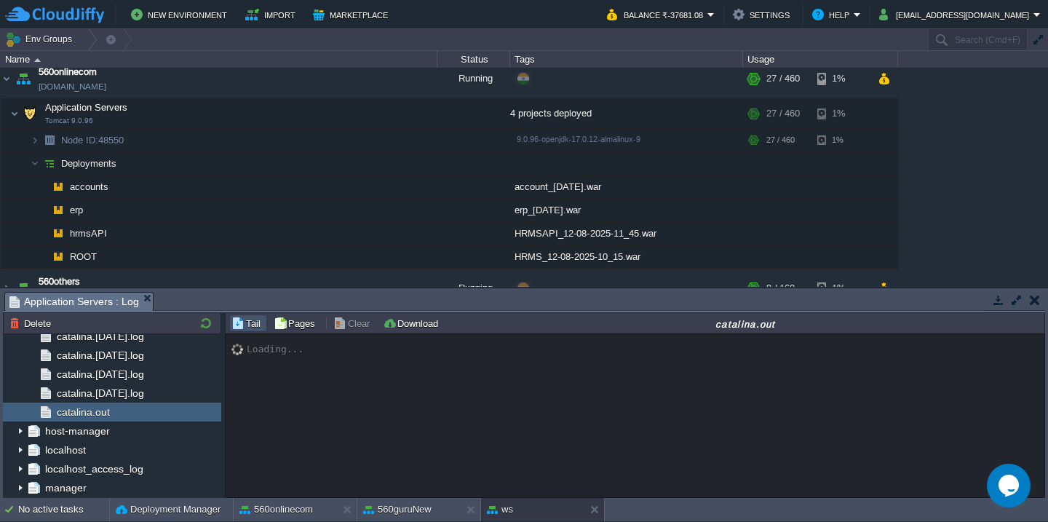
scroll to position [111, 0]
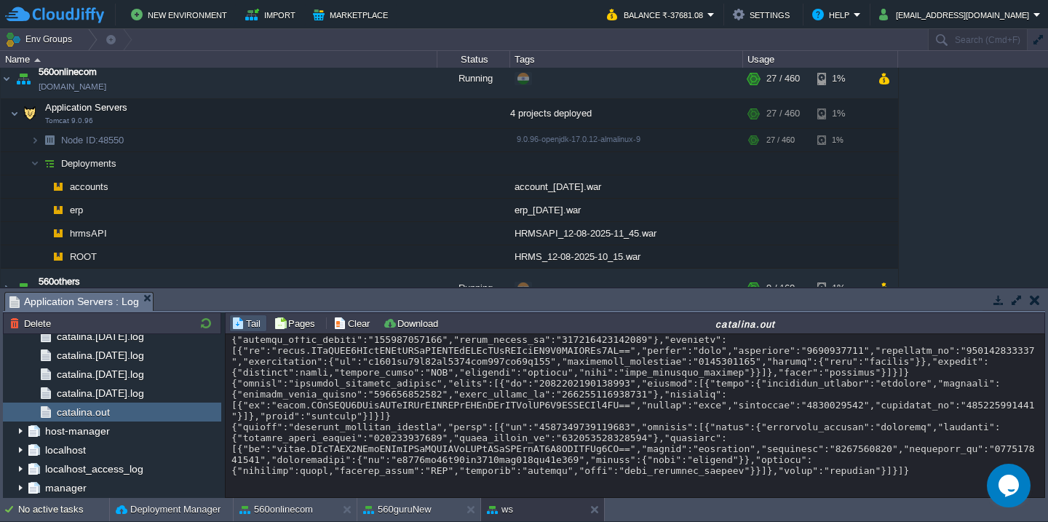
click at [1011, 304] on button "button" at bounding box center [1016, 299] width 13 height 13
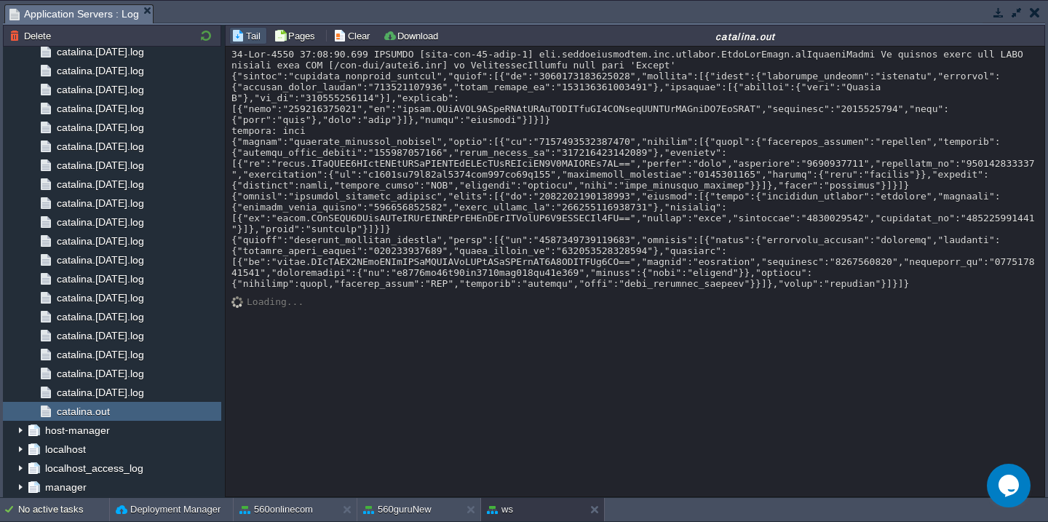
click at [544, 237] on div at bounding box center [634, 169] width 807 height 240
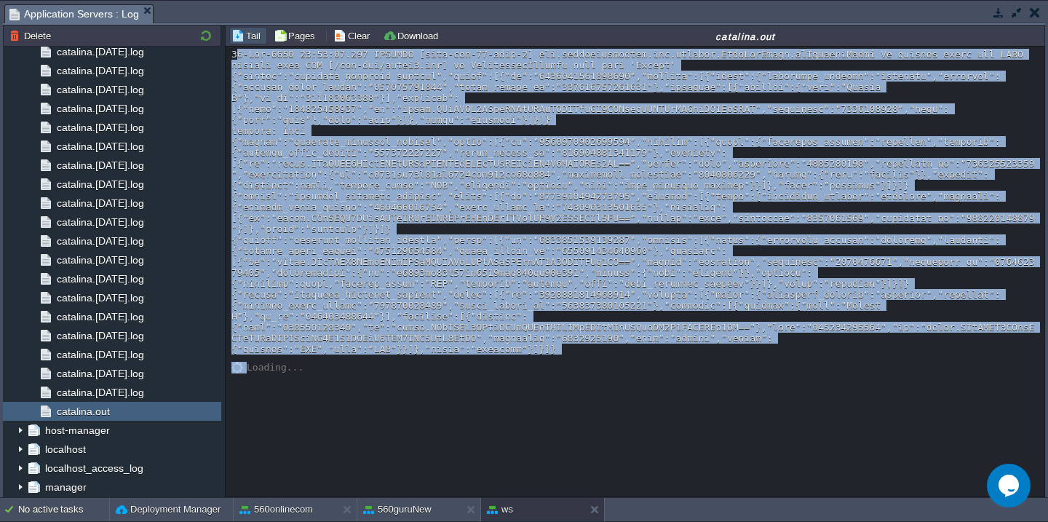
copy div "12-Aug-2025 12:07:56.958 WARNING [http-nio-80-exec-1] org.springframework.web.s…"
drag, startPoint x: 587, startPoint y: 378, endPoint x: 231, endPoint y: 66, distance: 473.4
click at [231, 66] on div "Loading..." at bounding box center [635, 272] width 819 height 450
